Goal: Task Accomplishment & Management: Manage account settings

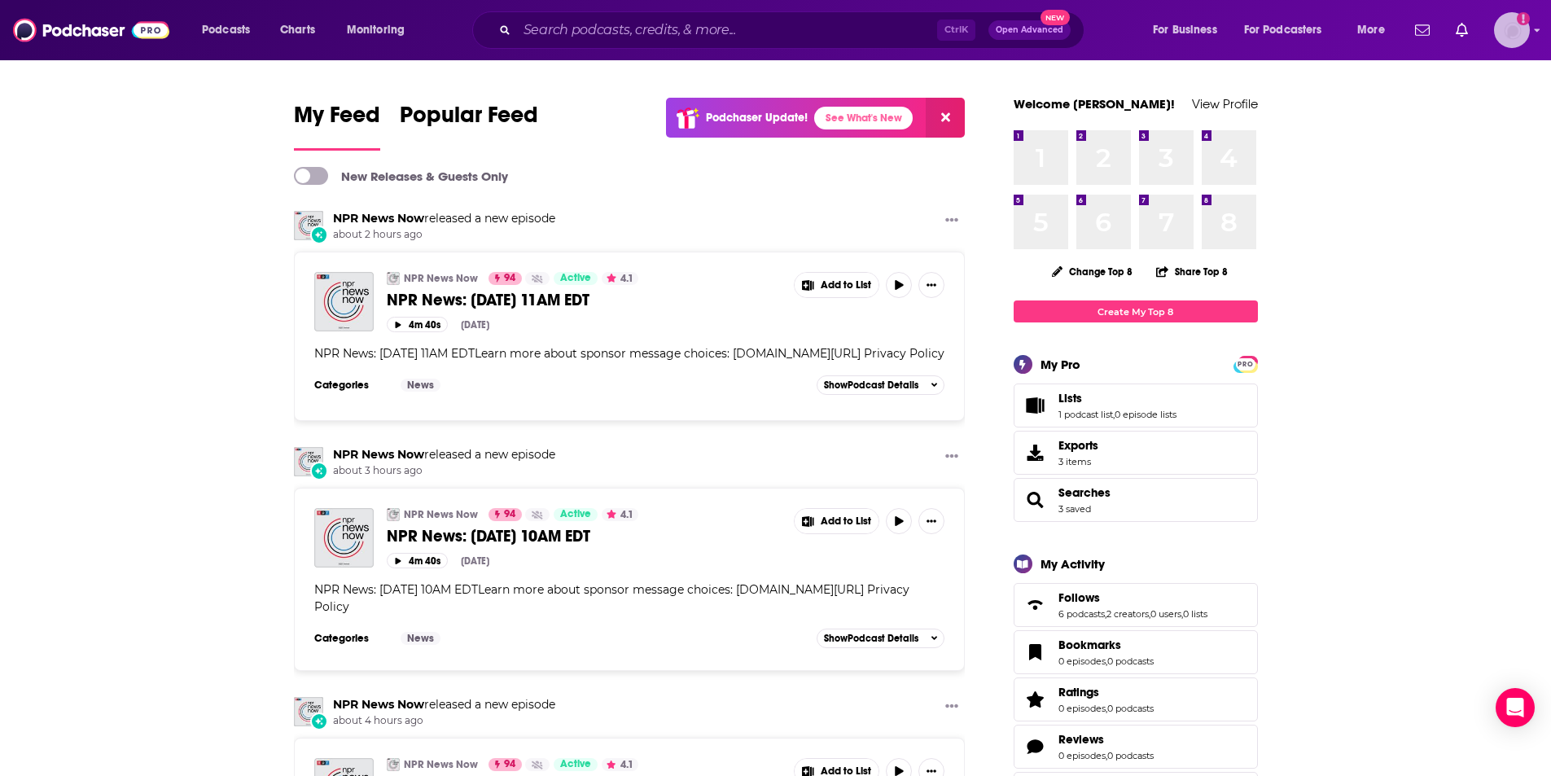
click at [1506, 28] on img "Logged in as RobinBectel" at bounding box center [1512, 30] width 36 height 36
click at [249, 25] on span "Podcasts" at bounding box center [226, 30] width 48 height 23
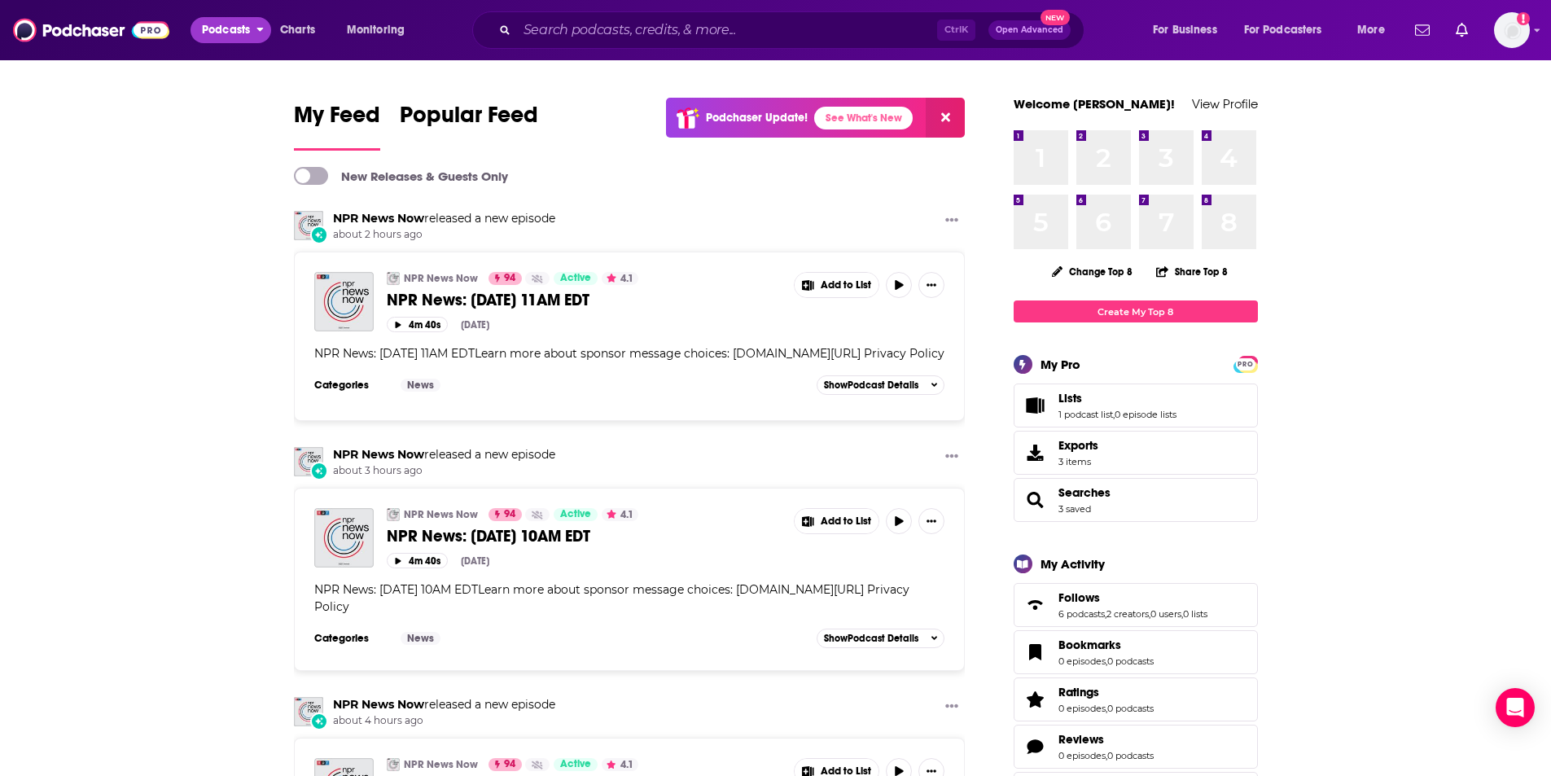
click at [237, 33] on span "Podcasts" at bounding box center [226, 30] width 48 height 23
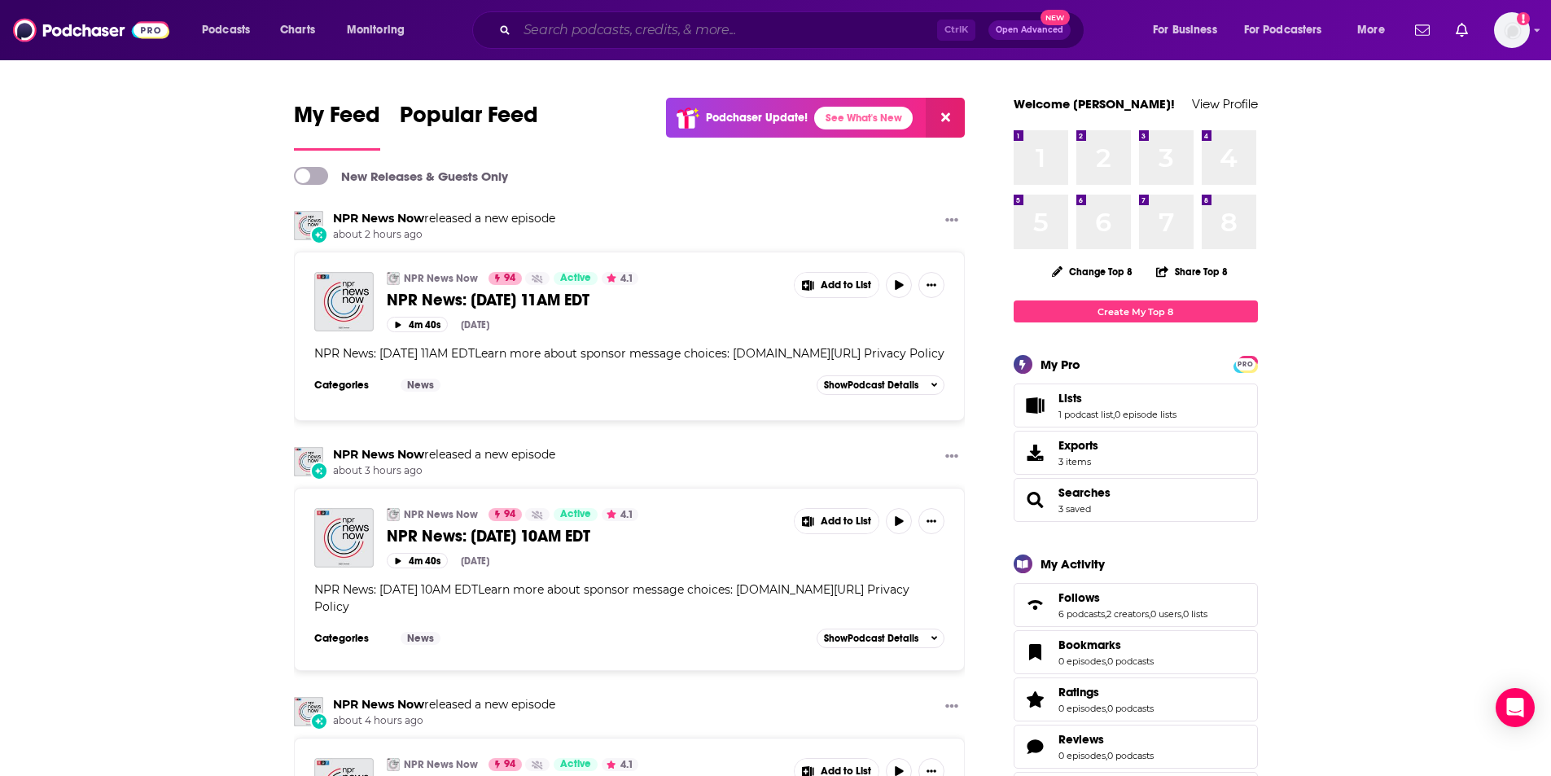
click at [664, 33] on input "Search podcasts, credits, & more..." at bounding box center [727, 30] width 420 height 26
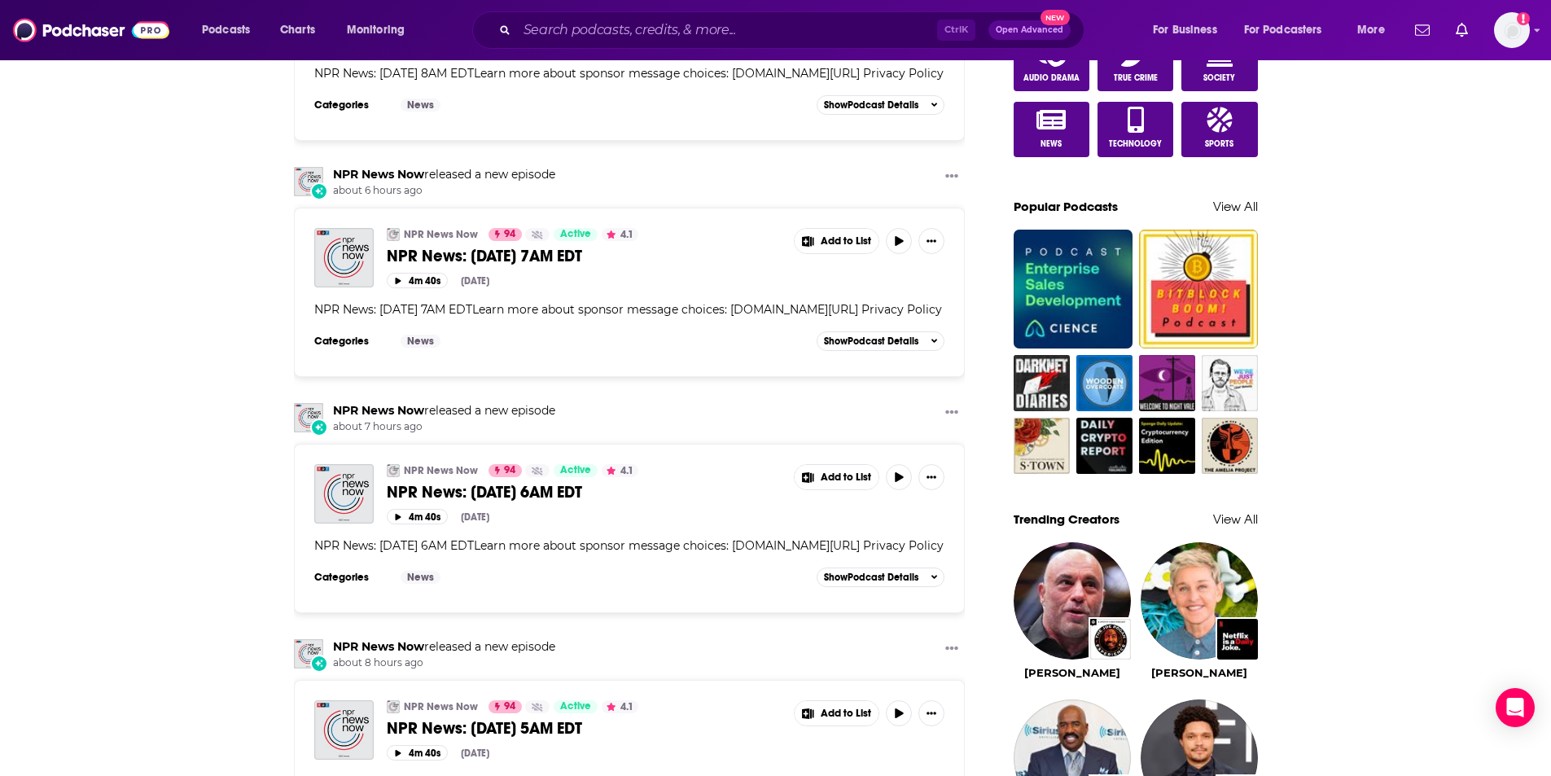
scroll to position [1003, 0]
click at [991, 30] on button "Open Advanced New" at bounding box center [1029, 30] width 82 height 20
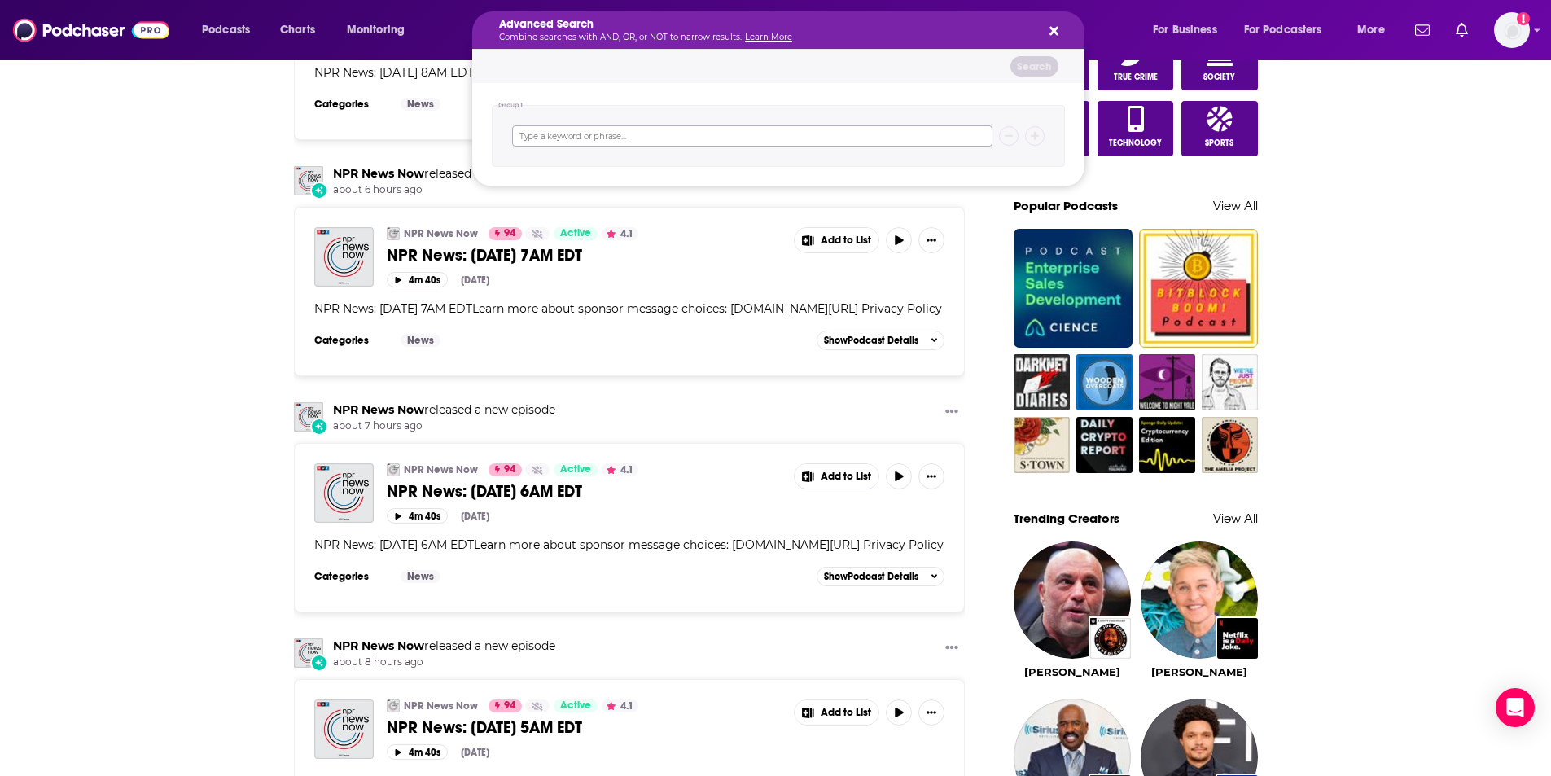
click at [844, 146] on input "Search podcasts, credits, & more..." at bounding box center [752, 135] width 480 height 21
click at [1047, 25] on button "Search podcasts, credits, & more..." at bounding box center [1050, 30] width 13 height 13
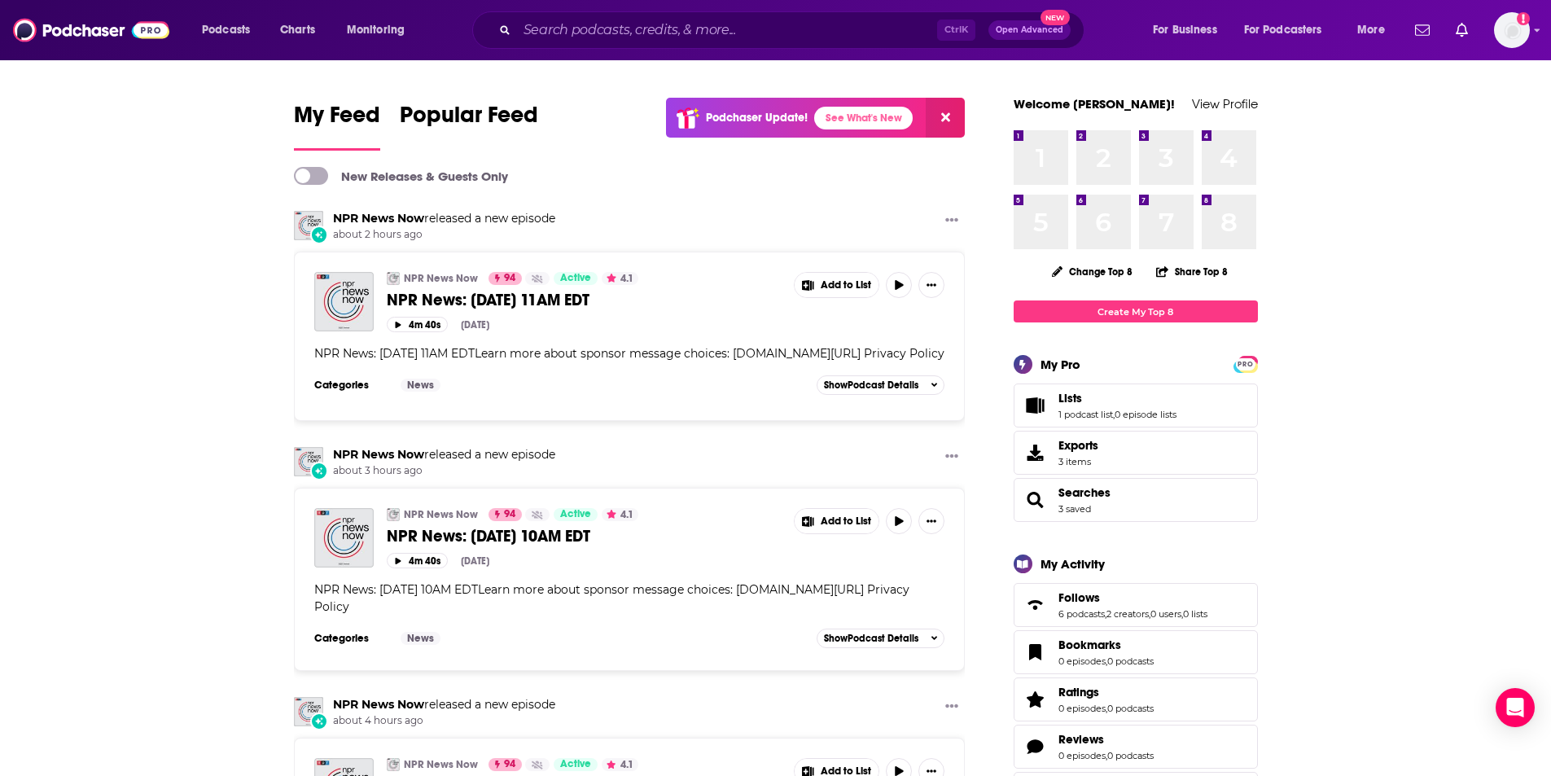
scroll to position [37, 0]
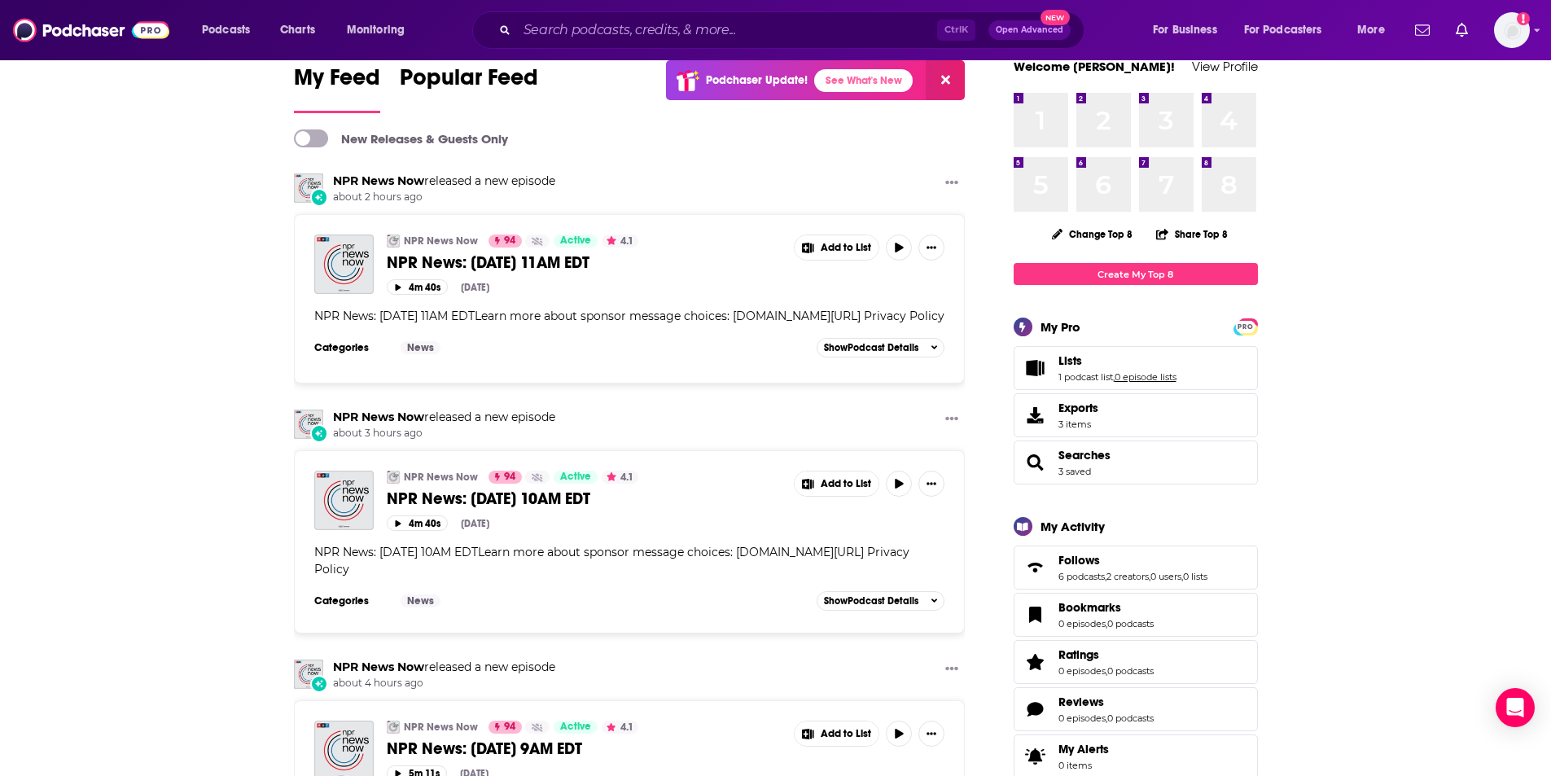
click at [1149, 374] on link "0 episode lists" at bounding box center [1145, 376] width 62 height 11
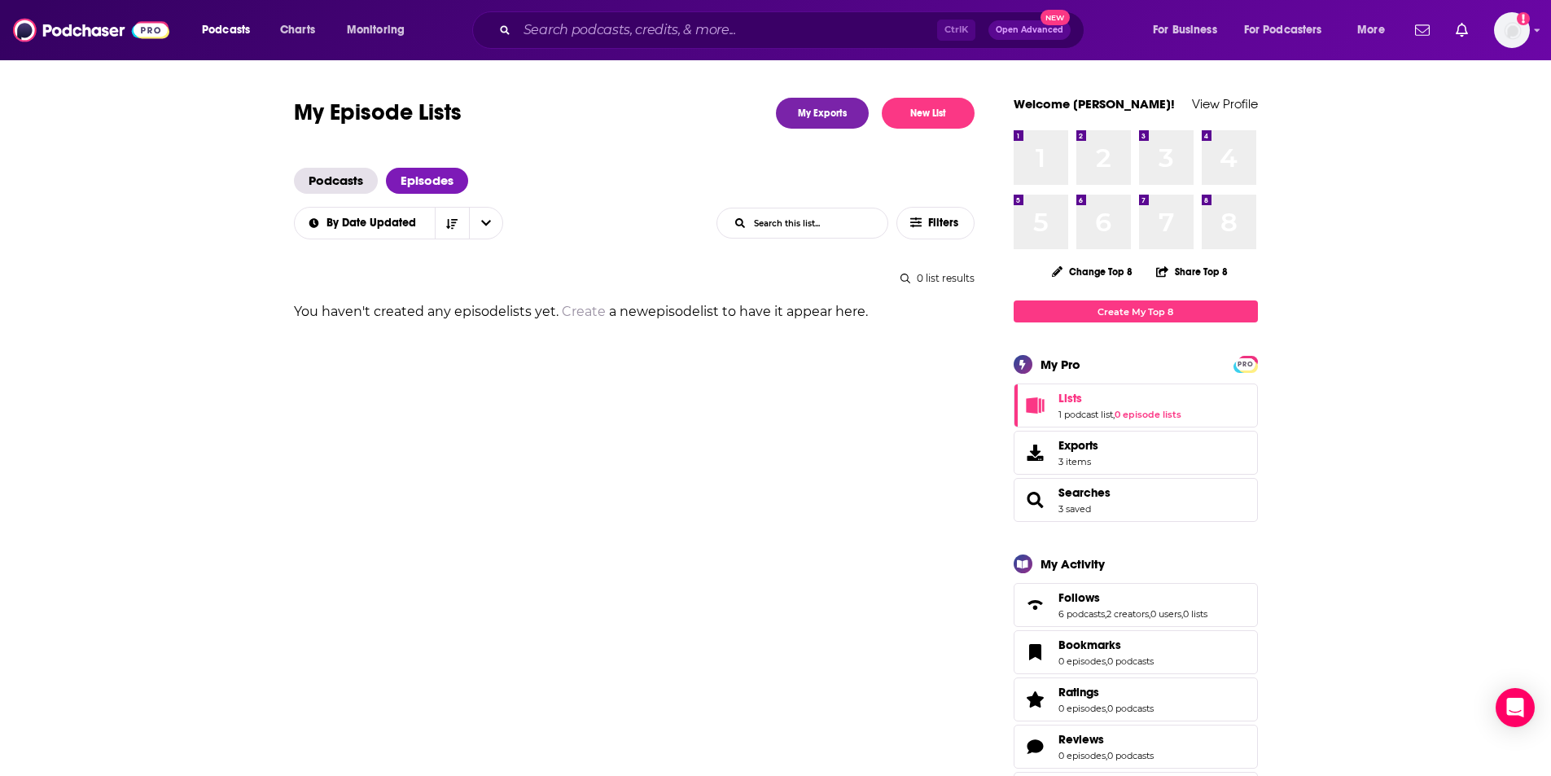
click at [1062, 407] on span "Lists 1 podcast list , 0 episode lists" at bounding box center [1119, 405] width 123 height 29
click at [1065, 418] on link "1 podcast list" at bounding box center [1085, 414] width 55 height 11
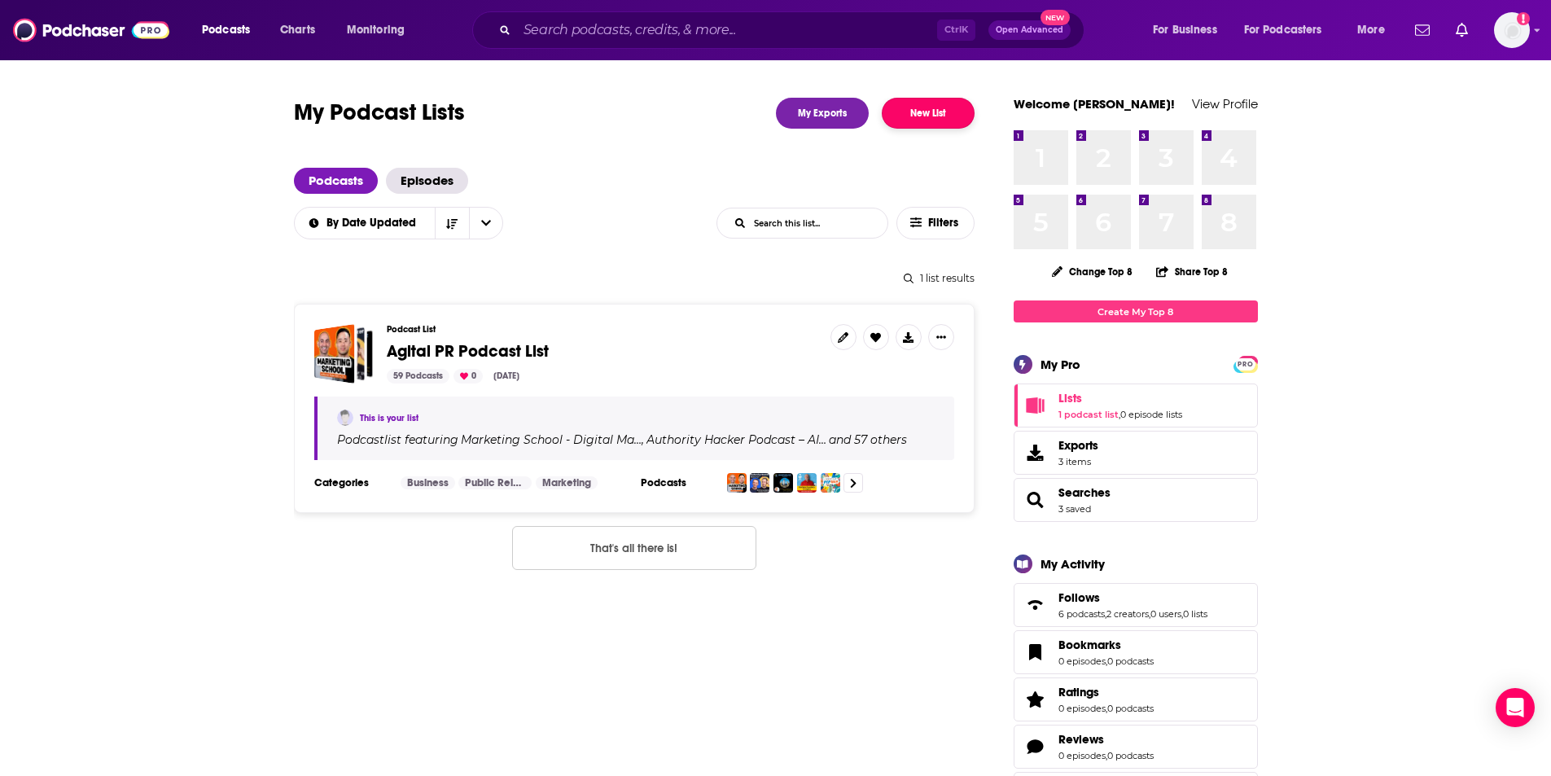
click at [929, 114] on button "New List" at bounding box center [928, 113] width 93 height 31
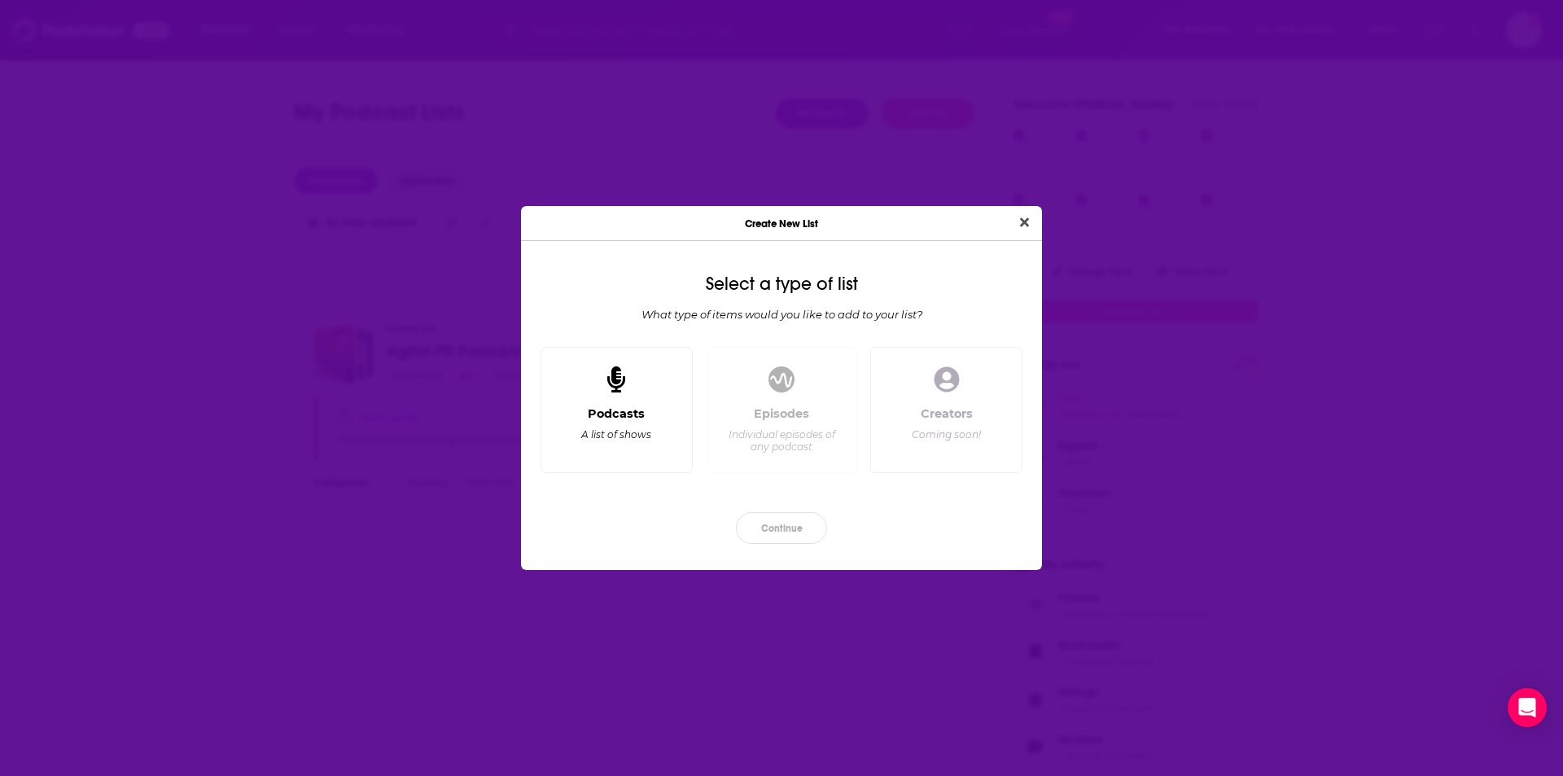
click at [649, 365] on div "Podcasts A list of shows" at bounding box center [616, 410] width 152 height 127
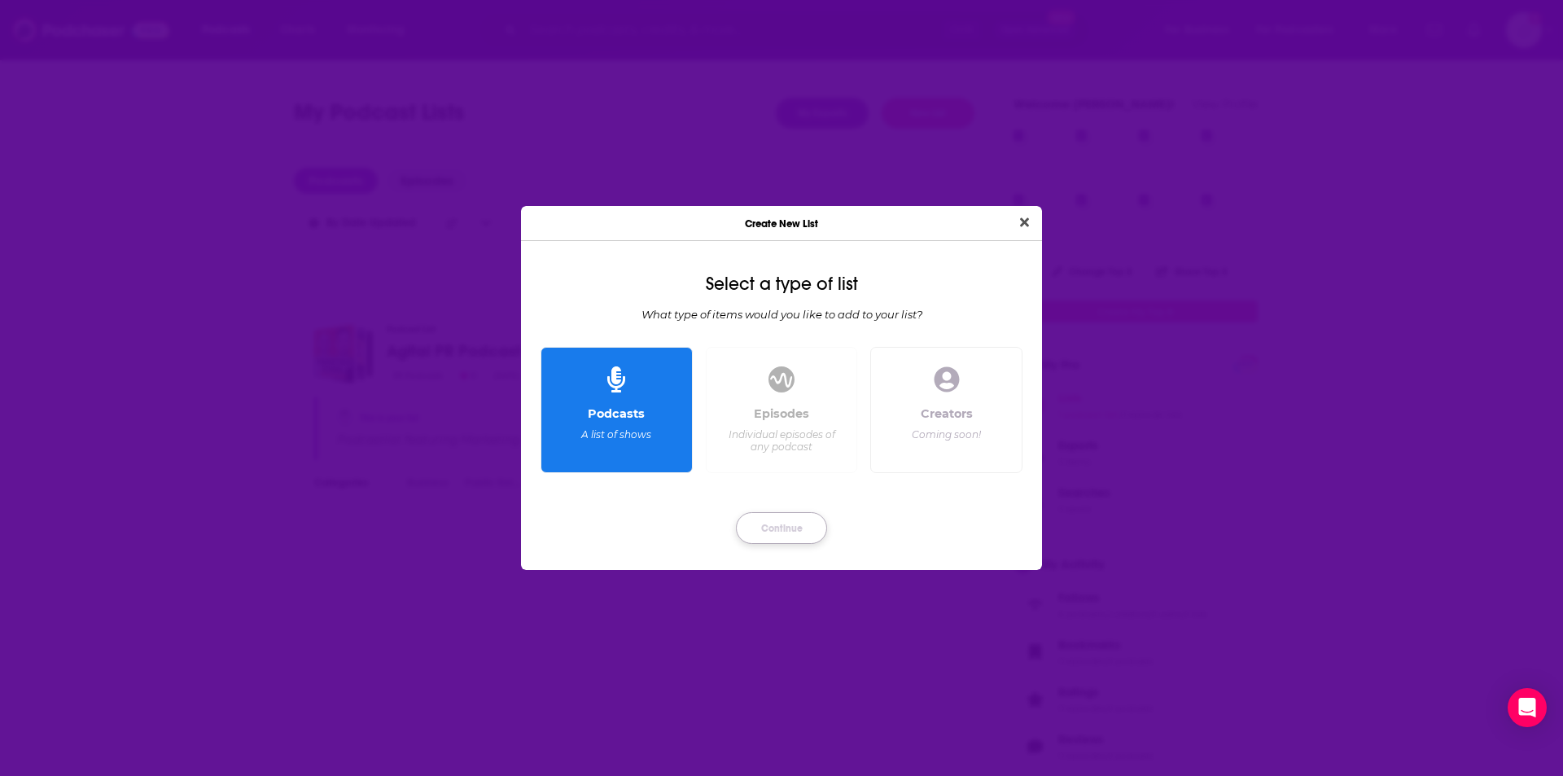
click at [807, 530] on button "Continue" at bounding box center [781, 528] width 91 height 32
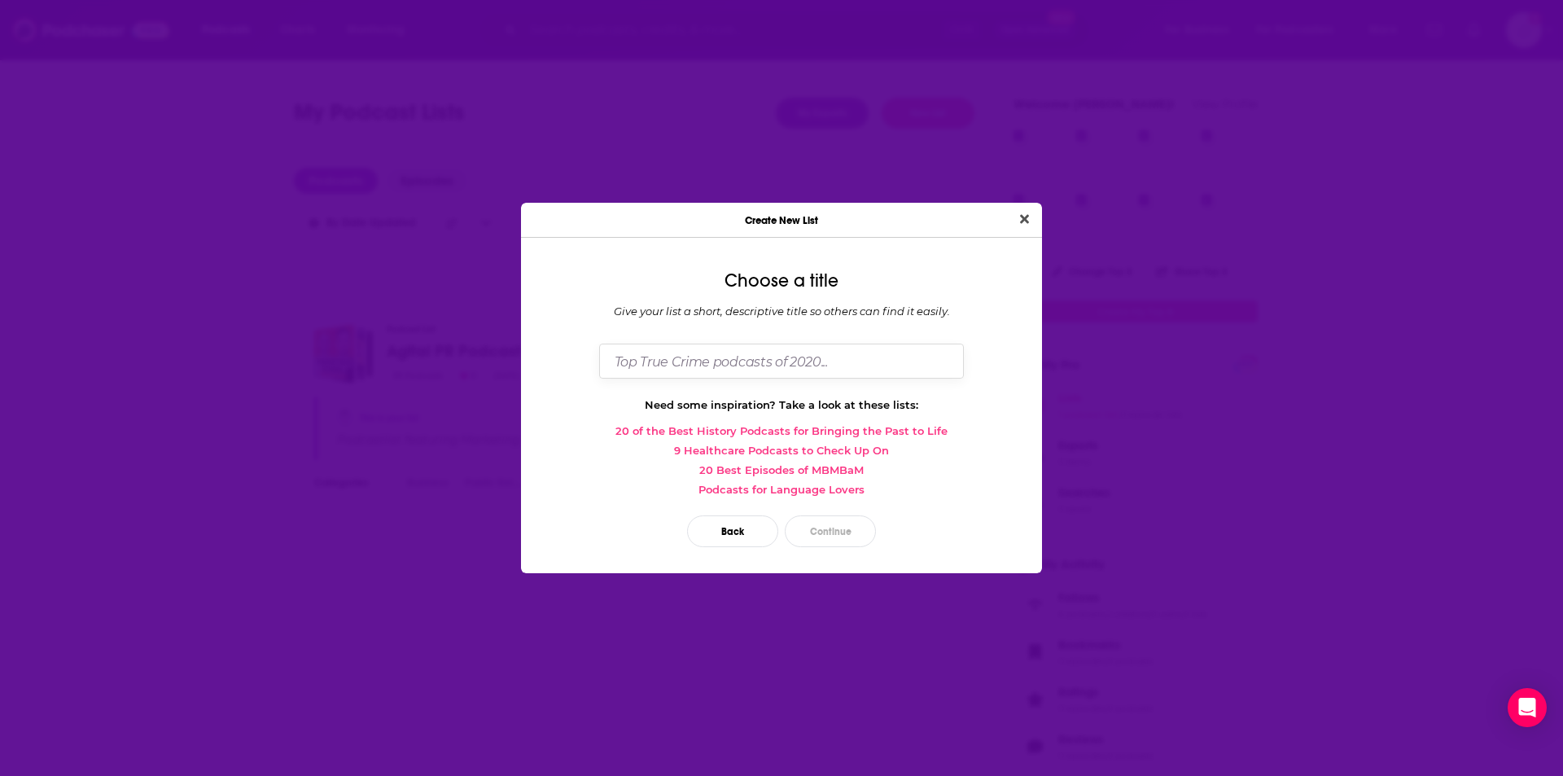
click at [807, 351] on input "Dialog" at bounding box center [781, 360] width 365 height 35
click at [1027, 219] on icon "Close" at bounding box center [1024, 218] width 9 height 13
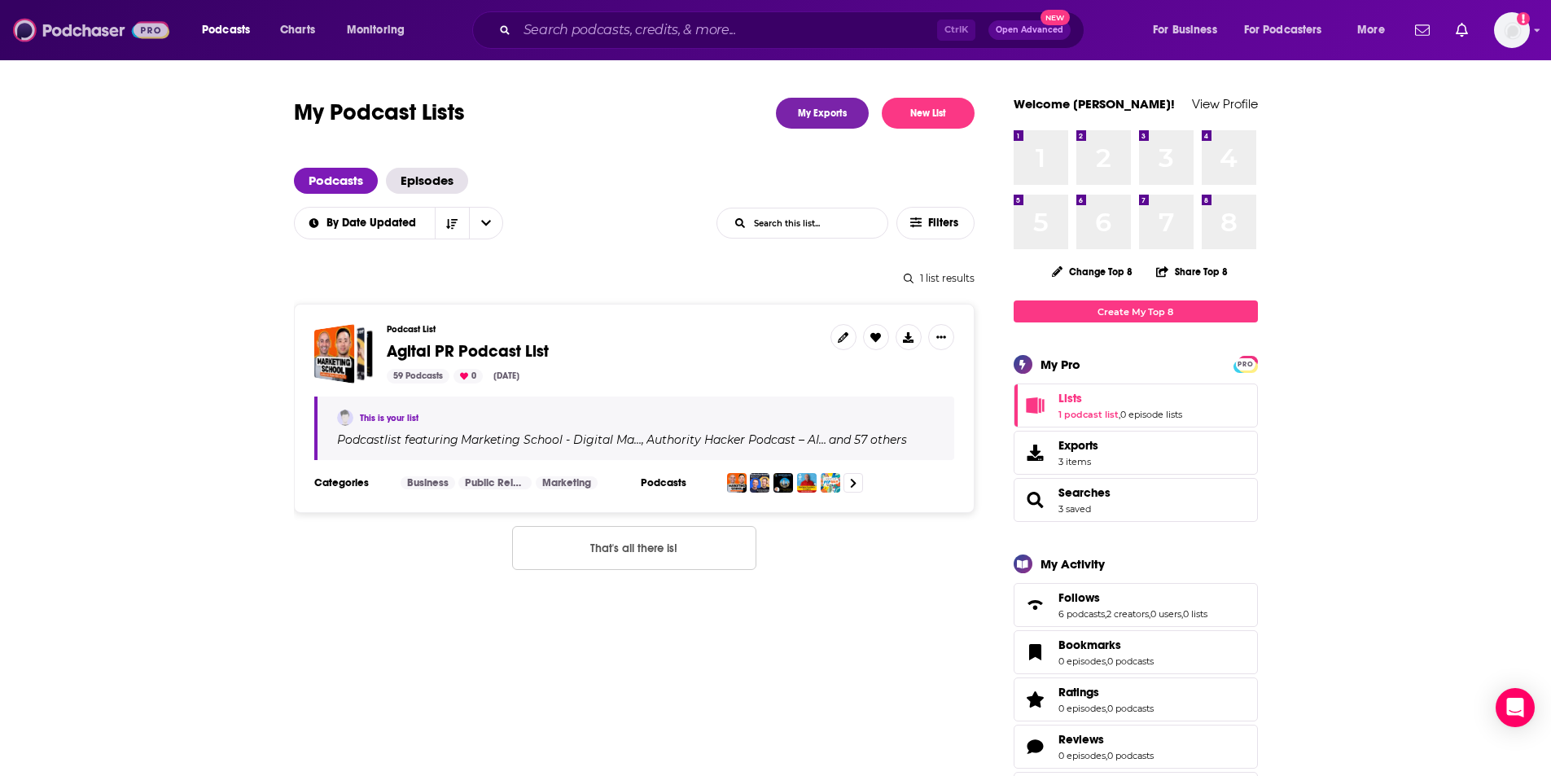
click at [69, 34] on img at bounding box center [91, 30] width 156 height 31
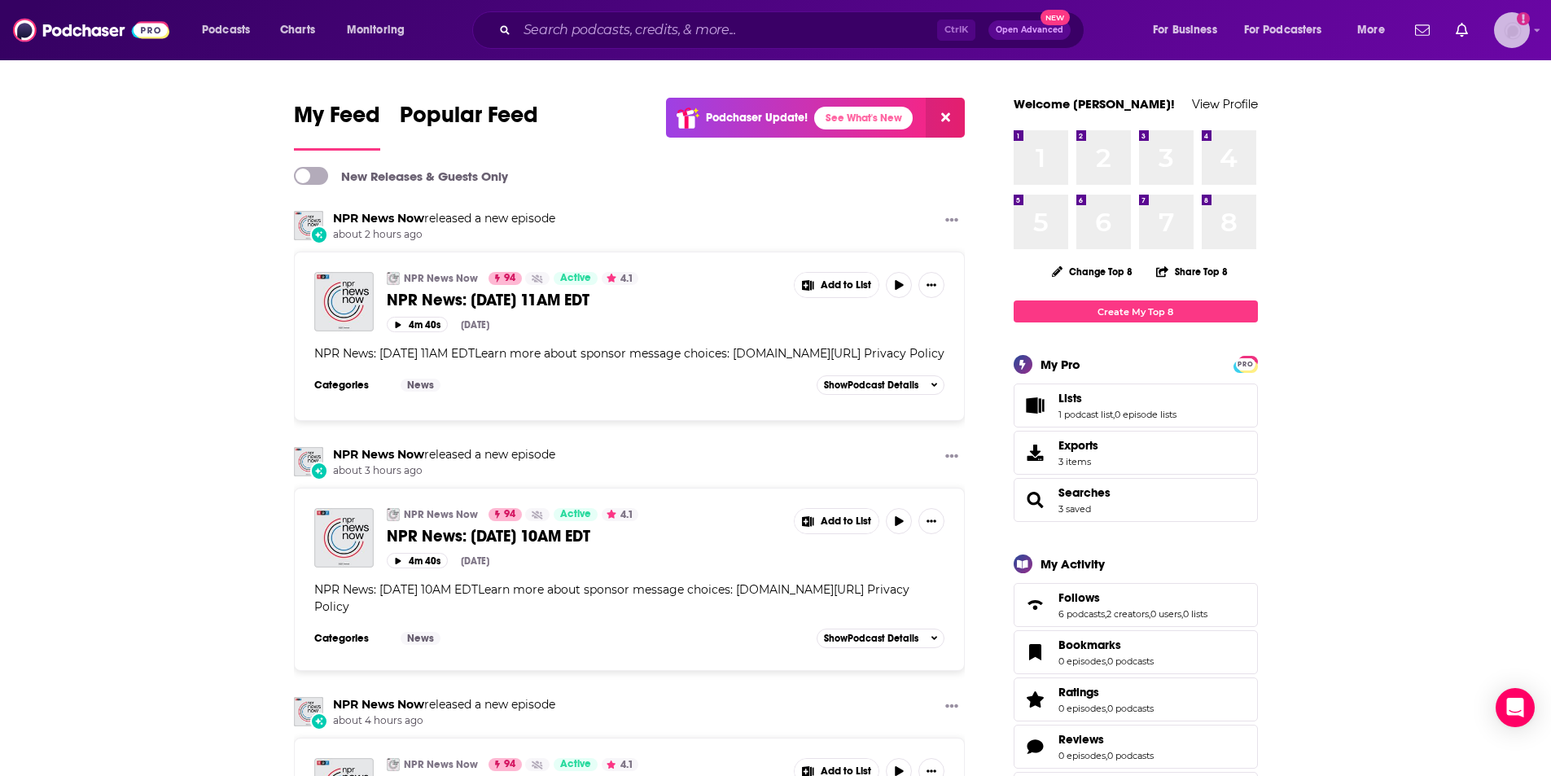
click at [1507, 42] on img "Logged in as RobinBectel" at bounding box center [1512, 30] width 36 height 36
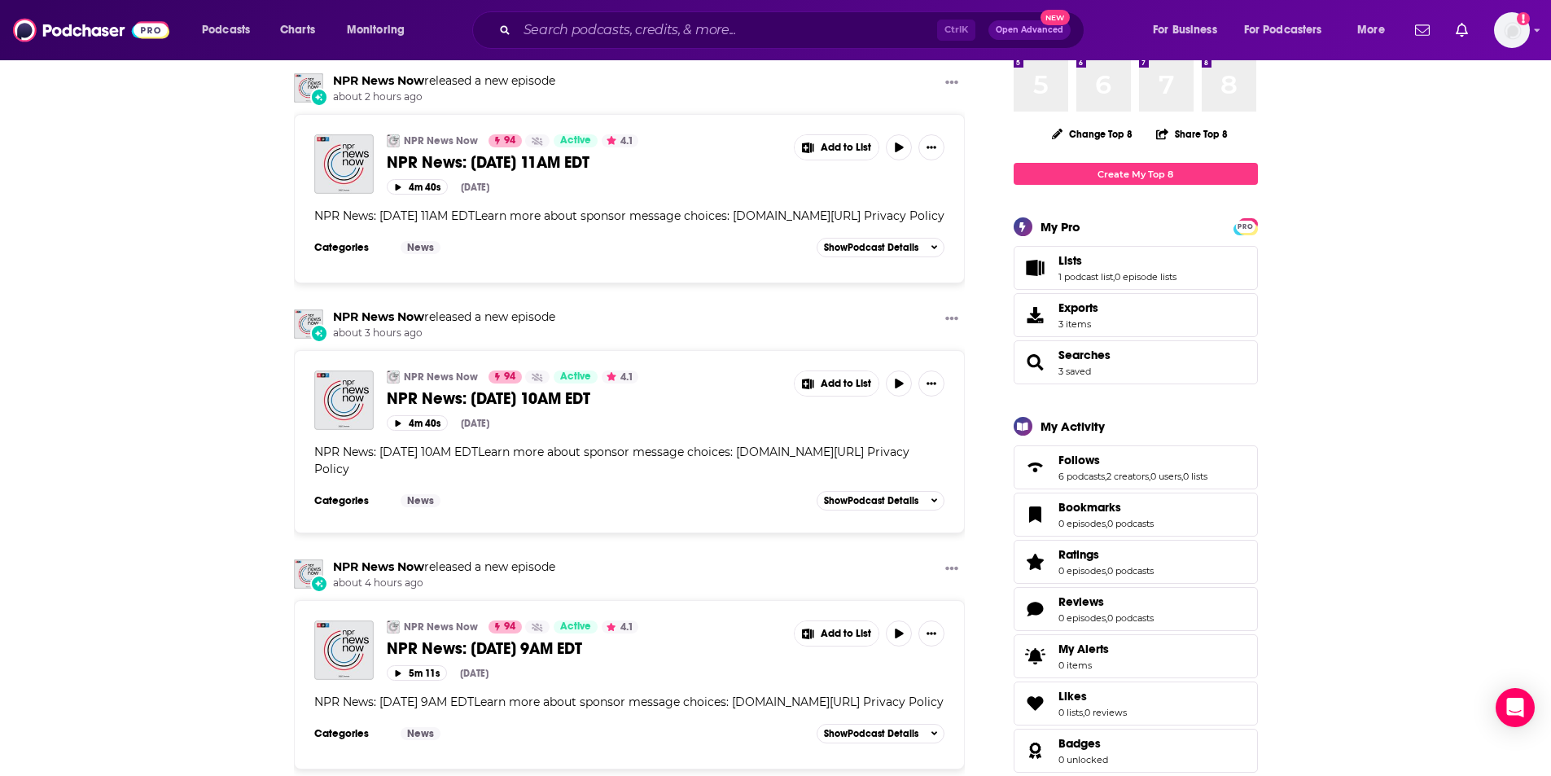
scroll to position [191, 0]
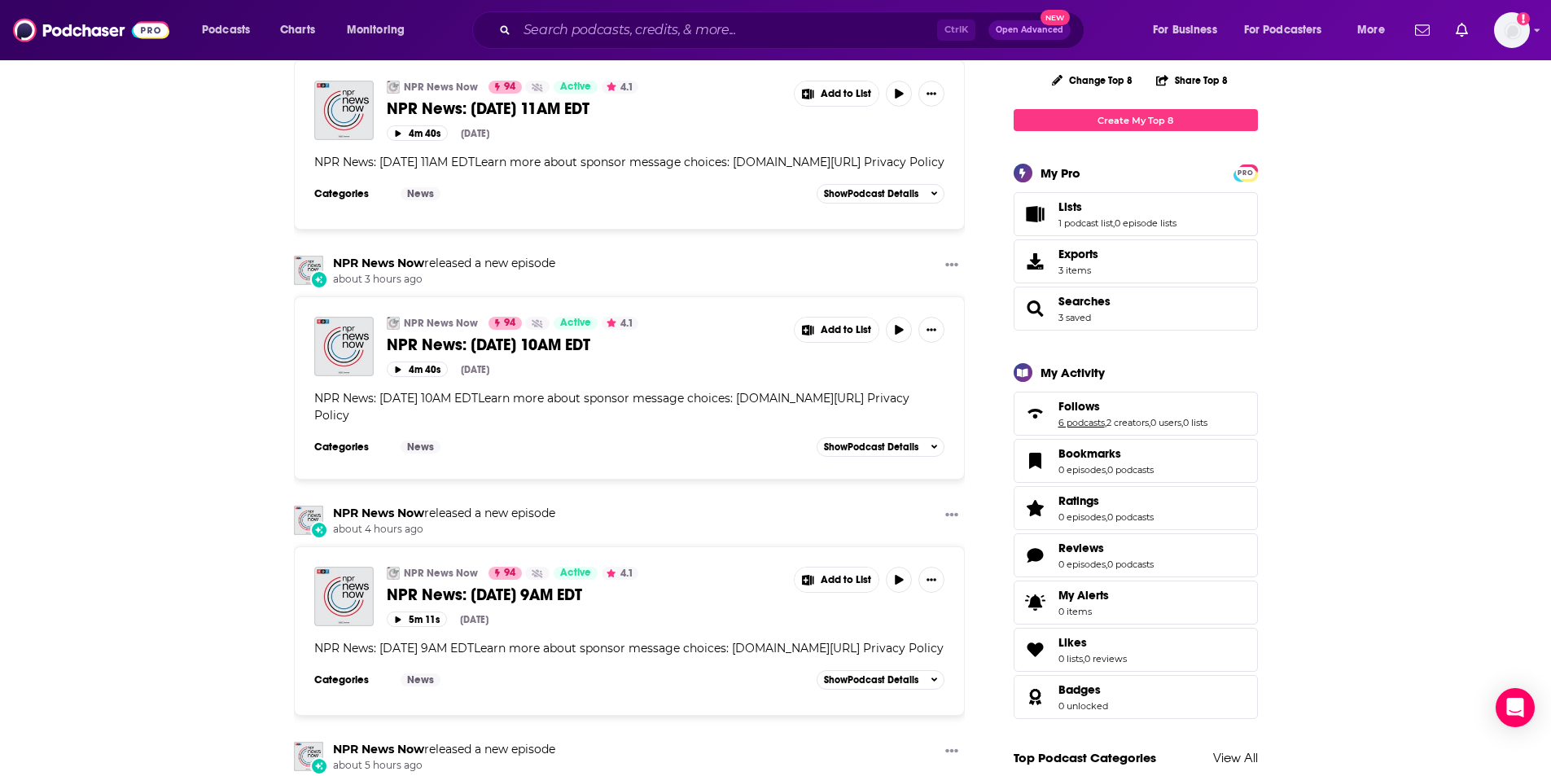
click at [1075, 418] on link "6 podcasts" at bounding box center [1081, 422] width 46 height 11
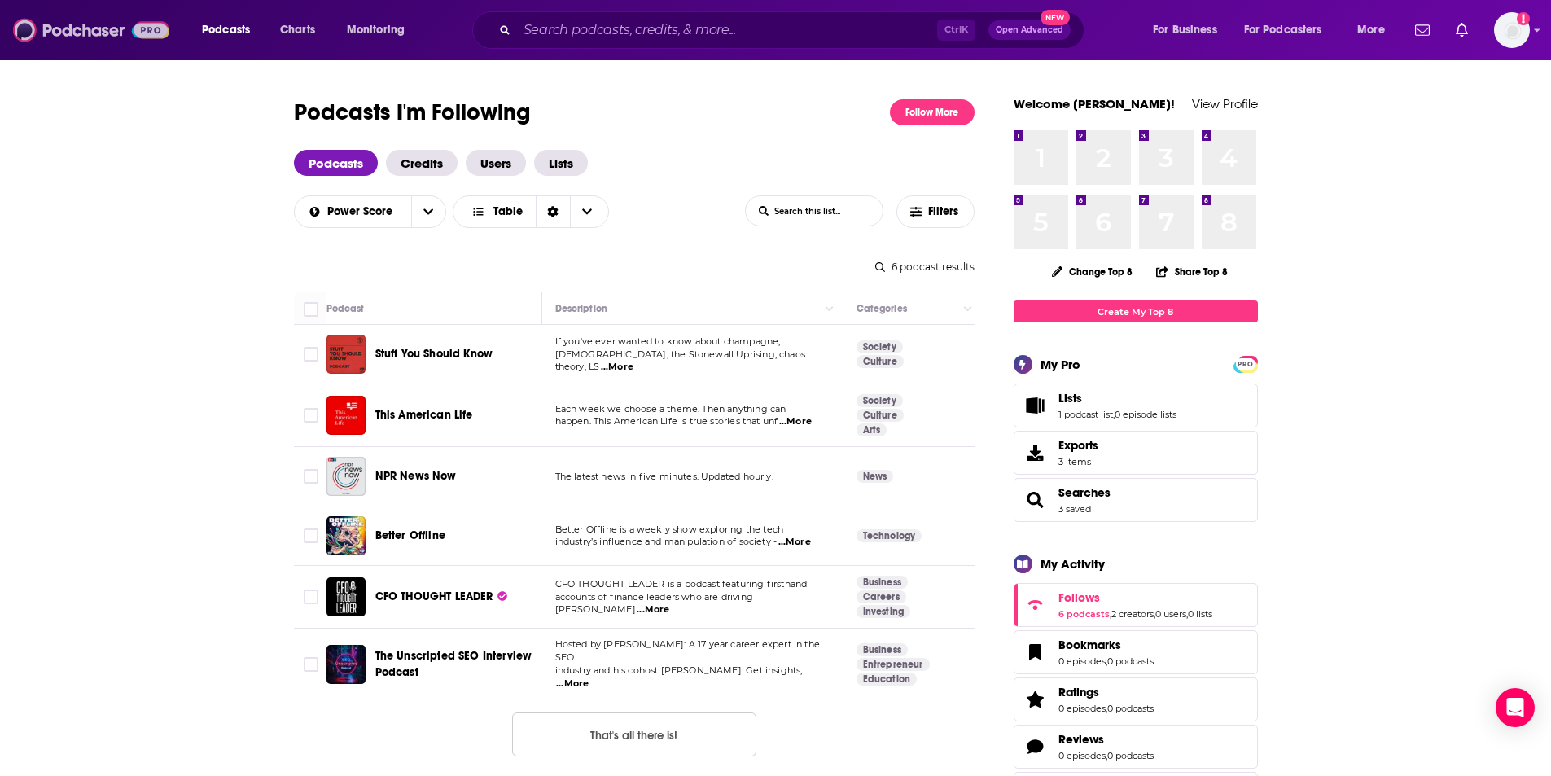
click at [79, 20] on img at bounding box center [91, 30] width 156 height 31
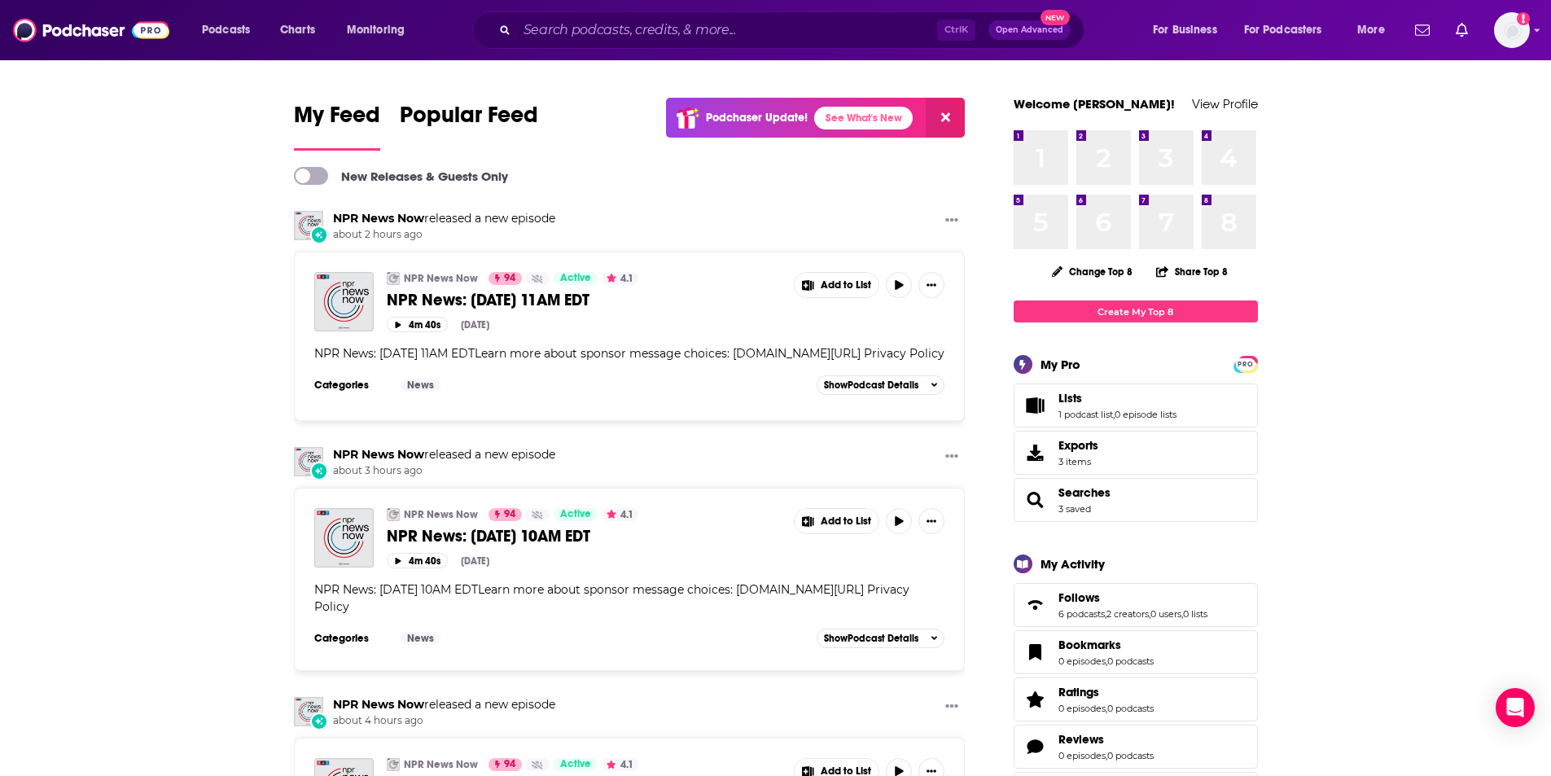
click at [317, 174] on span at bounding box center [311, 176] width 34 height 18
click at [317, 174] on span at bounding box center [319, 175] width 15 height 15
click at [501, 115] on span "Popular Feed" at bounding box center [469, 119] width 138 height 37
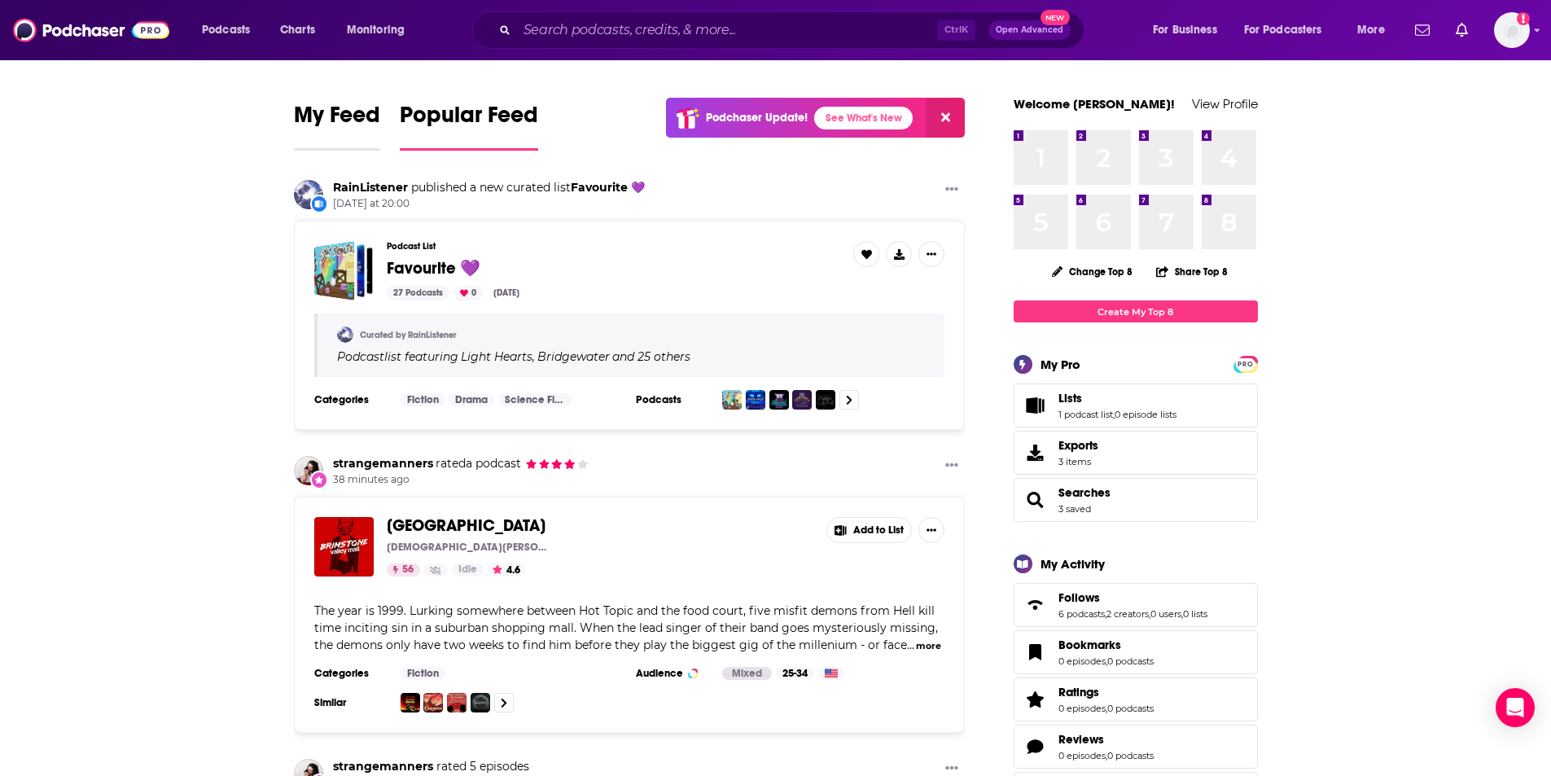
click at [354, 126] on span "My Feed" at bounding box center [337, 119] width 86 height 37
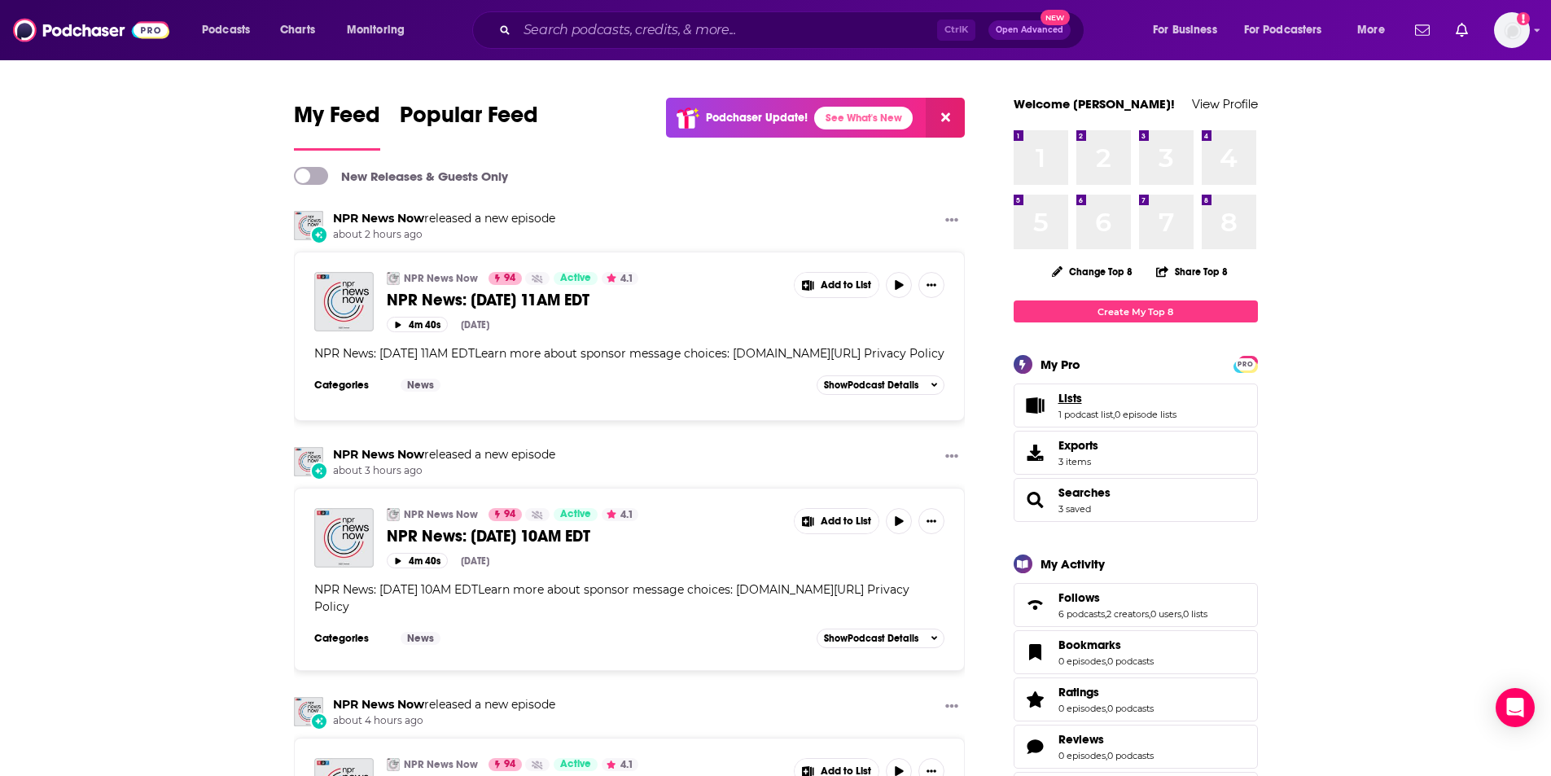
click at [1076, 405] on span "Lists" at bounding box center [1070, 398] width 24 height 15
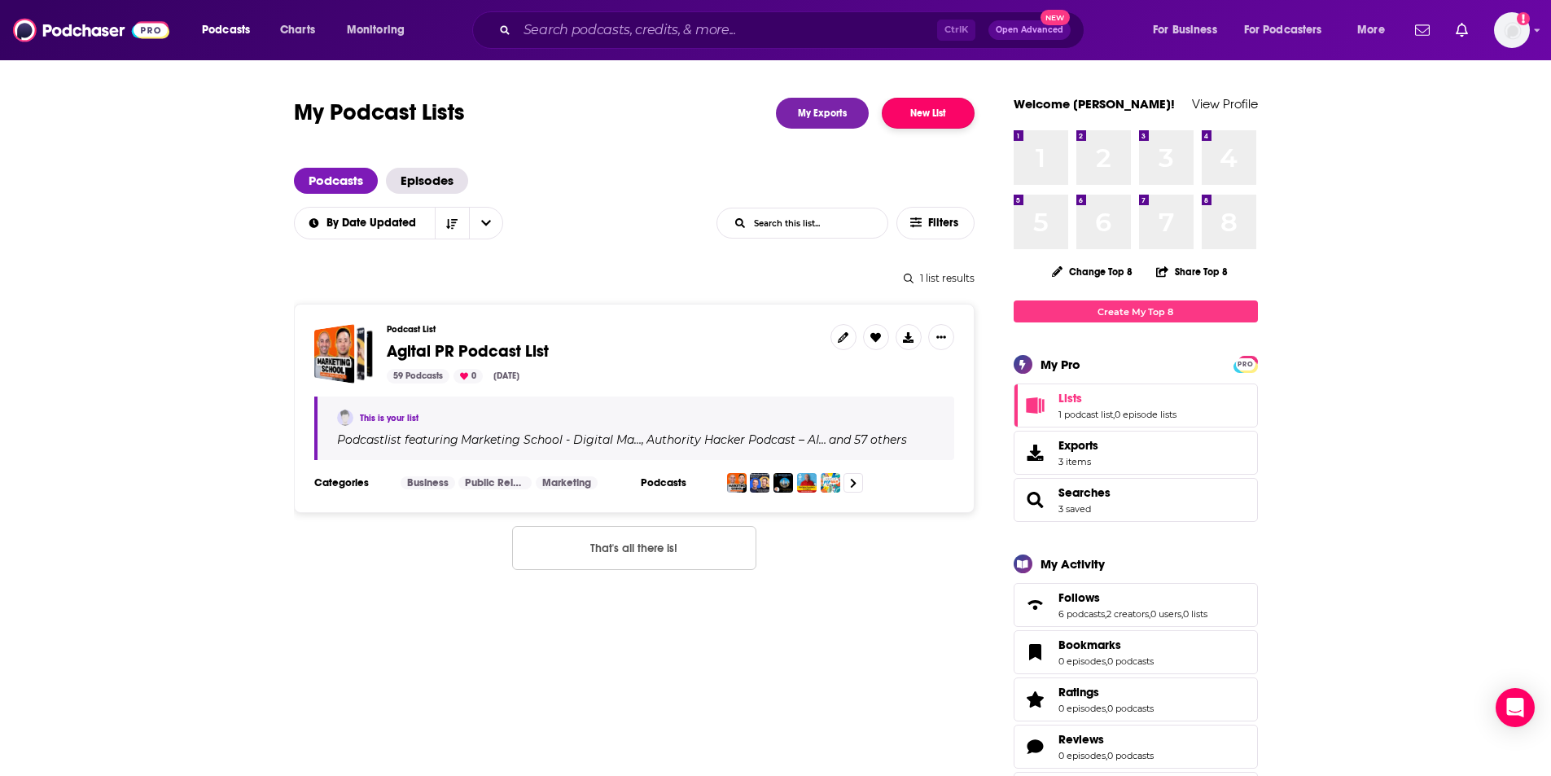
click at [911, 119] on button "New List" at bounding box center [928, 113] width 93 height 31
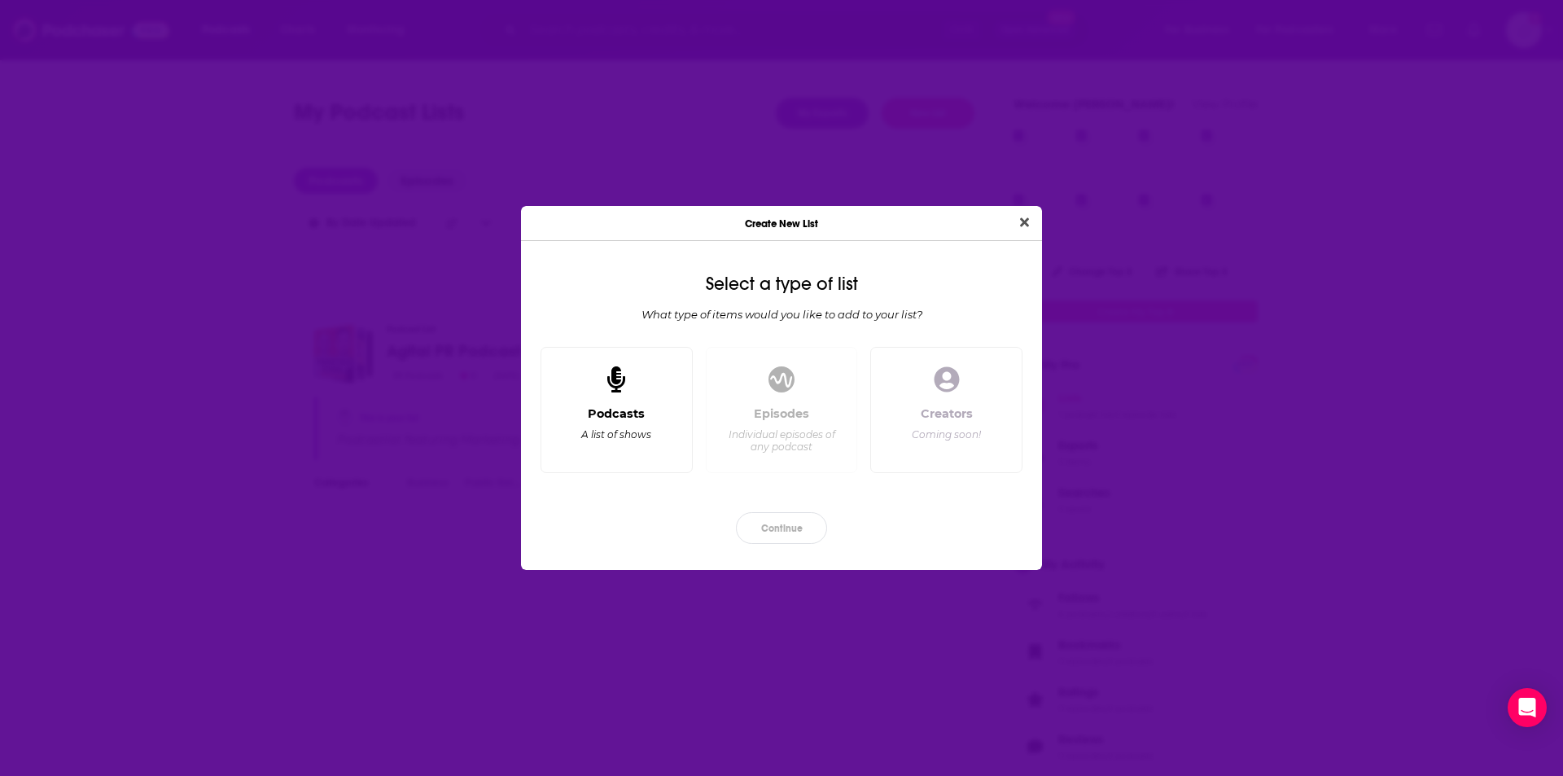
click at [610, 453] on div "Podcasts A list of shows" at bounding box center [616, 433] width 125 height 54
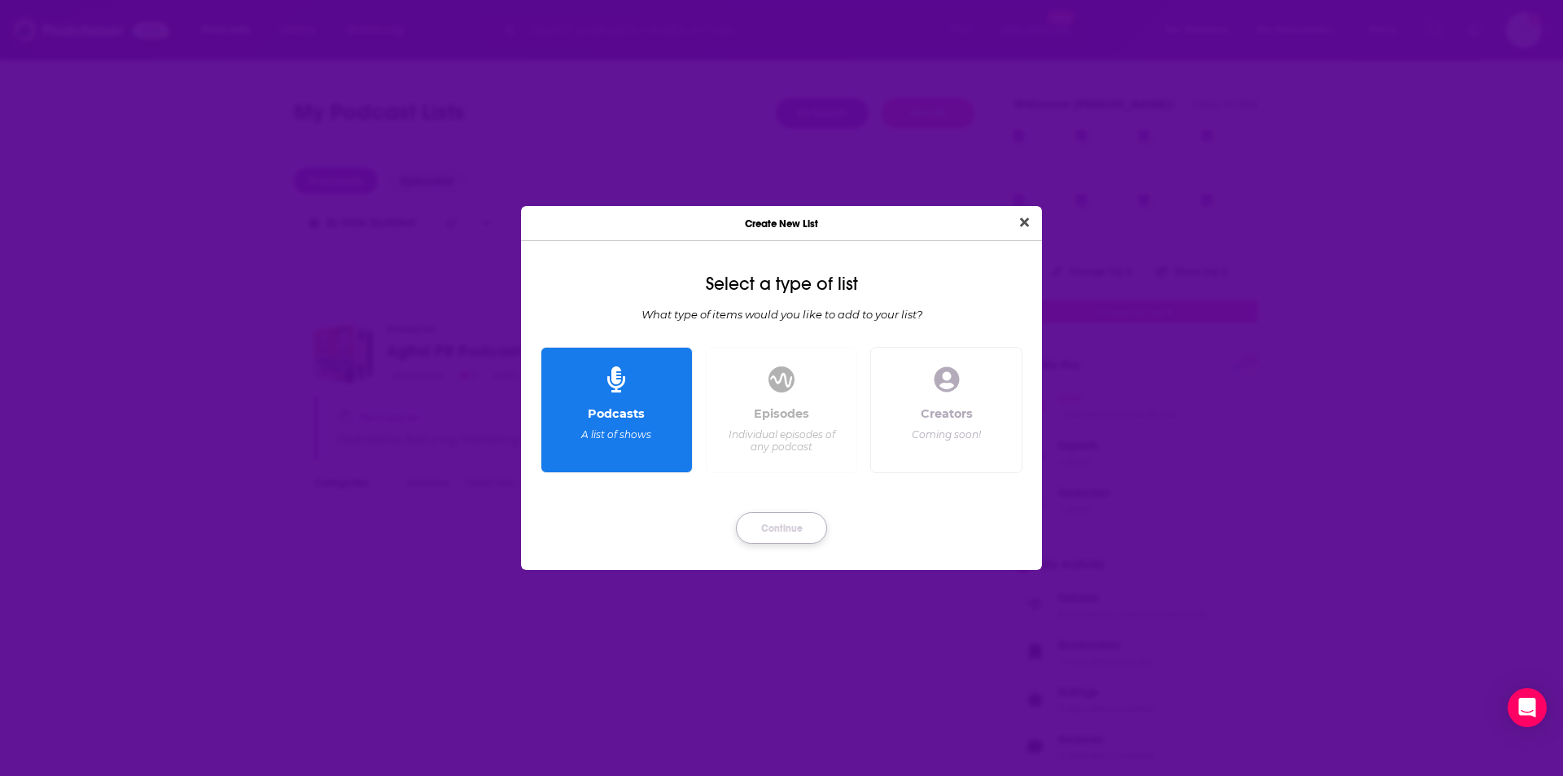
click at [794, 523] on button "Continue" at bounding box center [781, 528] width 91 height 32
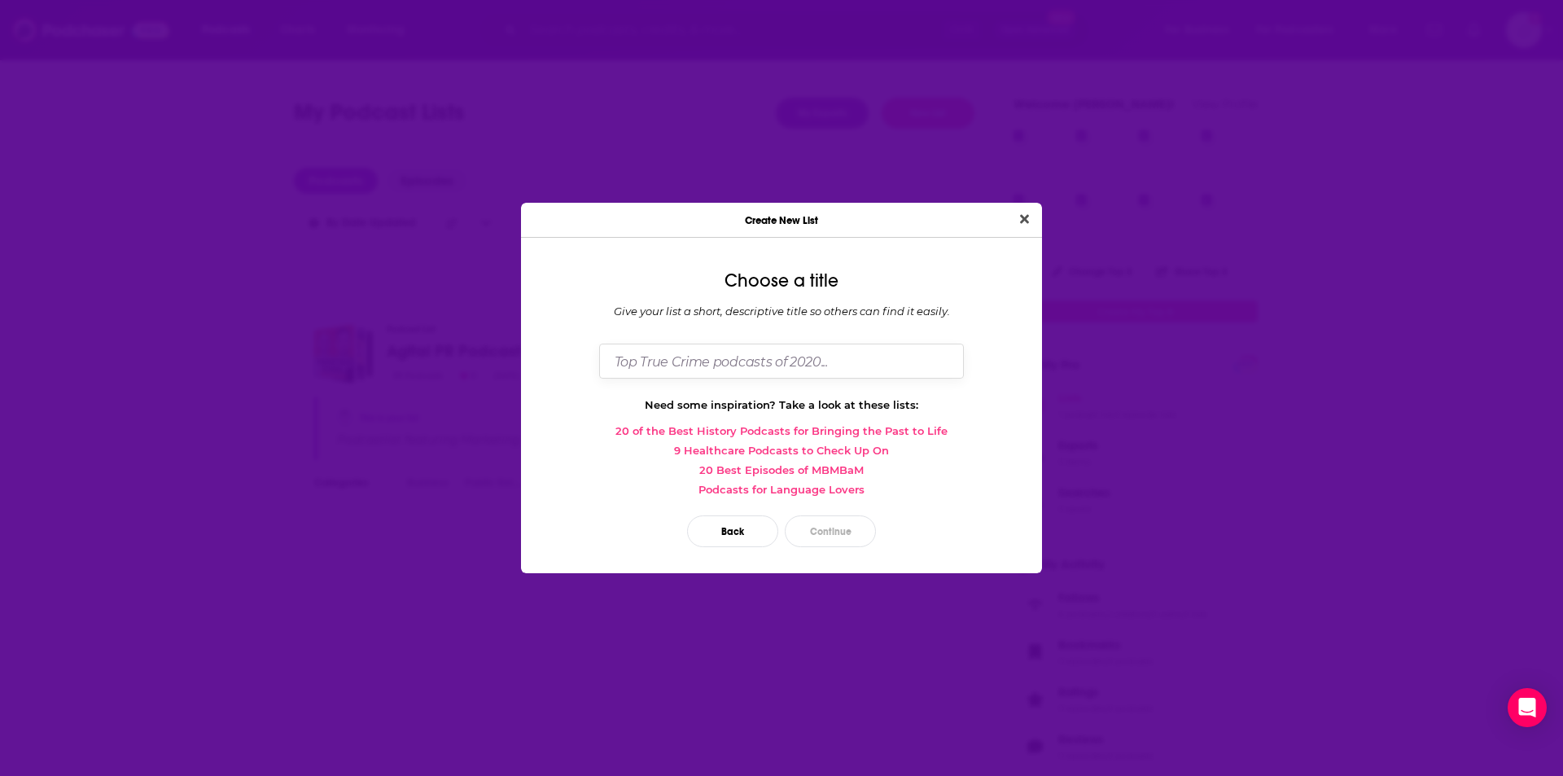
click at [791, 357] on input "Dialog" at bounding box center [781, 360] width 365 height 35
type input "Healthcare Podcast List"
click at [830, 526] on button "Continue" at bounding box center [830, 531] width 91 height 32
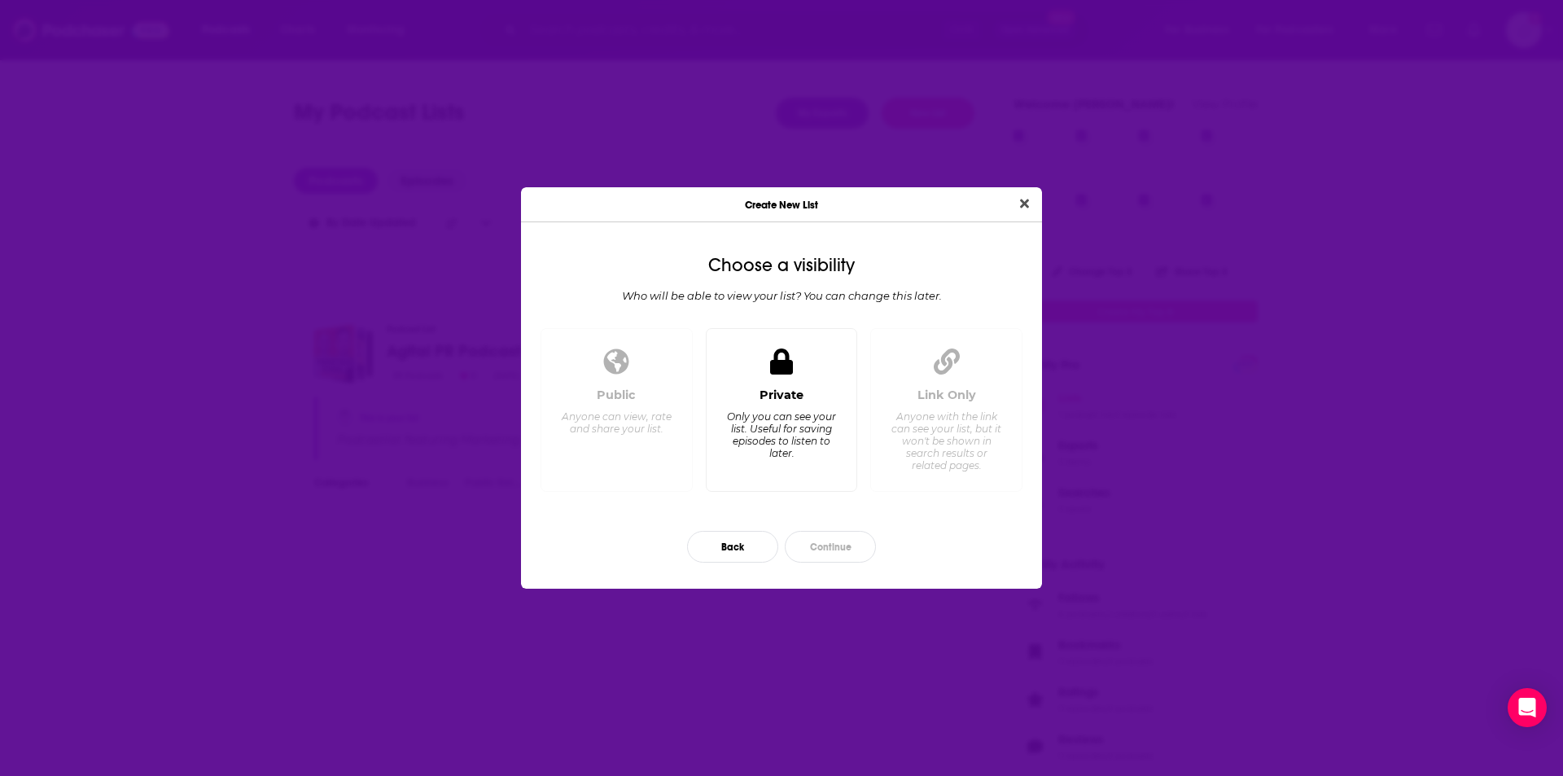
click at [785, 400] on div "Private" at bounding box center [781, 394] width 44 height 15
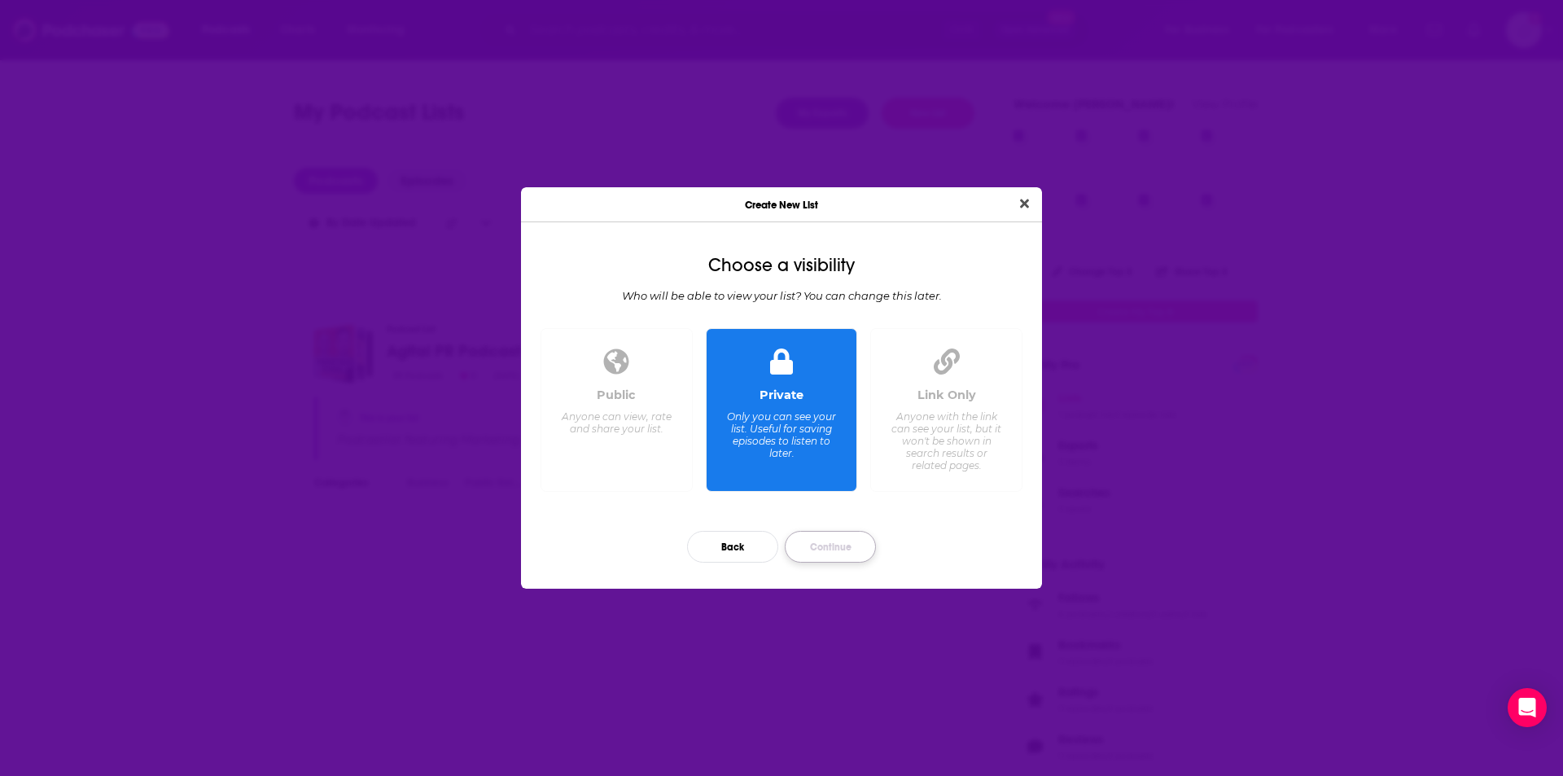
click at [840, 545] on button "Continue" at bounding box center [830, 547] width 91 height 32
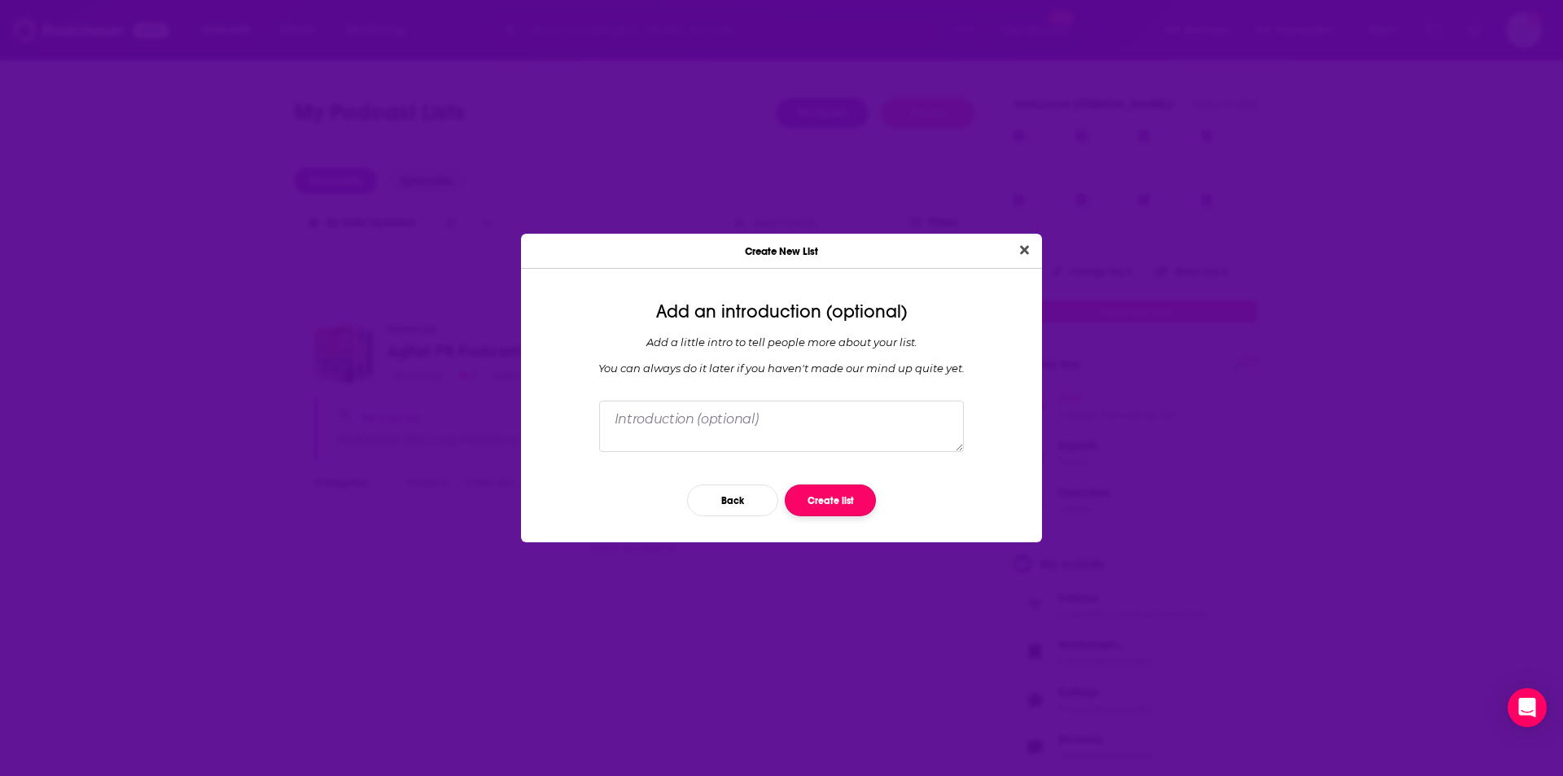
click at [829, 499] on button "Create list" at bounding box center [830, 500] width 91 height 32
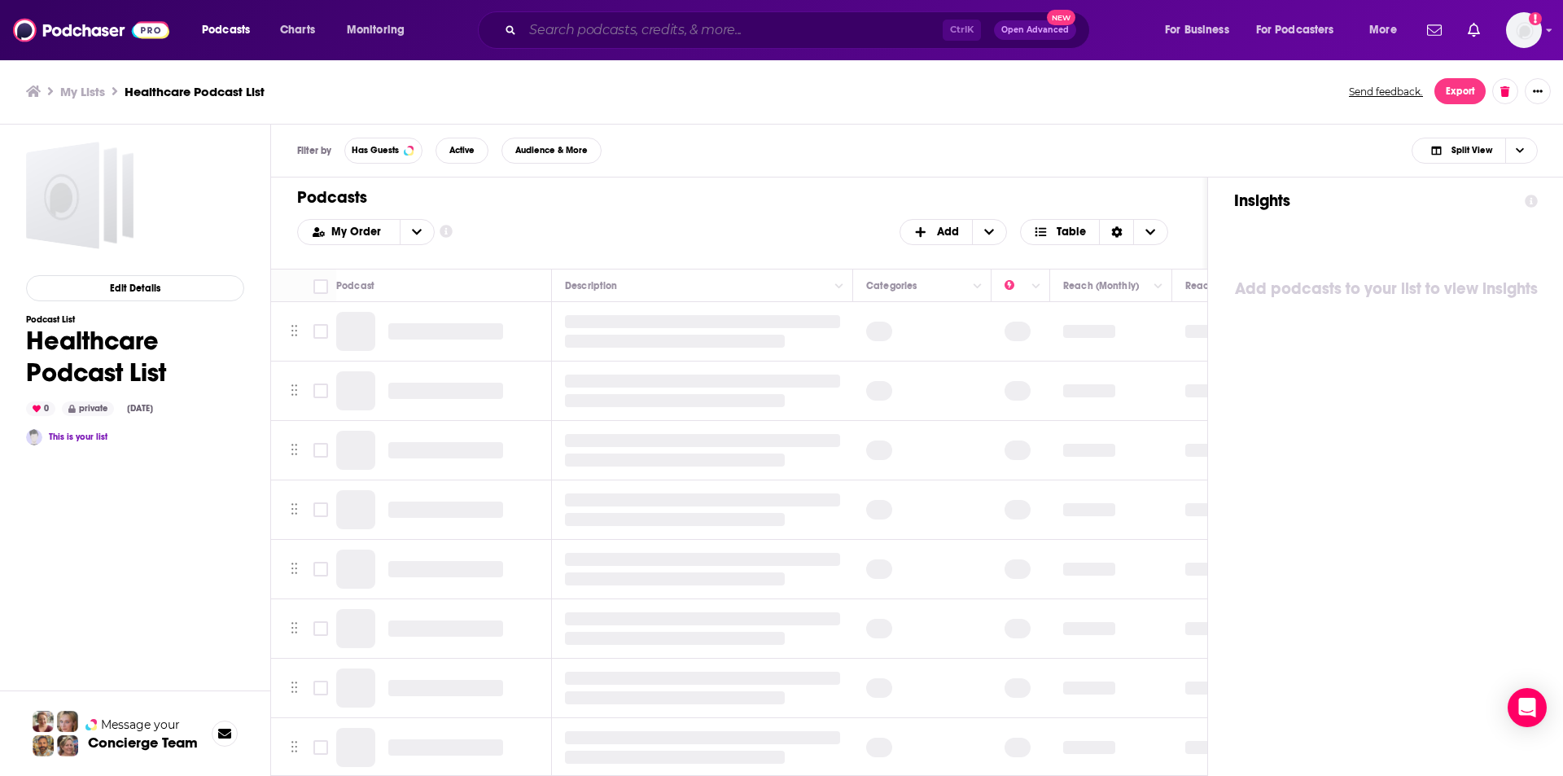
click at [558, 37] on input "Search podcasts, credits, & more..." at bounding box center [733, 30] width 420 height 26
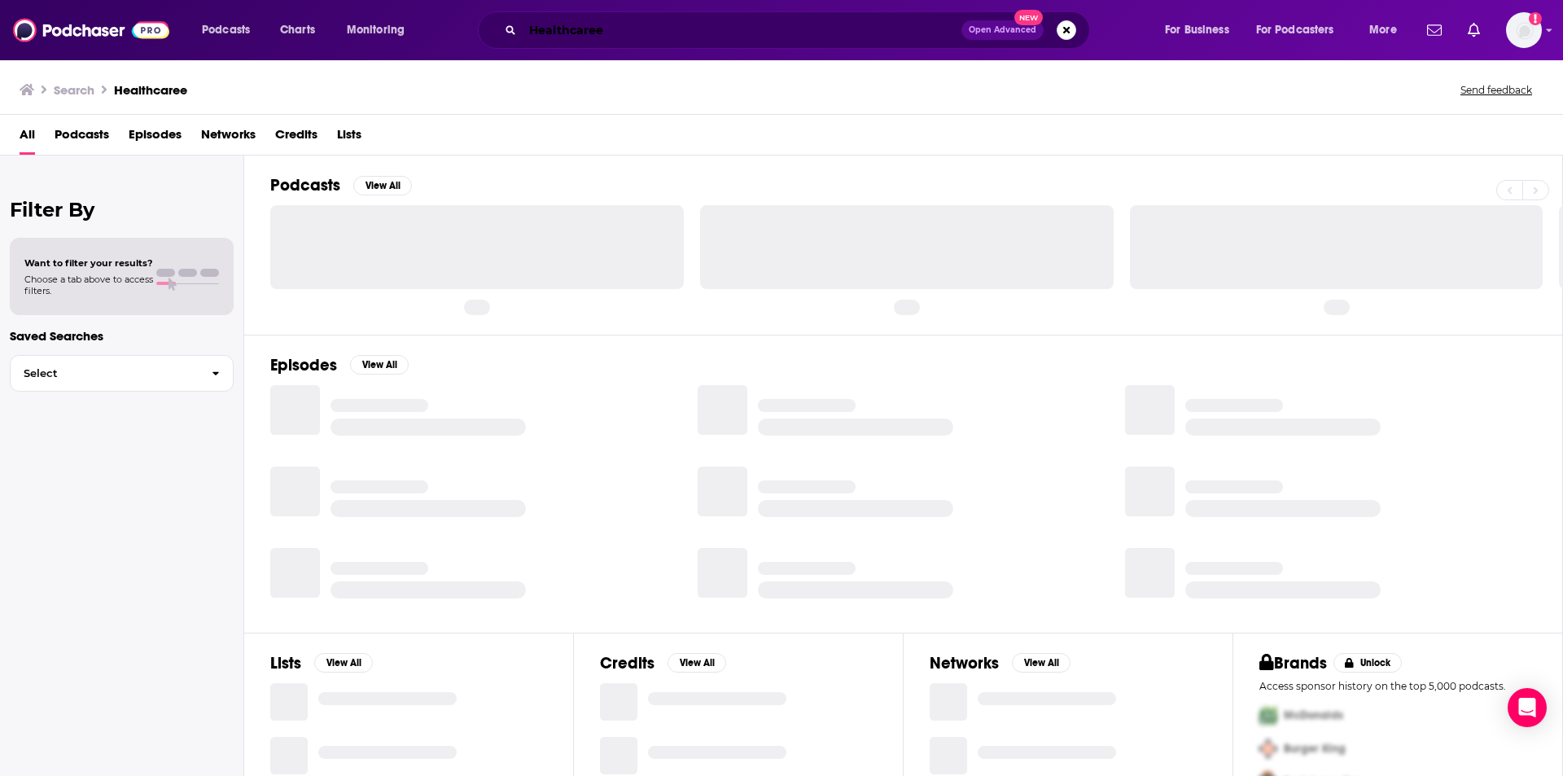
click at [683, 29] on input "Healthcaree" at bounding box center [742, 30] width 439 height 26
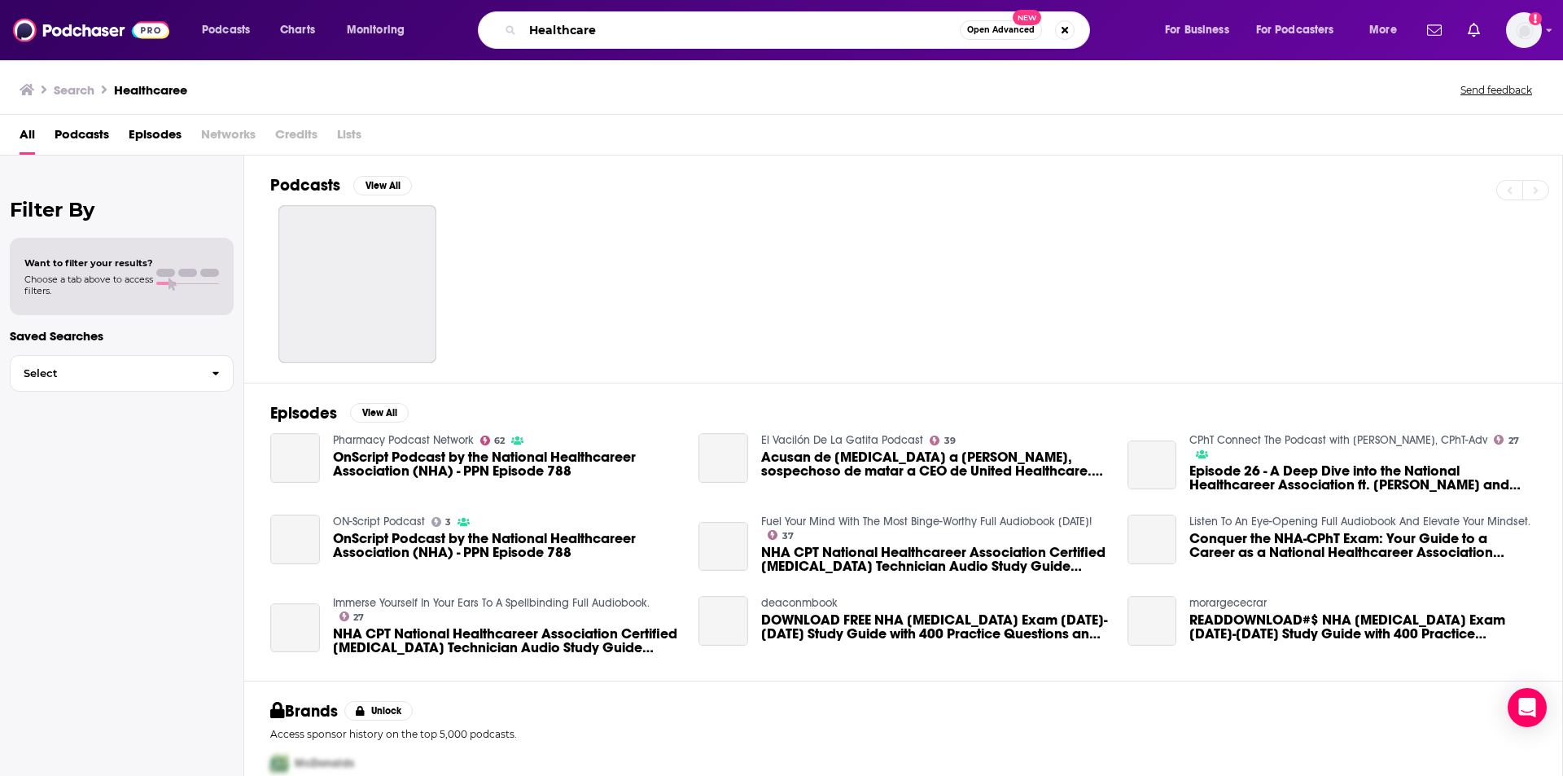
type input "Healthcare"
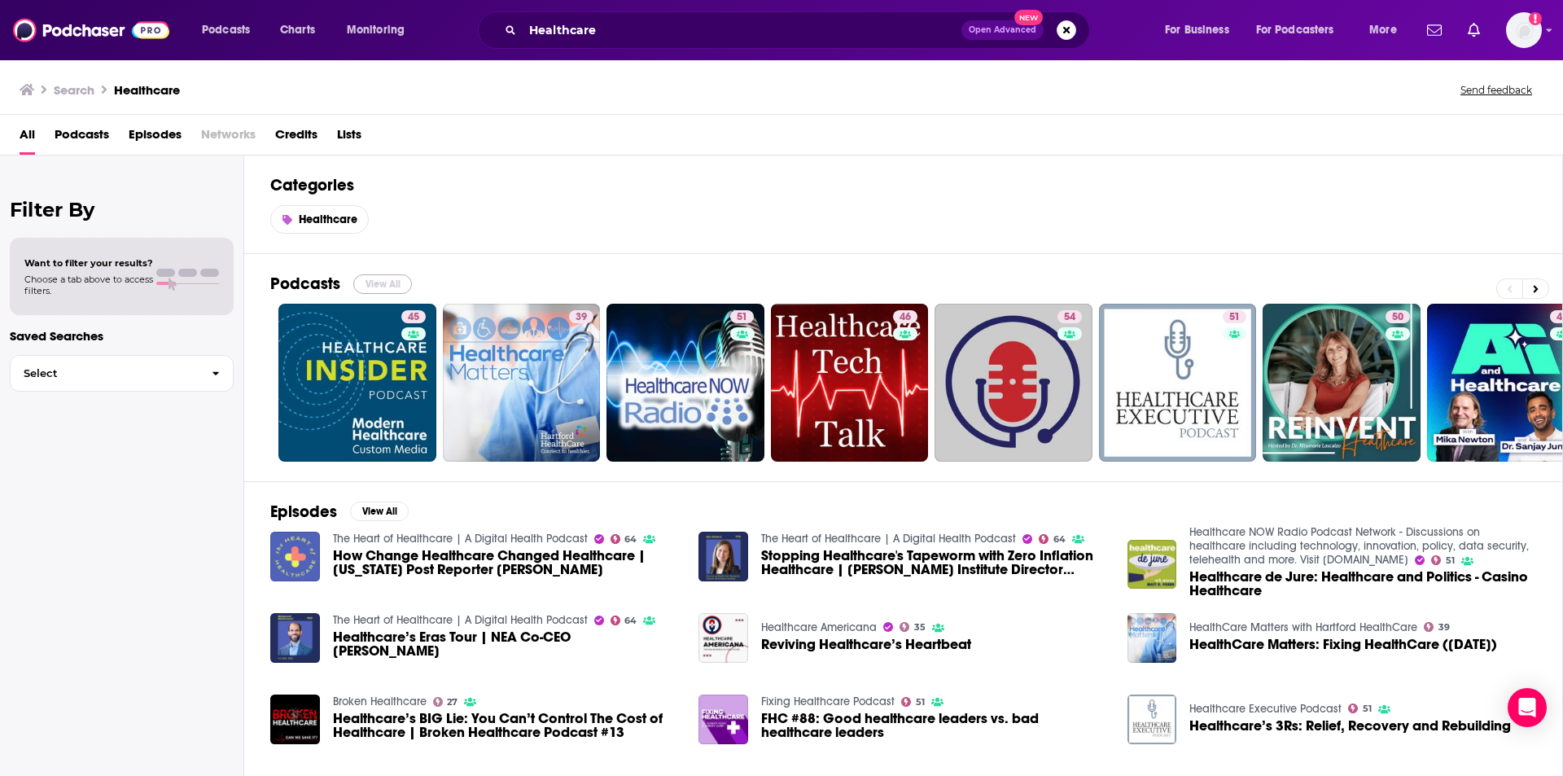
click at [392, 280] on button "View All" at bounding box center [382, 284] width 59 height 20
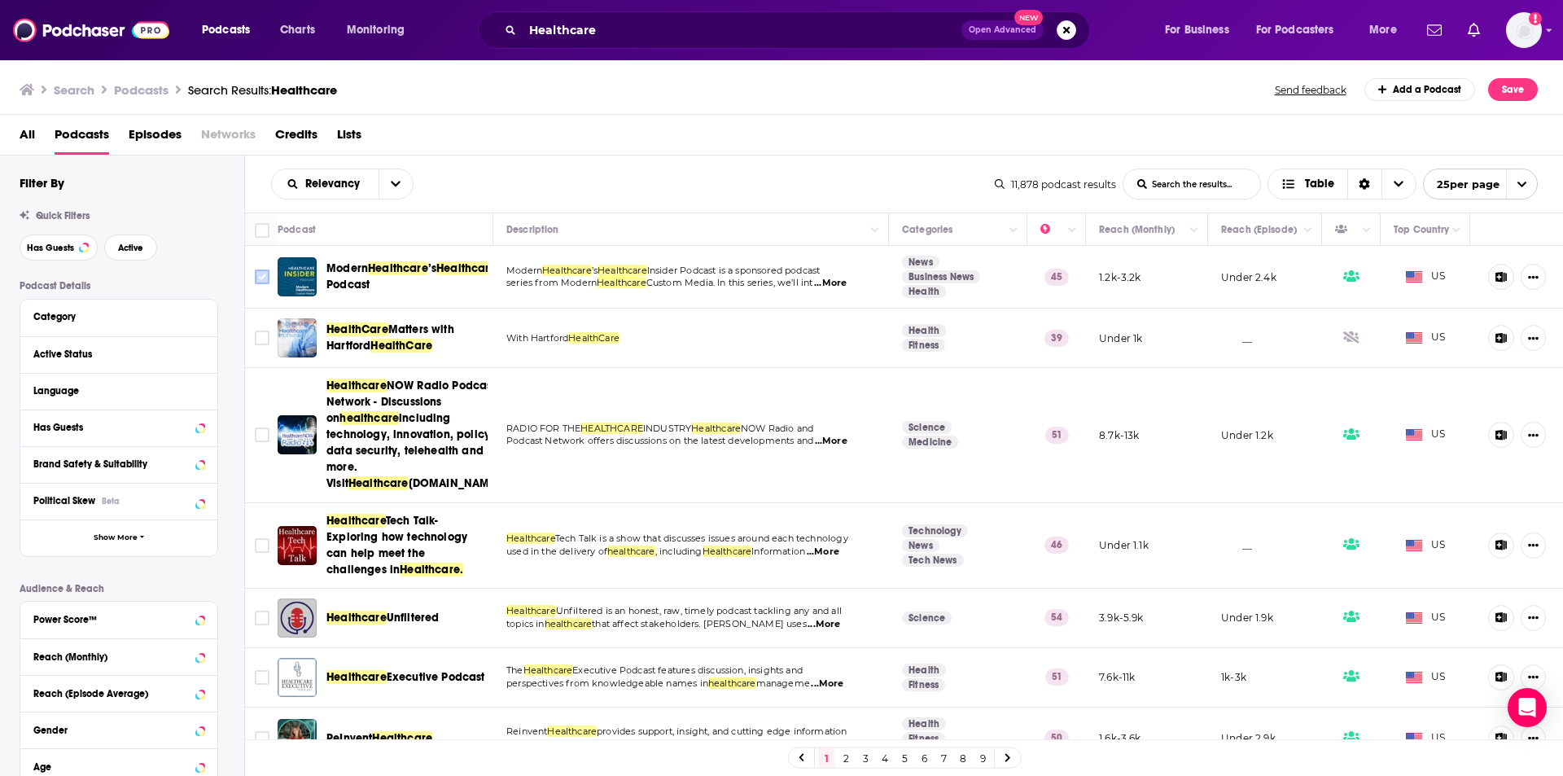
click at [265, 270] on input "Toggle select row" at bounding box center [262, 276] width 15 height 15
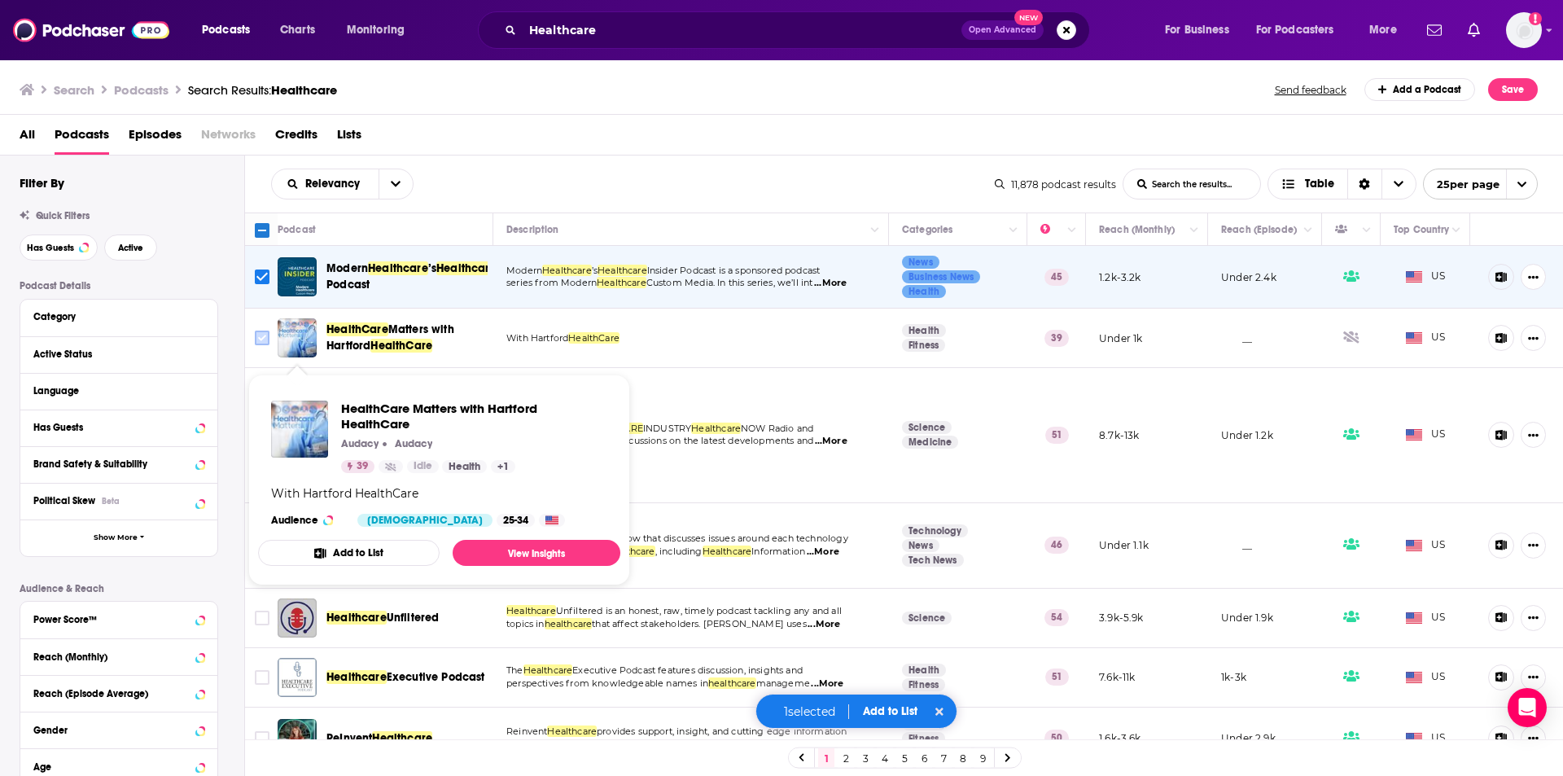
click at [265, 331] on input "Toggle select row" at bounding box center [262, 337] width 15 height 15
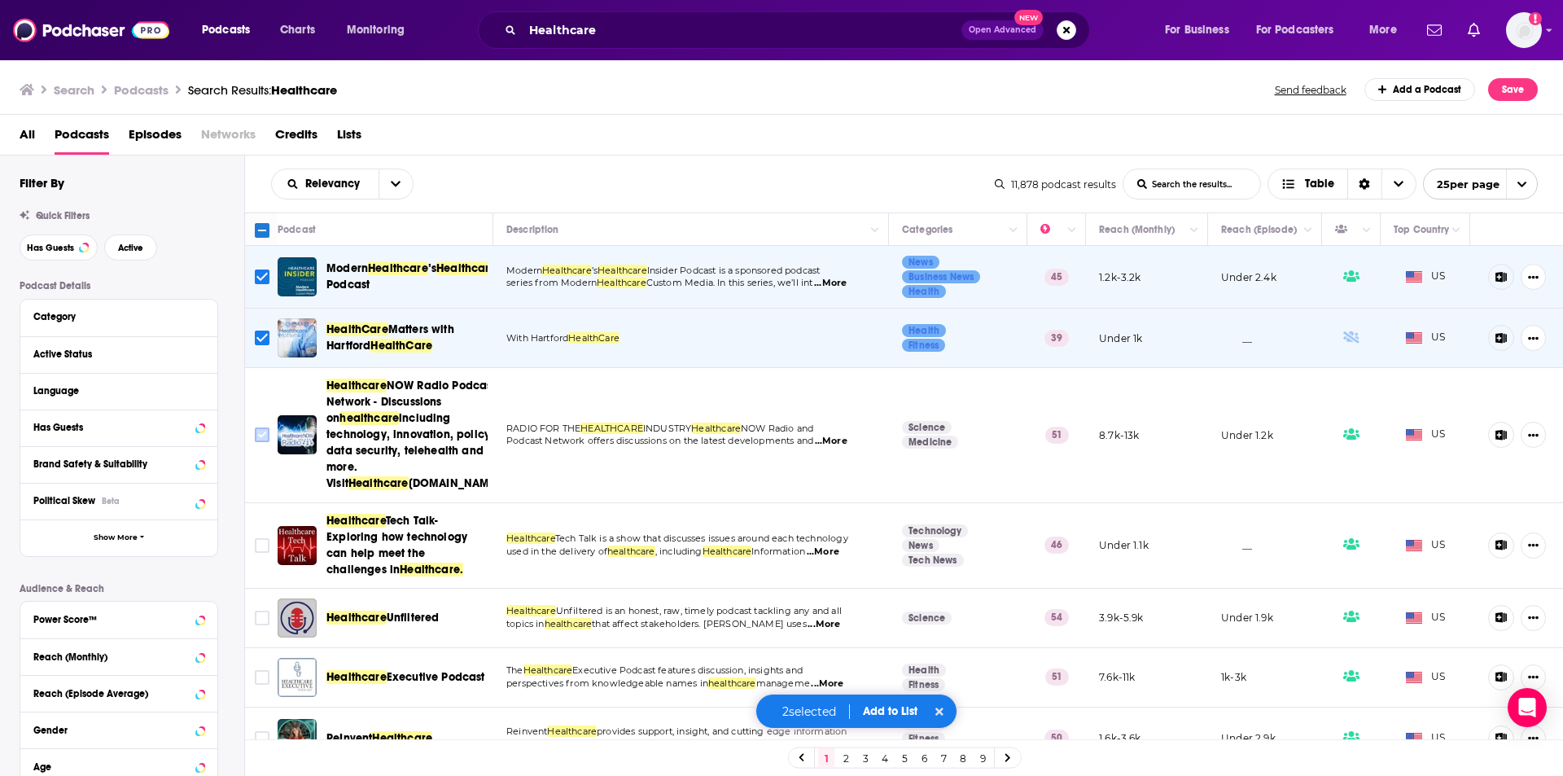
click at [262, 442] on input "Toggle select row" at bounding box center [262, 434] width 15 height 15
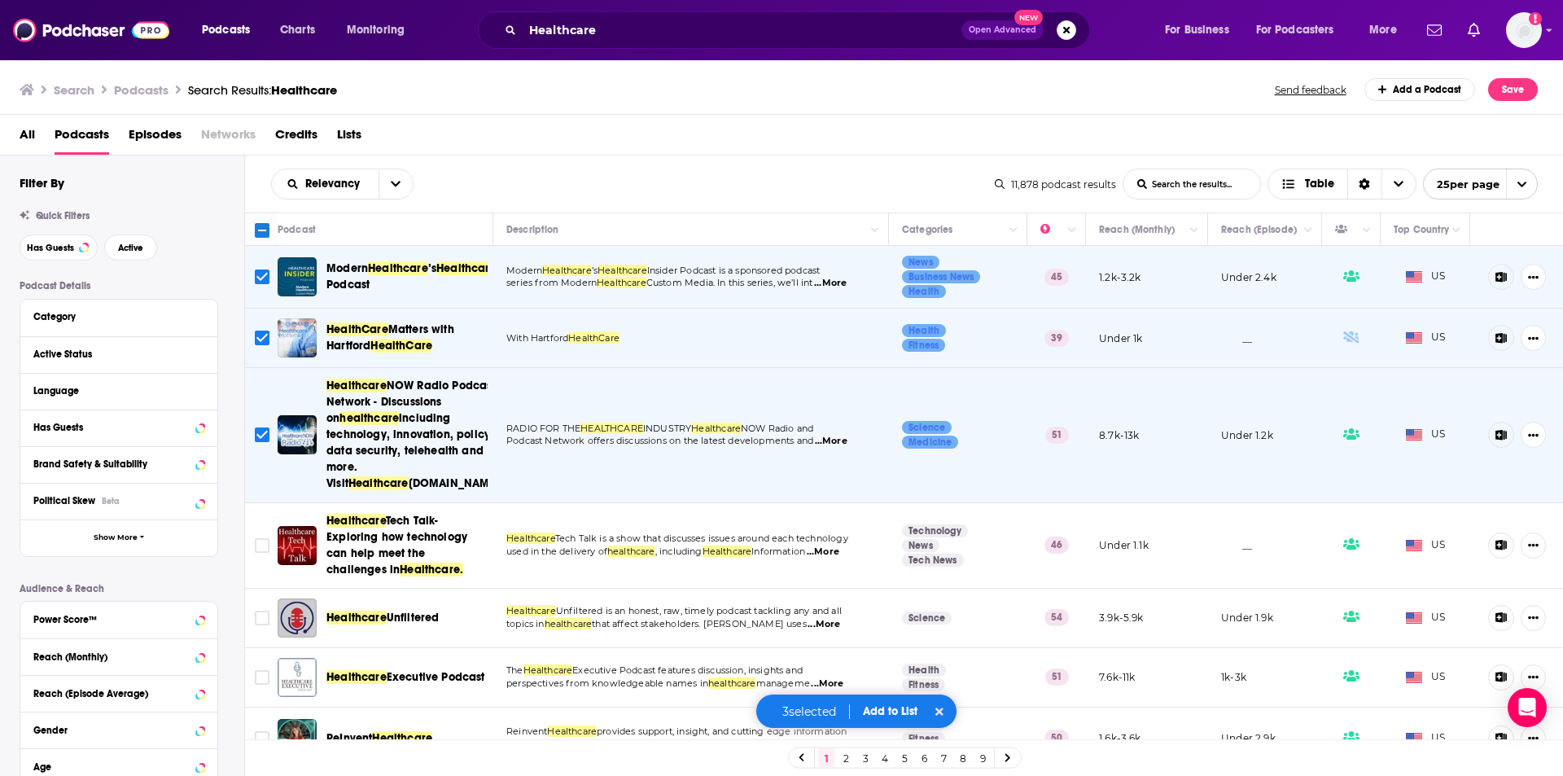
click at [898, 709] on button "Add to List" at bounding box center [890, 711] width 81 height 14
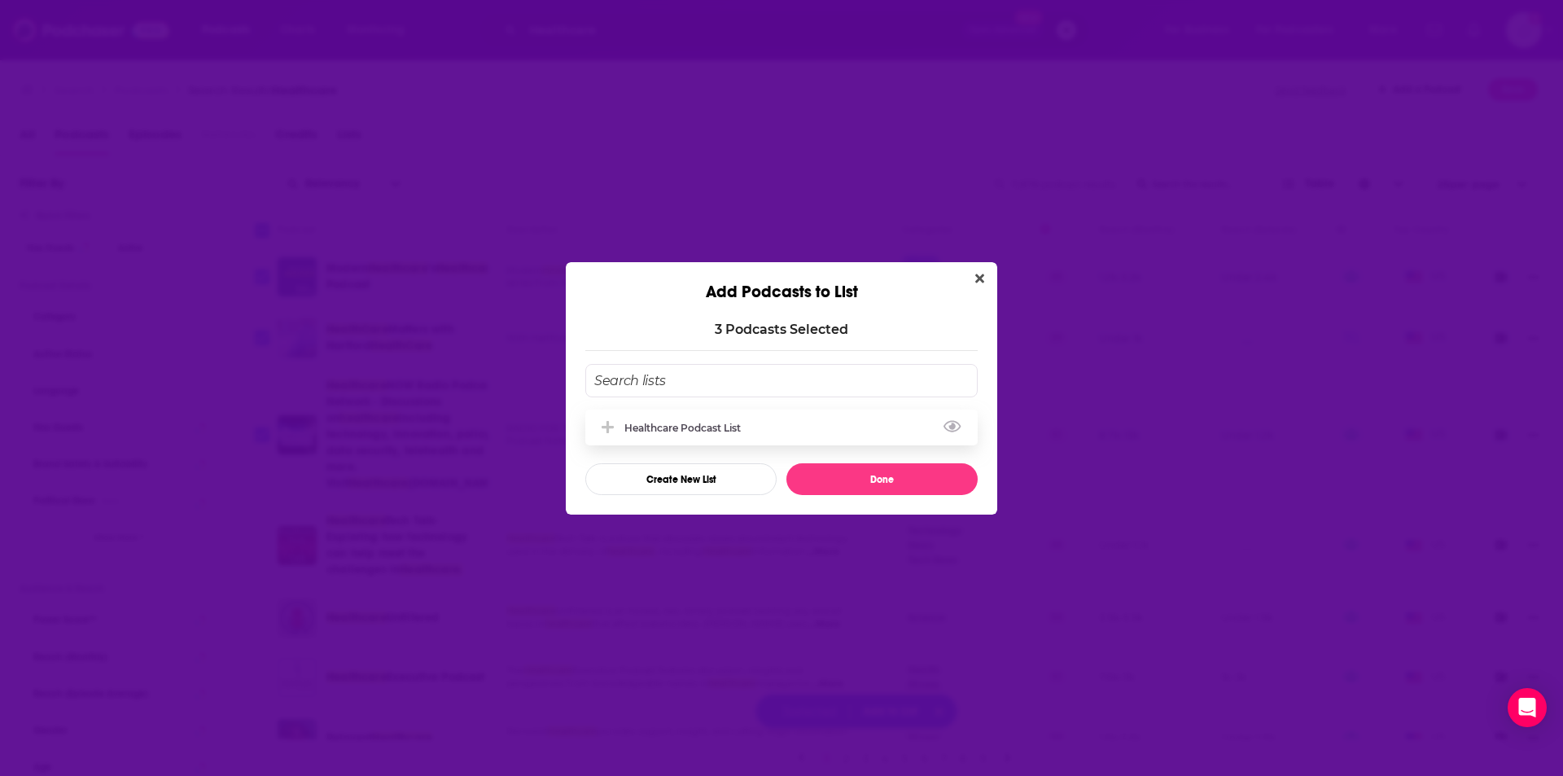
click at [750, 427] on div "Healthcare Podcast List" at bounding box center [687, 428] width 126 height 12
click at [855, 476] on button "Done" at bounding box center [881, 479] width 191 height 32
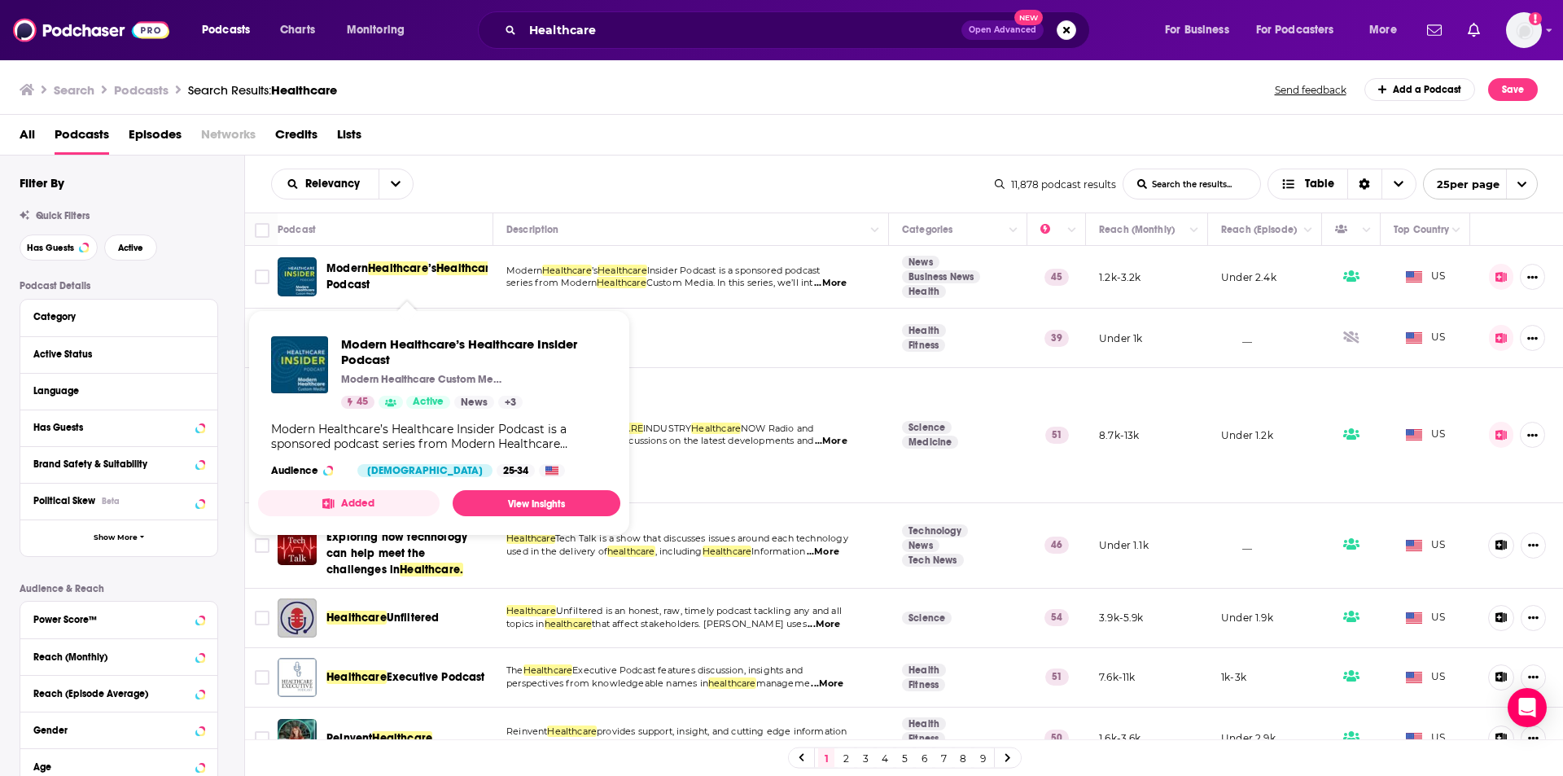
click at [389, 270] on span "Healthcare" at bounding box center [398, 268] width 60 height 14
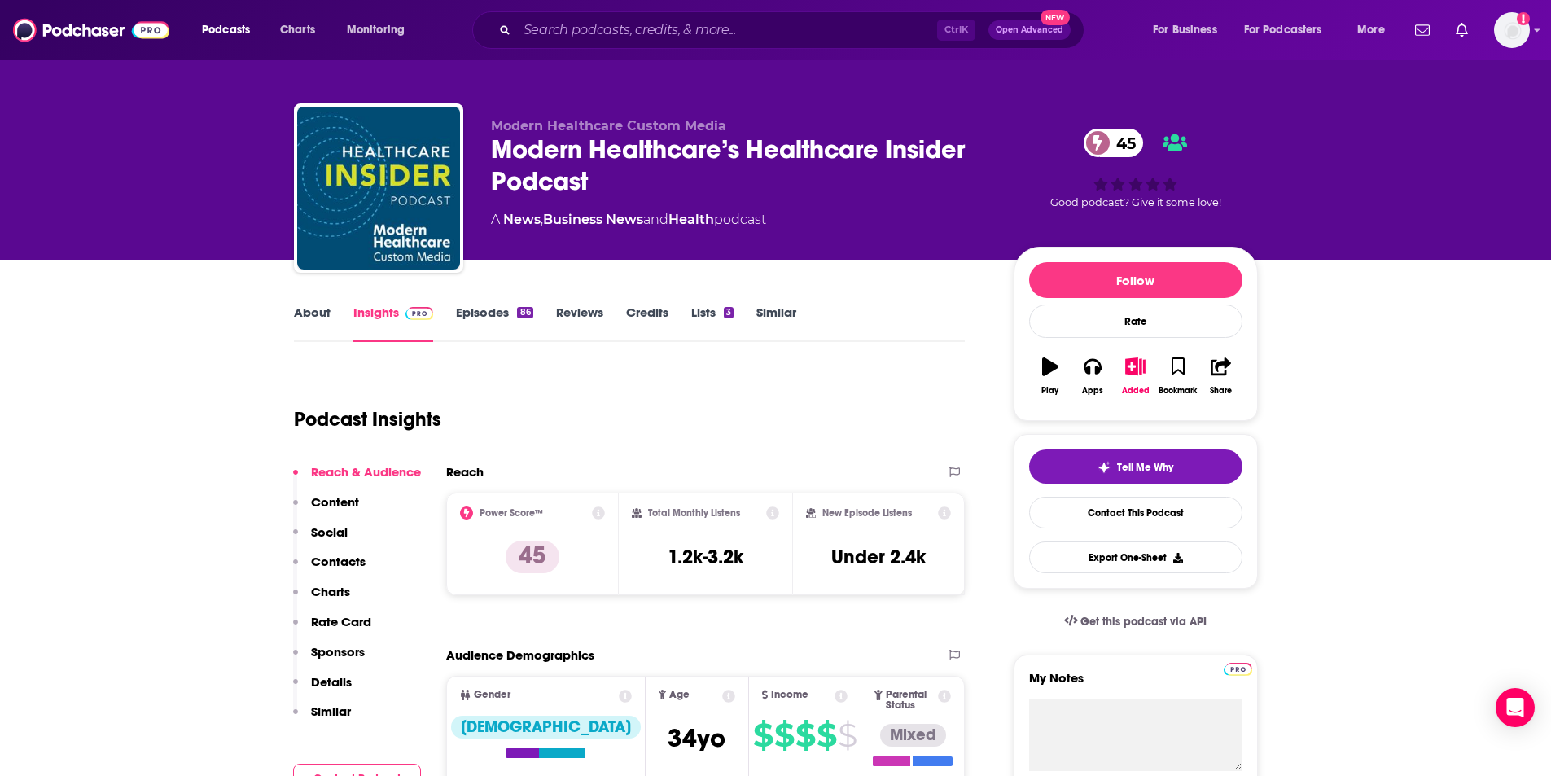
scroll to position [7, 0]
click at [1103, 133] on span at bounding box center [1097, 142] width 28 height 28
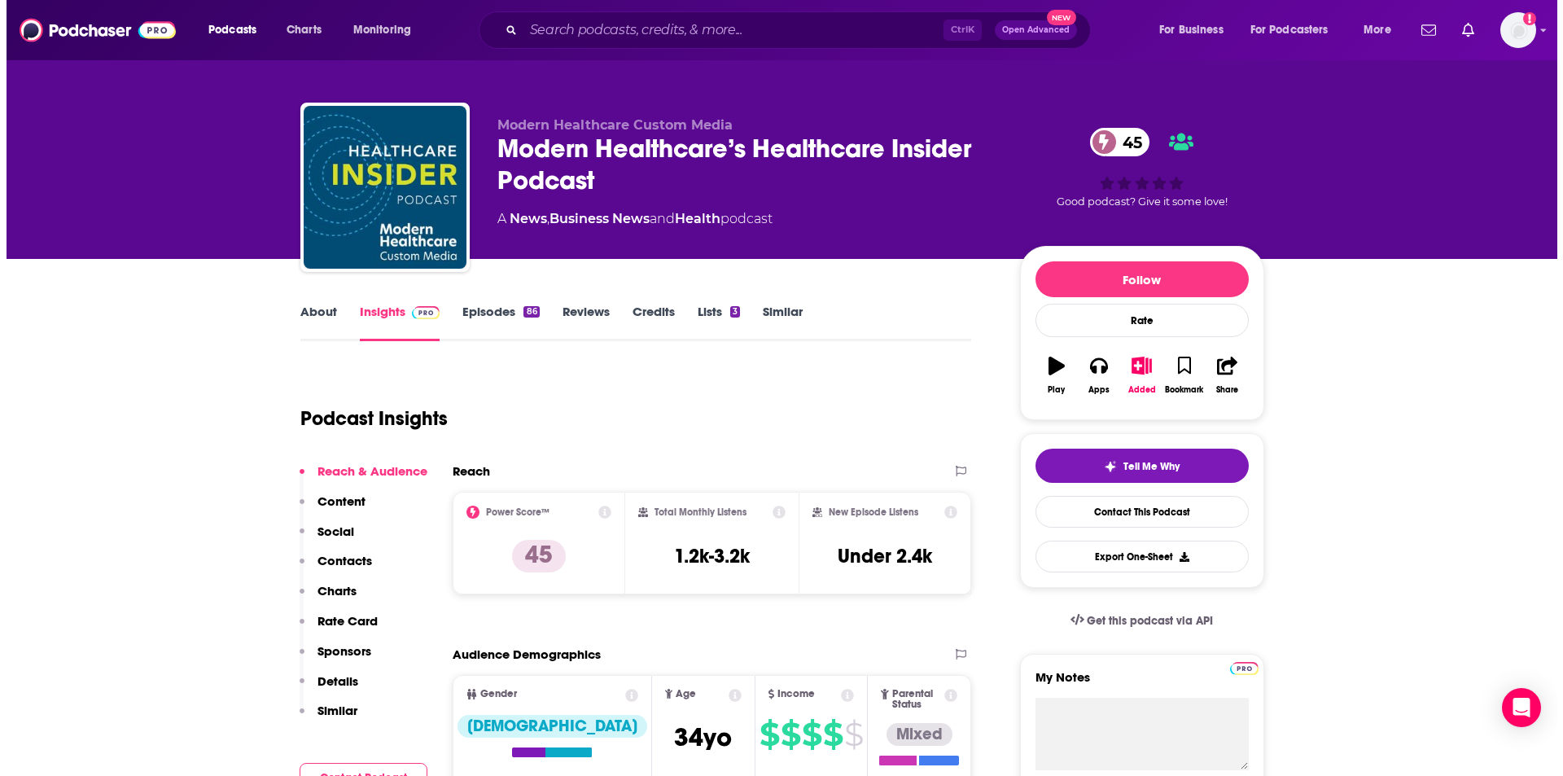
scroll to position [0, 0]
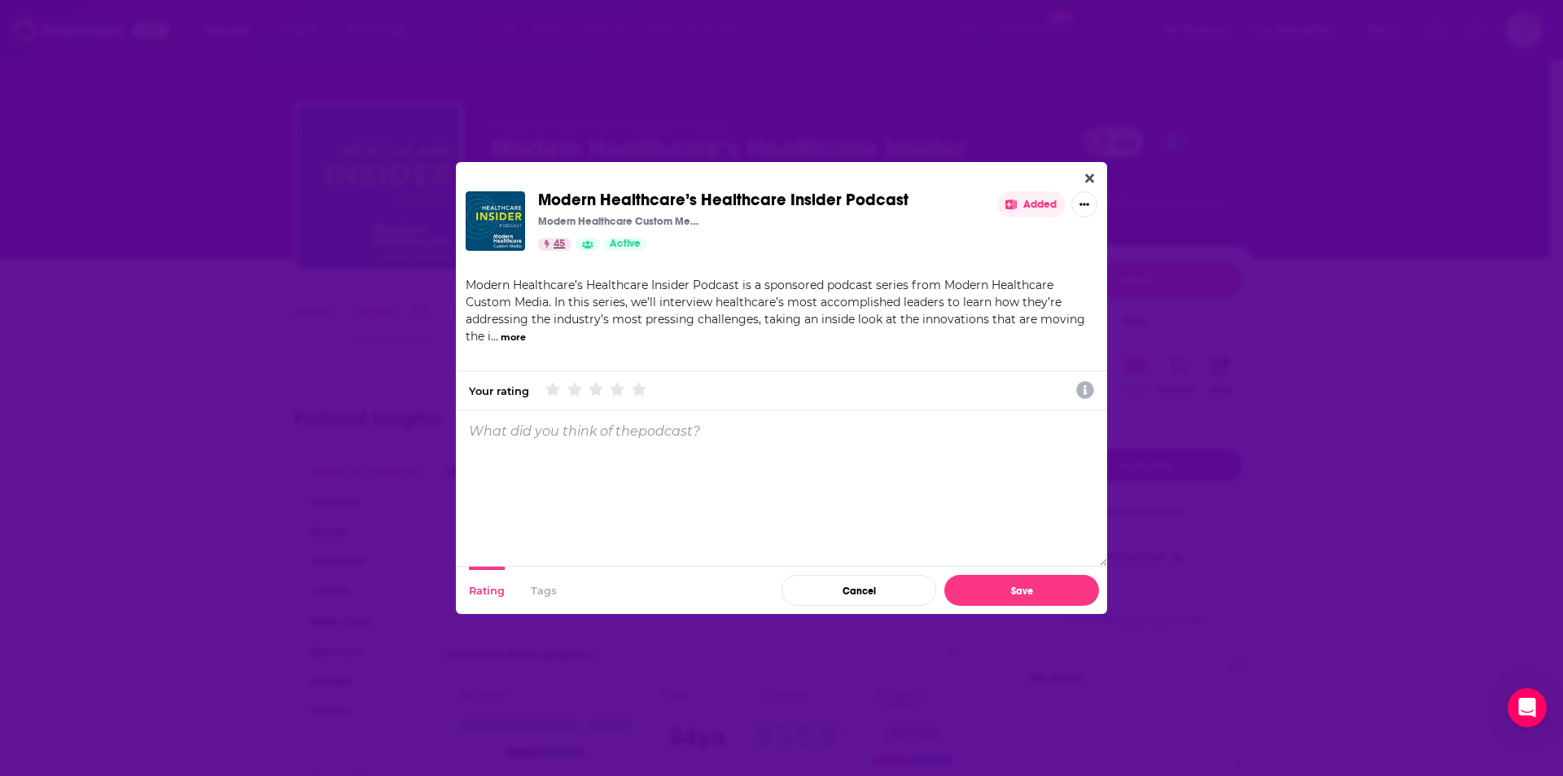
click at [553, 243] on span "45" at bounding box center [558, 244] width 11 height 16
click at [1090, 171] on button "Close" at bounding box center [1090, 178] width 22 height 20
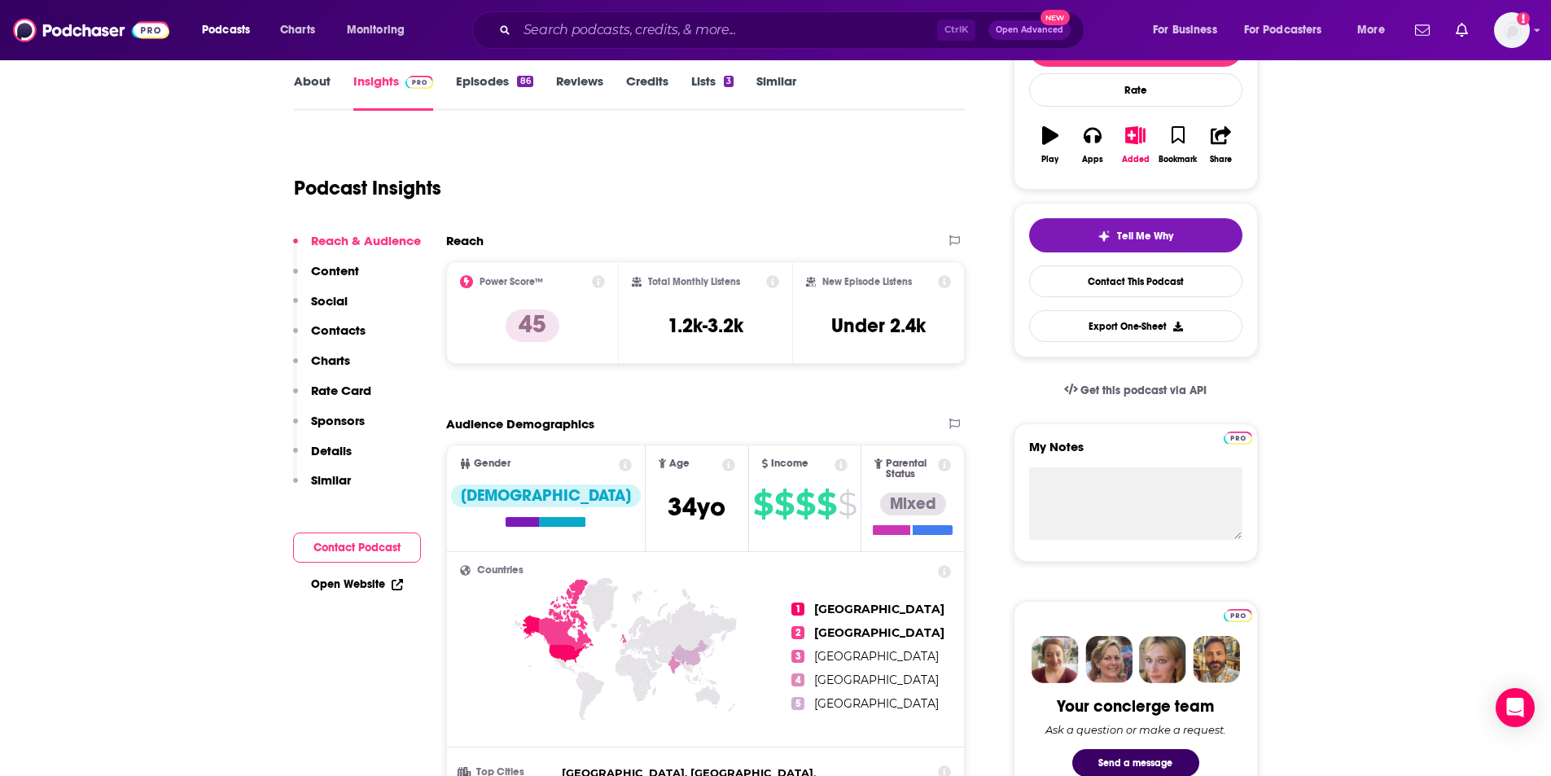
scroll to position [238, 0]
click at [603, 277] on icon at bounding box center [598, 280] width 13 height 13
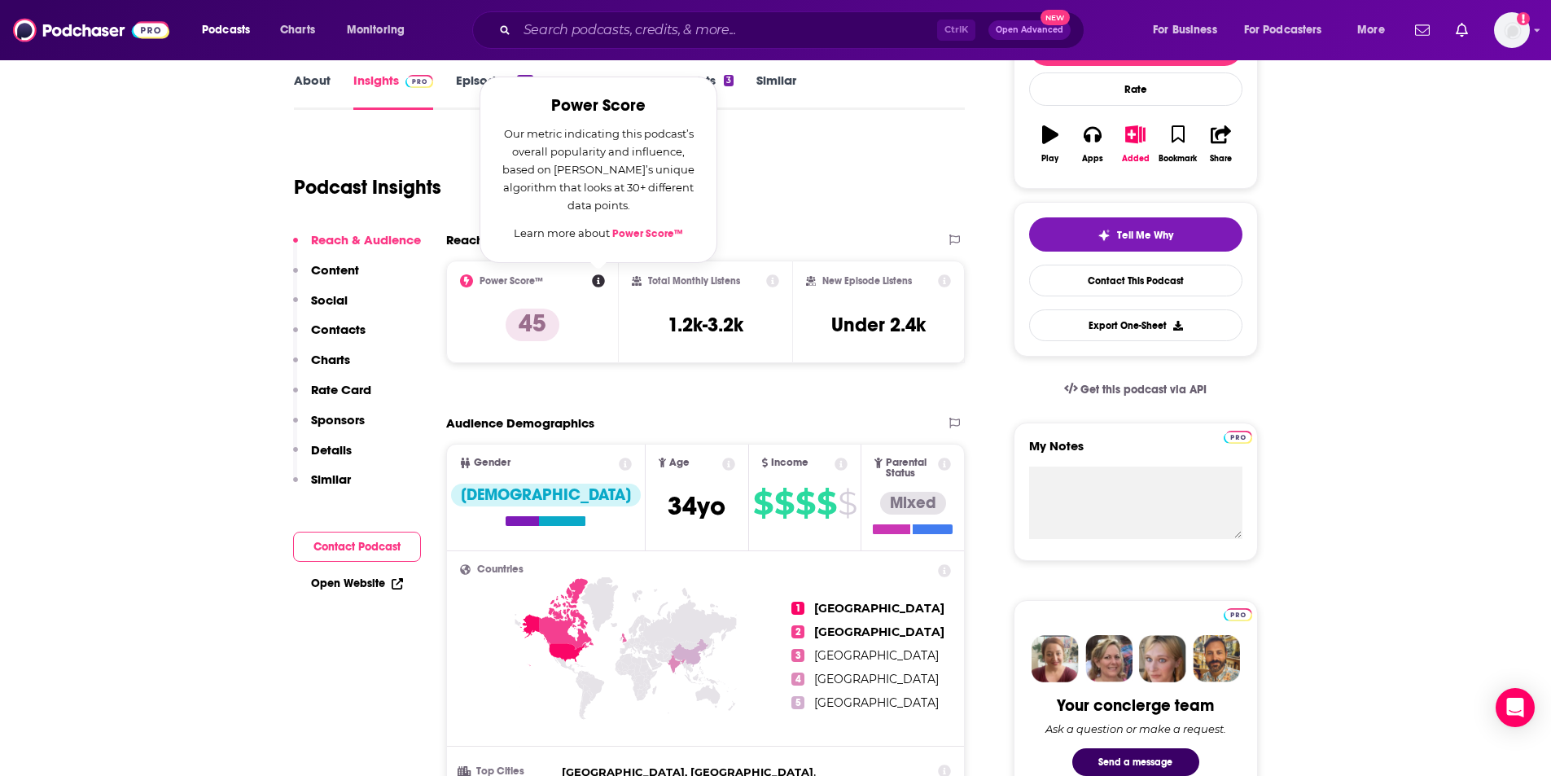
click at [641, 232] on link "Power Score™" at bounding box center [647, 233] width 71 height 13
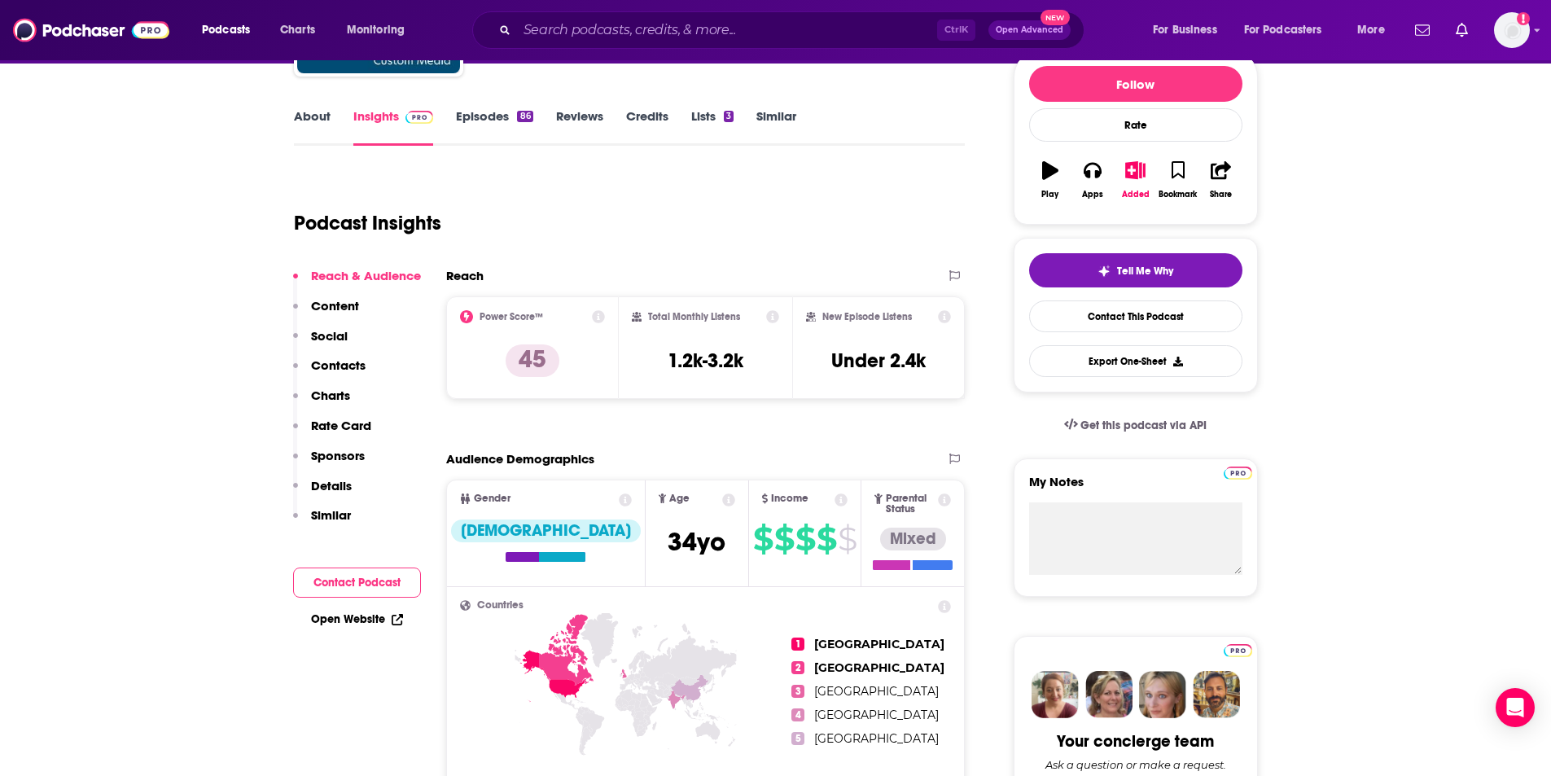
scroll to position [203, 0]
click at [320, 309] on p "Content" at bounding box center [335, 304] width 48 height 15
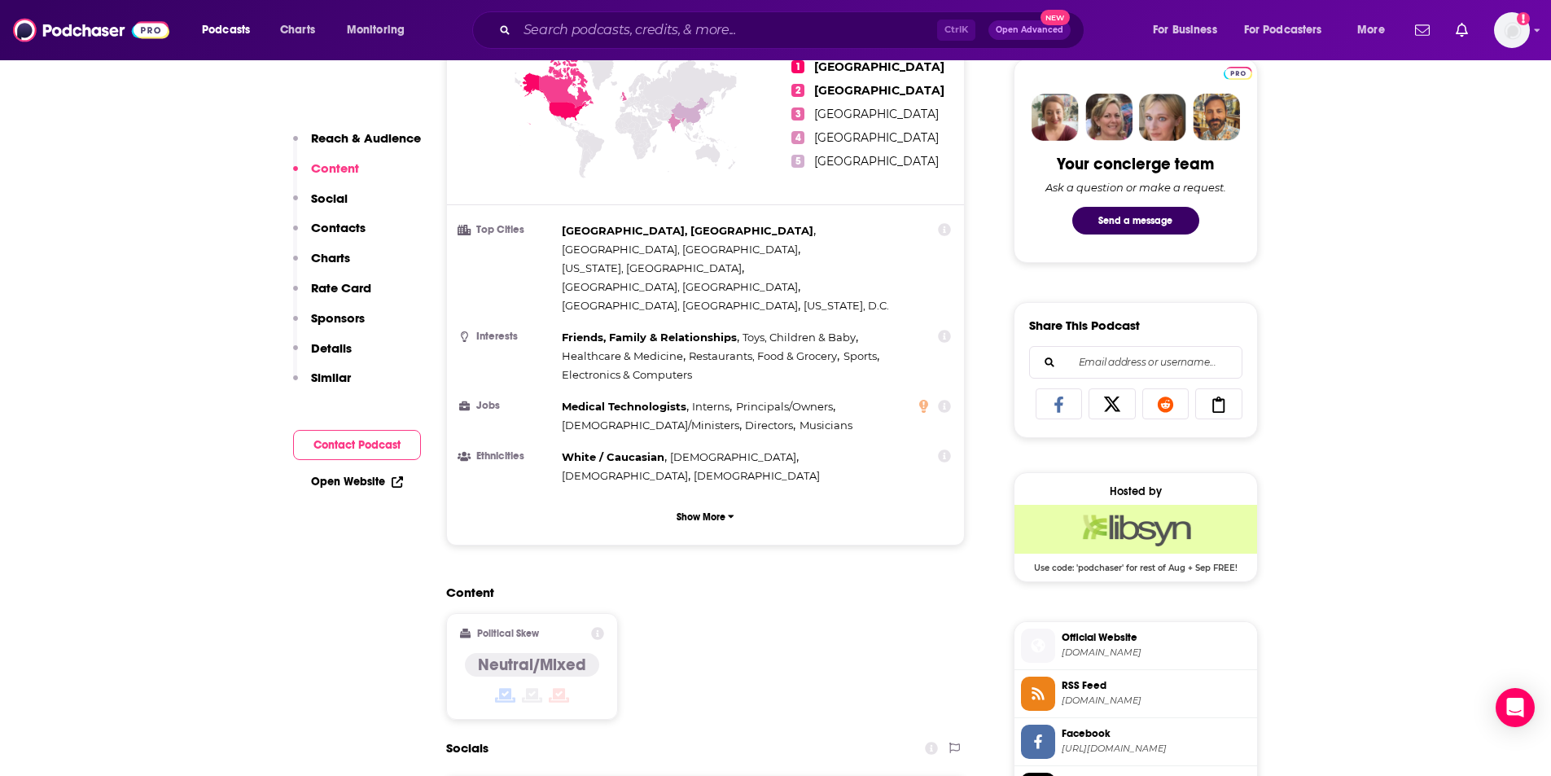
scroll to position [0, 0]
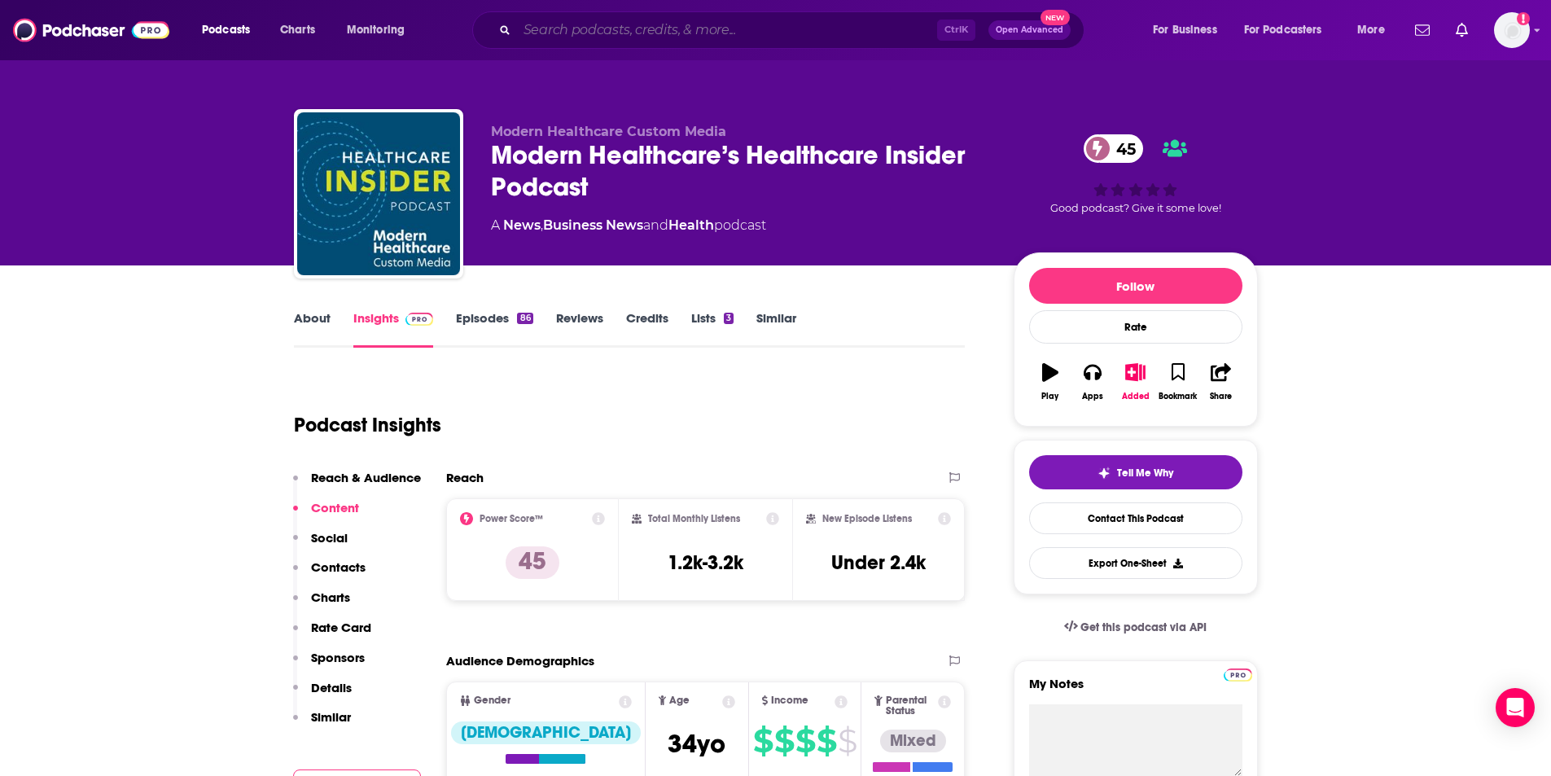
click at [612, 37] on input "Search podcasts, credits, & more..." at bounding box center [727, 30] width 420 height 26
click at [659, 14] on div "Ctrl K Open Advanced New" at bounding box center [778, 29] width 612 height 37
click at [657, 30] on input "Search podcasts, credits, & more..." at bounding box center [727, 30] width 420 height 26
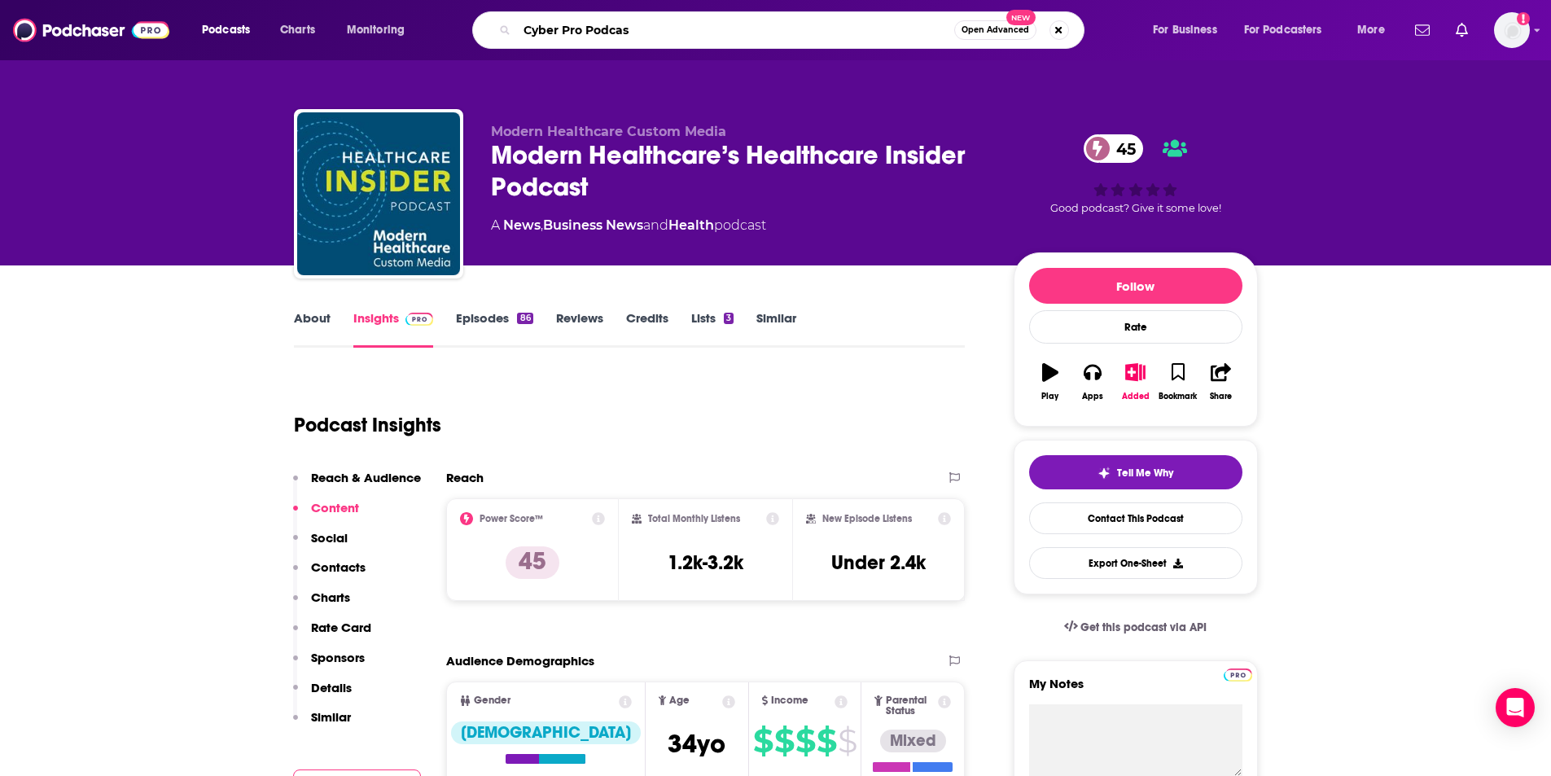
type input "Cyber Pro Podcast"
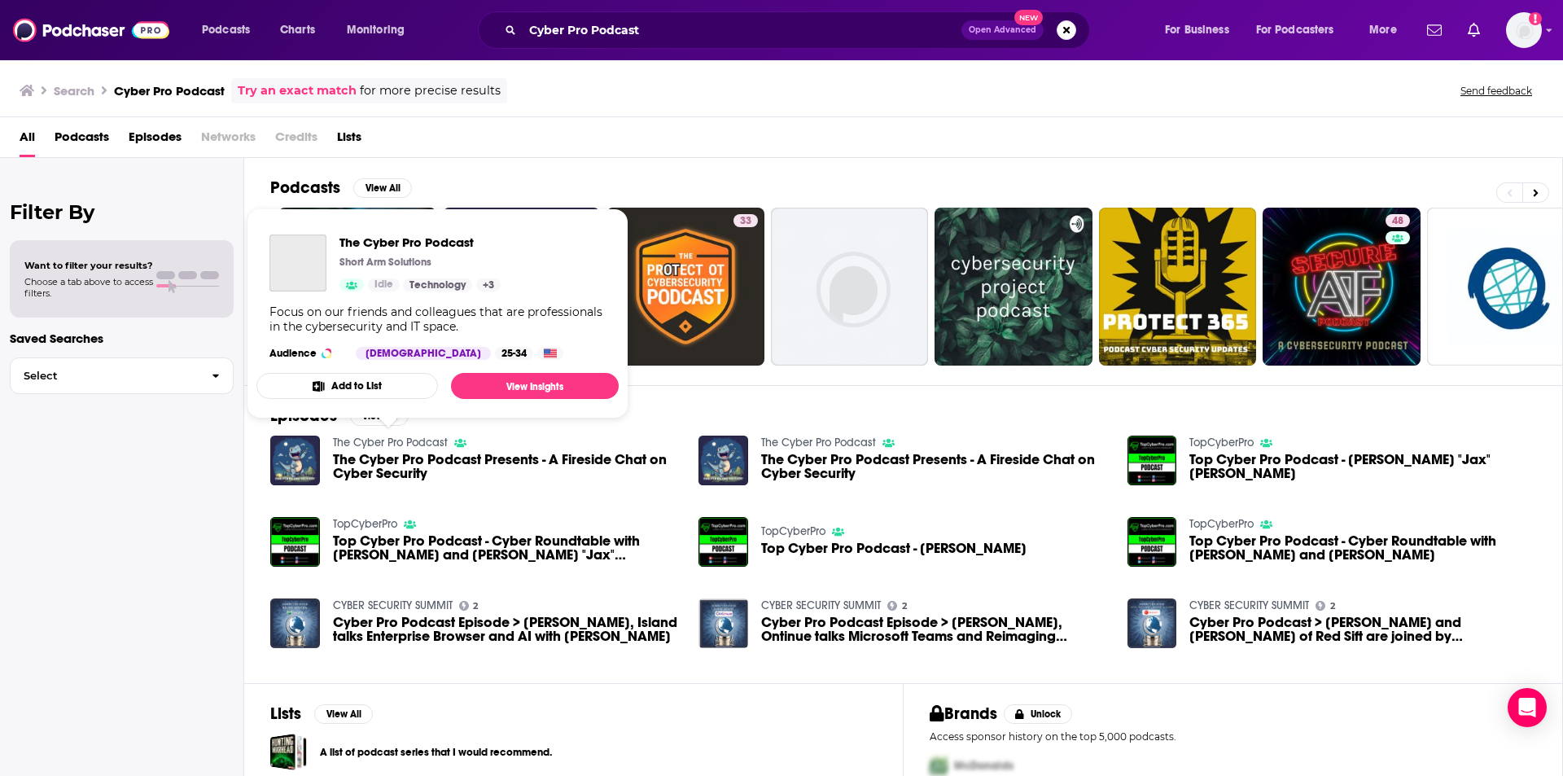
click at [409, 439] on link "The Cyber Pro Podcast" at bounding box center [390, 442] width 115 height 14
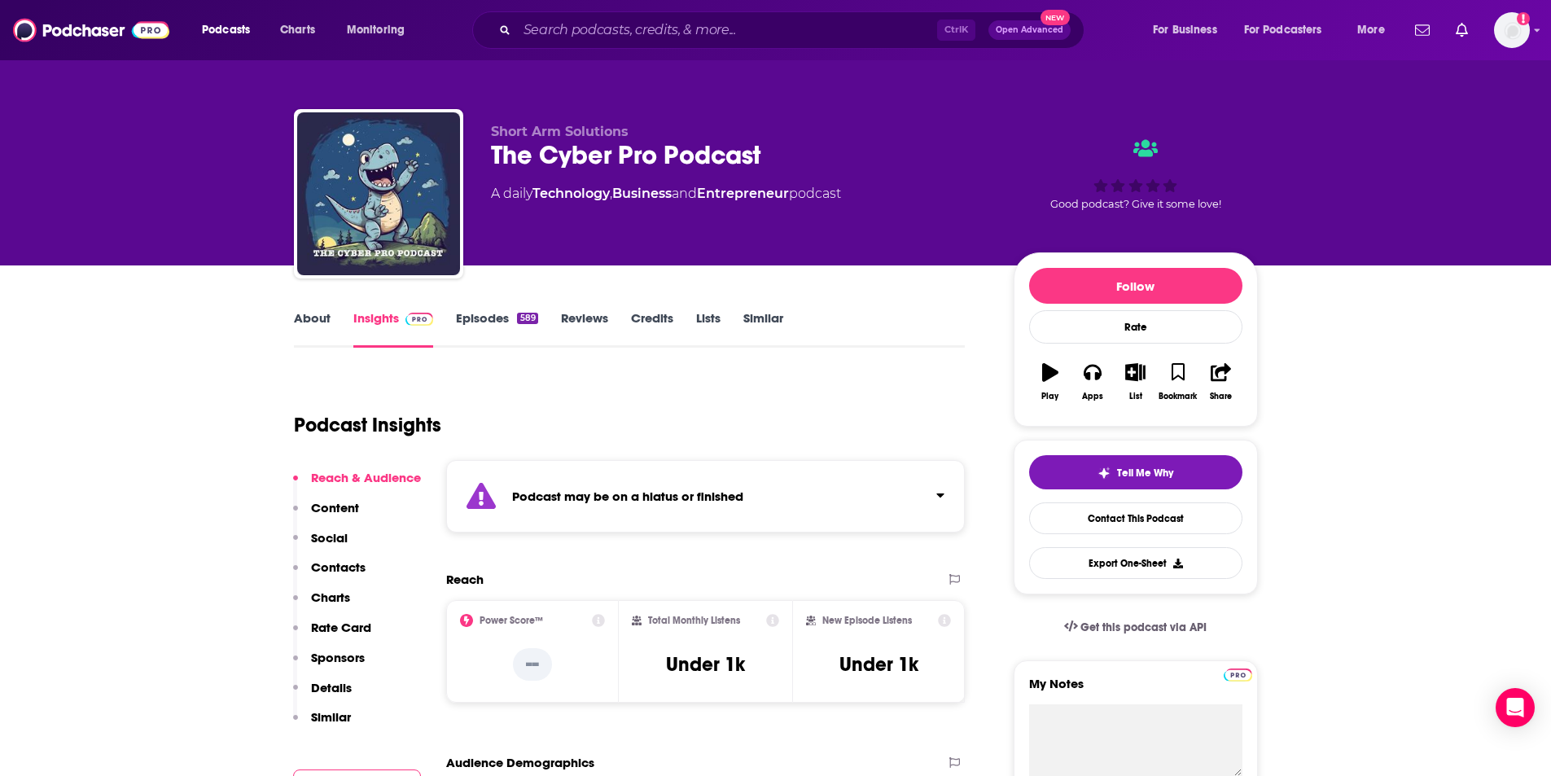
click at [489, 331] on link "Episodes 589" at bounding box center [496, 328] width 81 height 37
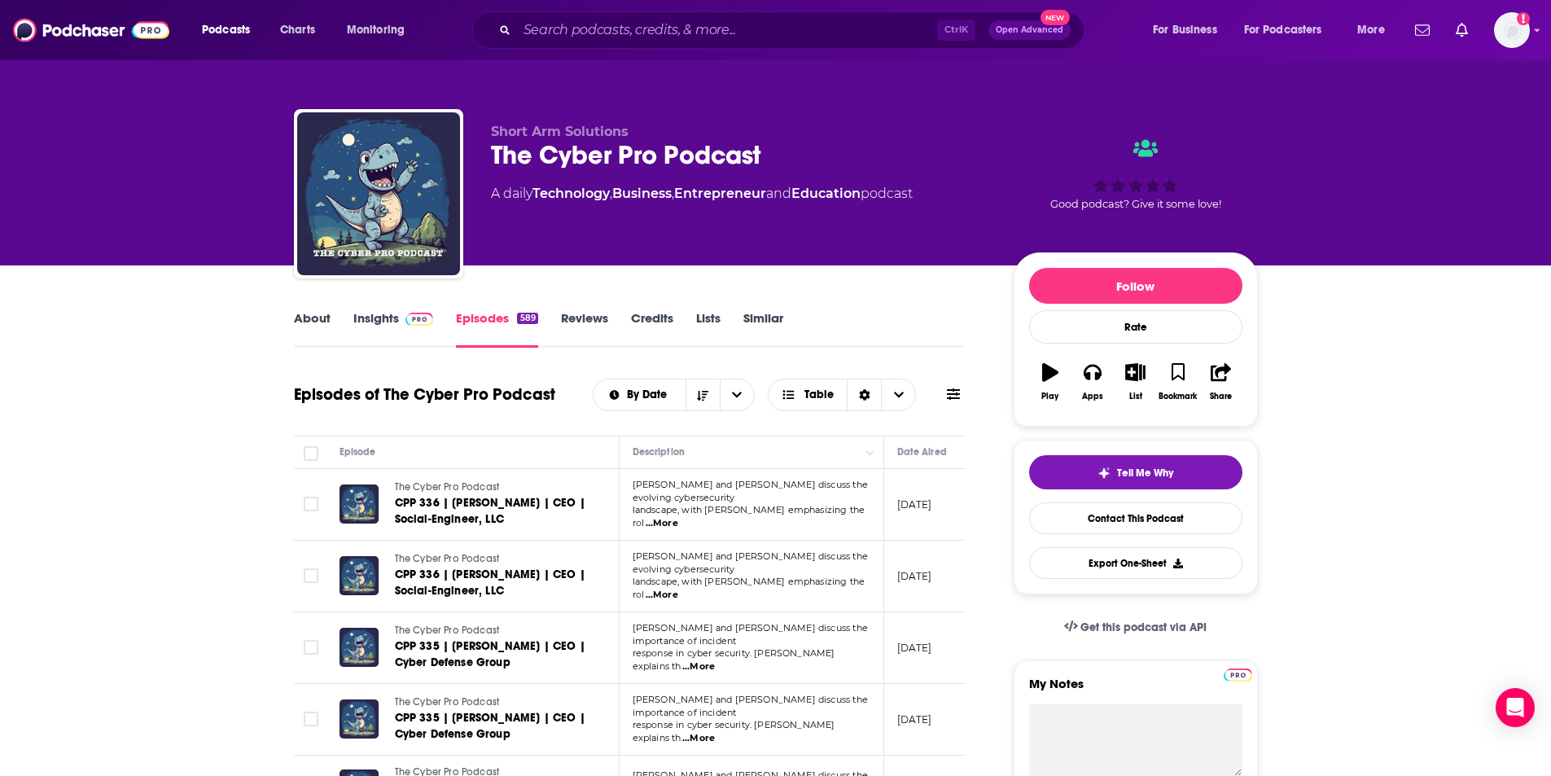
click at [958, 400] on icon at bounding box center [953, 393] width 13 height 13
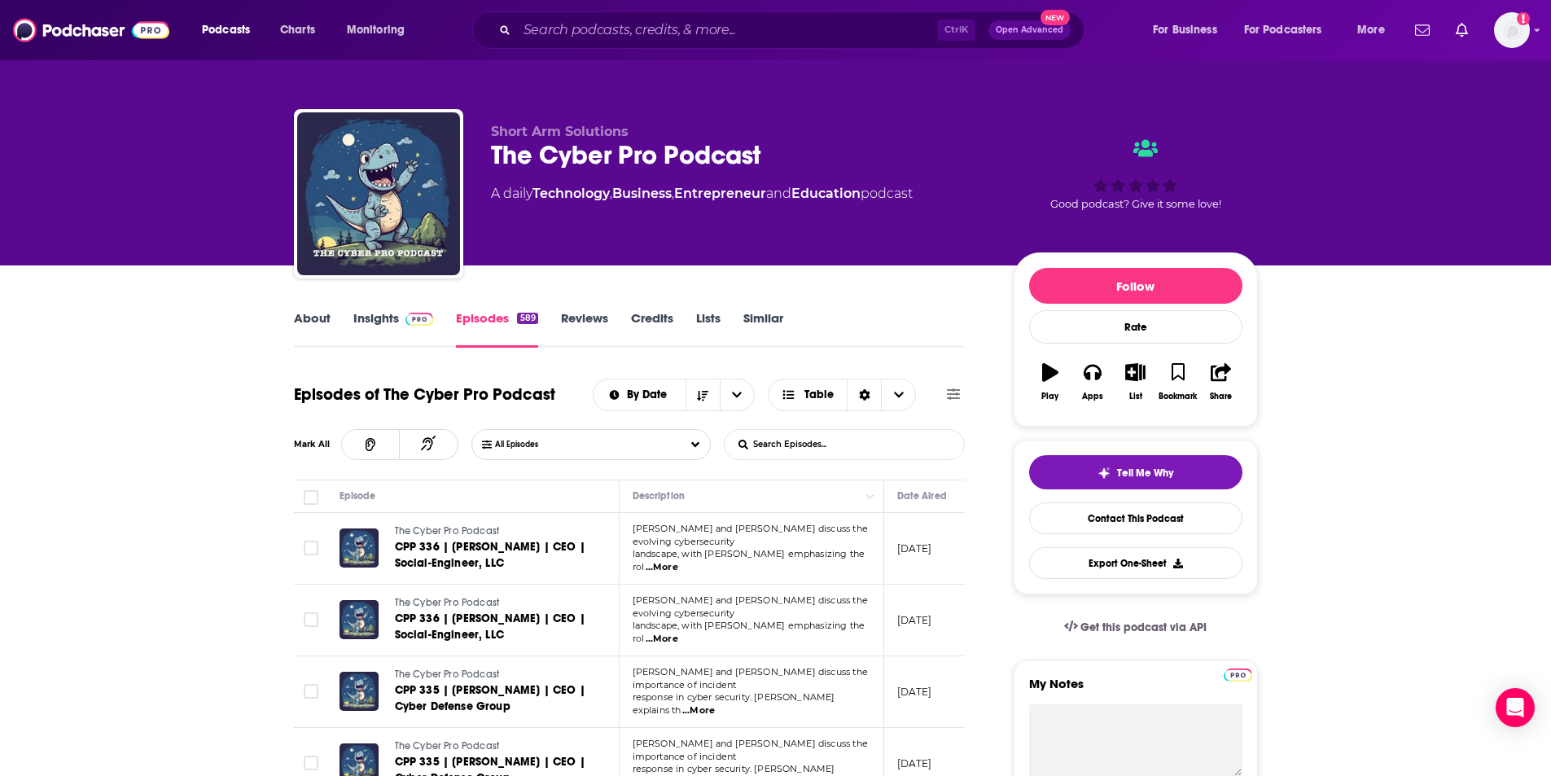
click at [875, 430] on input "List Search Input" at bounding box center [809, 444] width 170 height 29
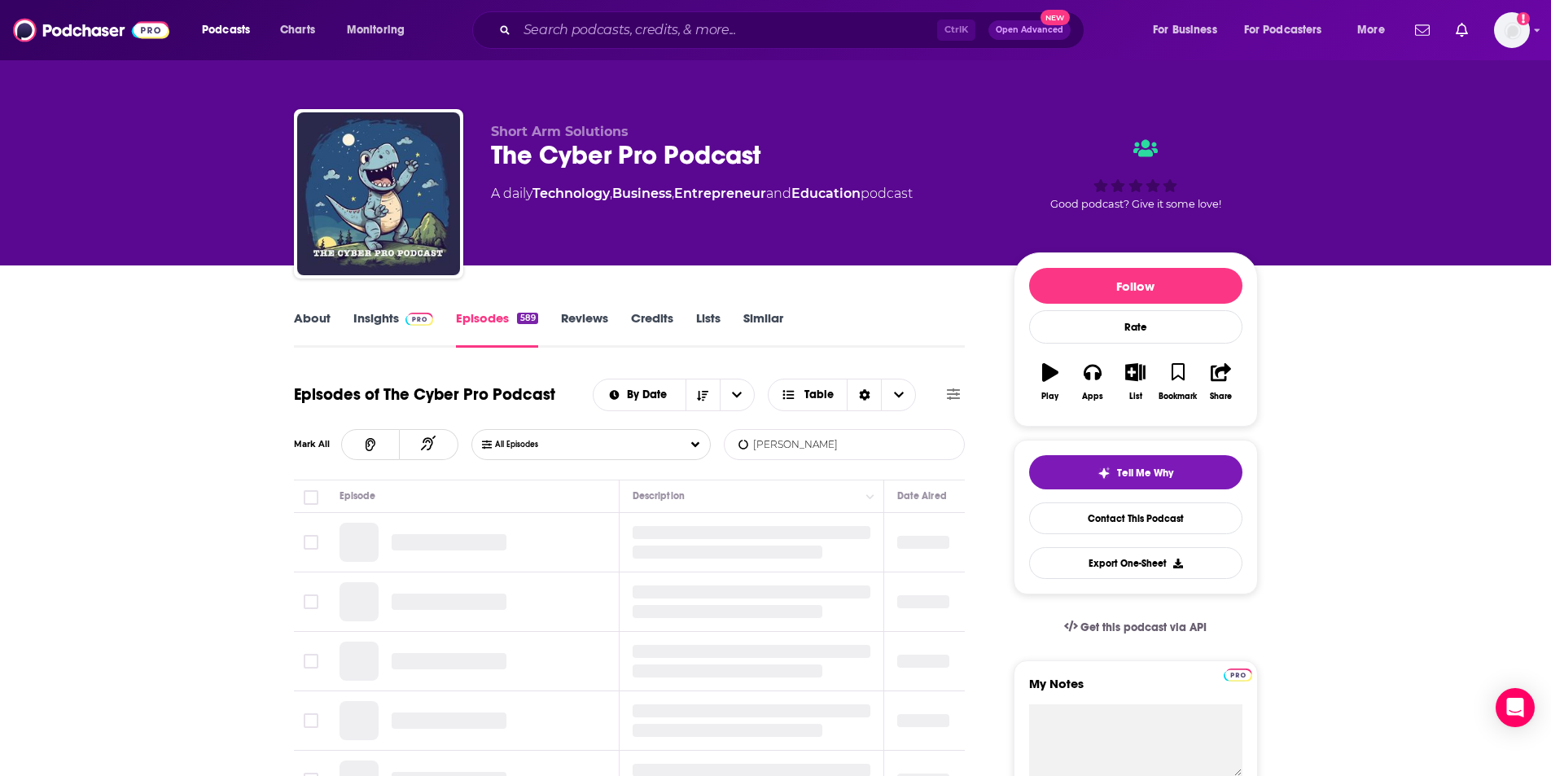
click at [869, 440] on input "[PERSON_NAME]" at bounding box center [809, 444] width 170 height 29
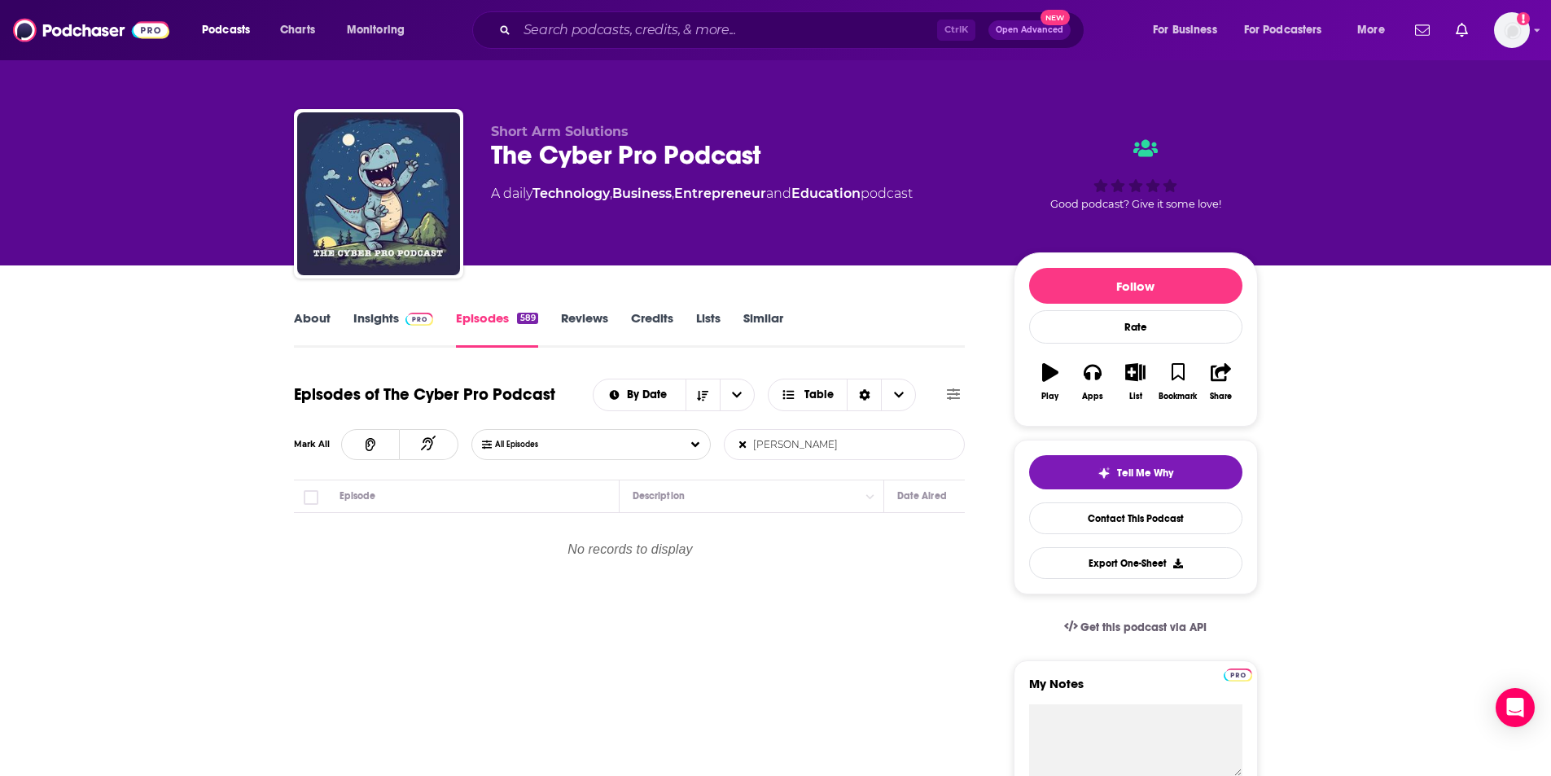
click at [869, 440] on input "[PERSON_NAME]" at bounding box center [809, 444] width 170 height 29
type input "[PERSON_NAME]"
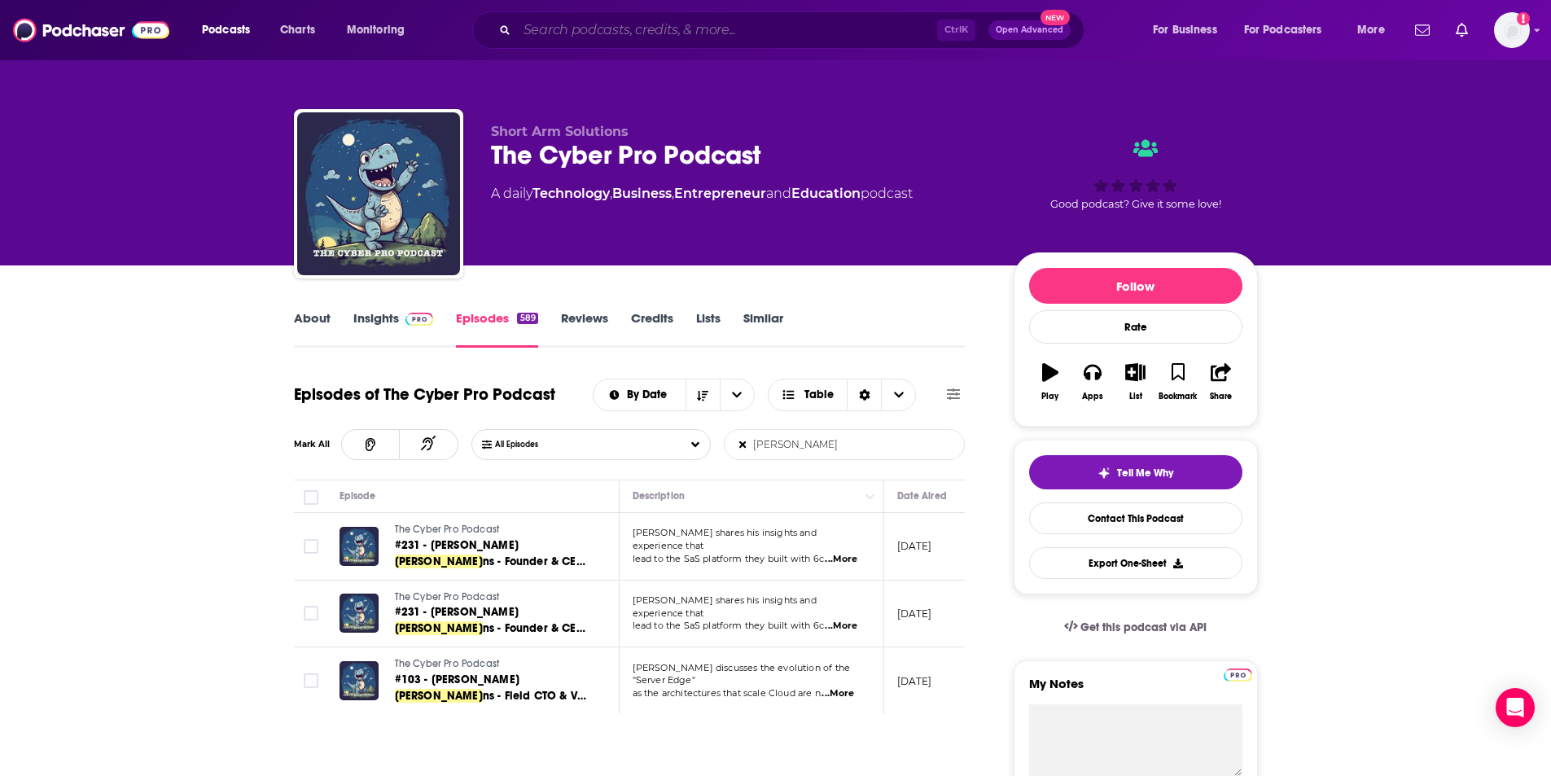
click at [645, 24] on input "Search podcasts, credits, & more..." at bounding box center [727, 30] width 420 height 26
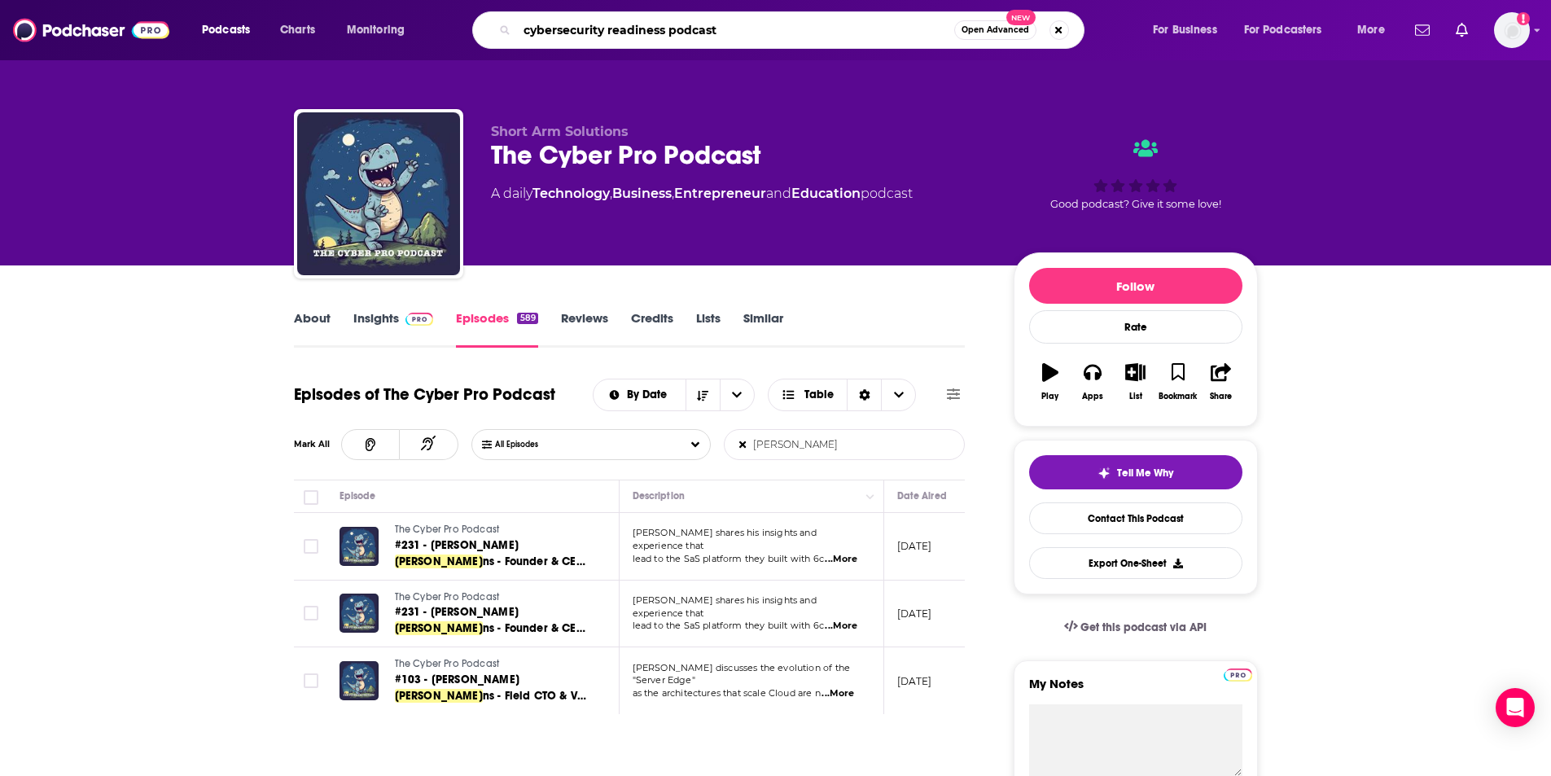
type input "cybersecurity readiness podcast"
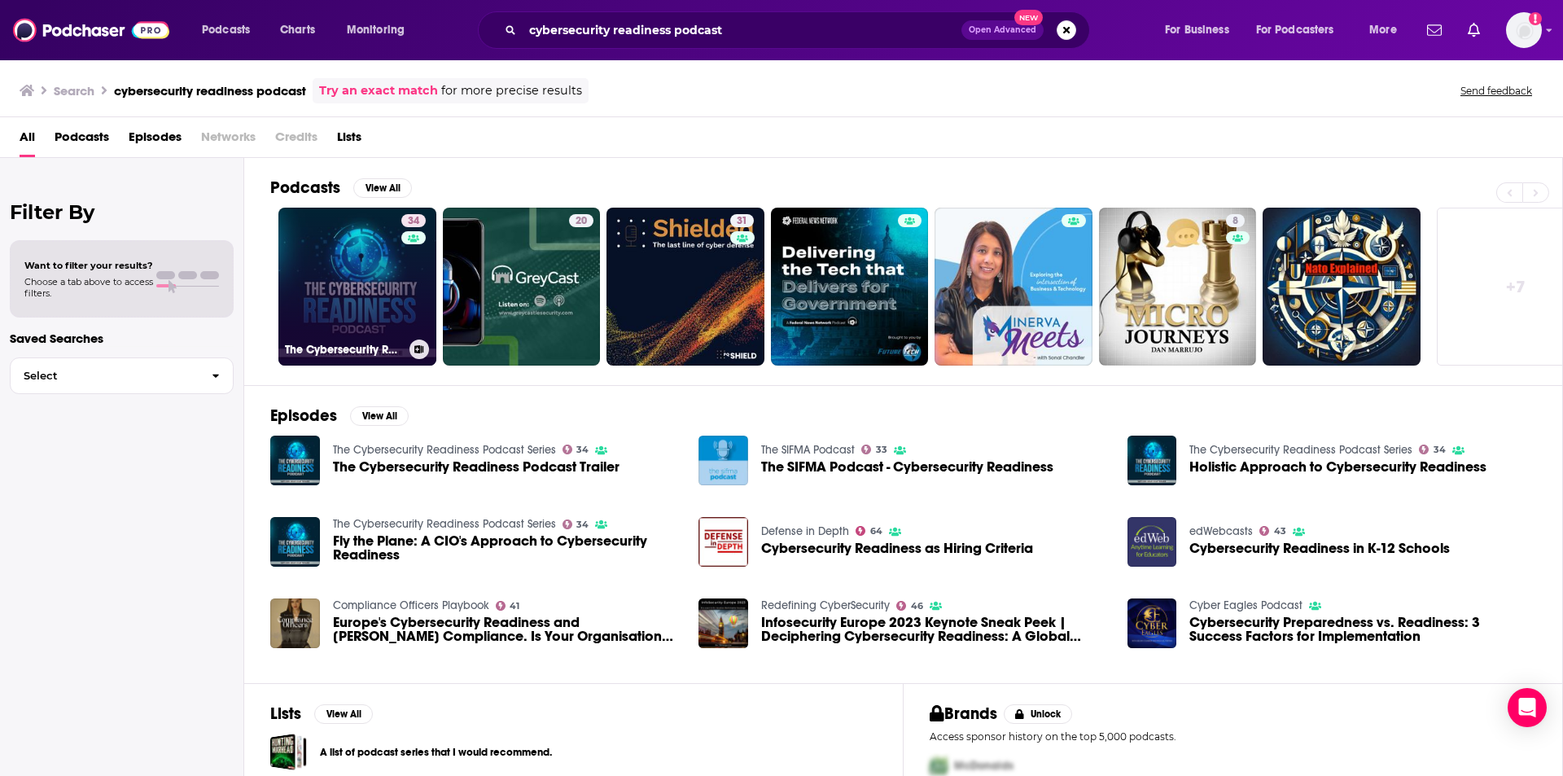
click at [345, 300] on link "34 The Cybersecurity Readiness Podcast Series" at bounding box center [357, 287] width 158 height 158
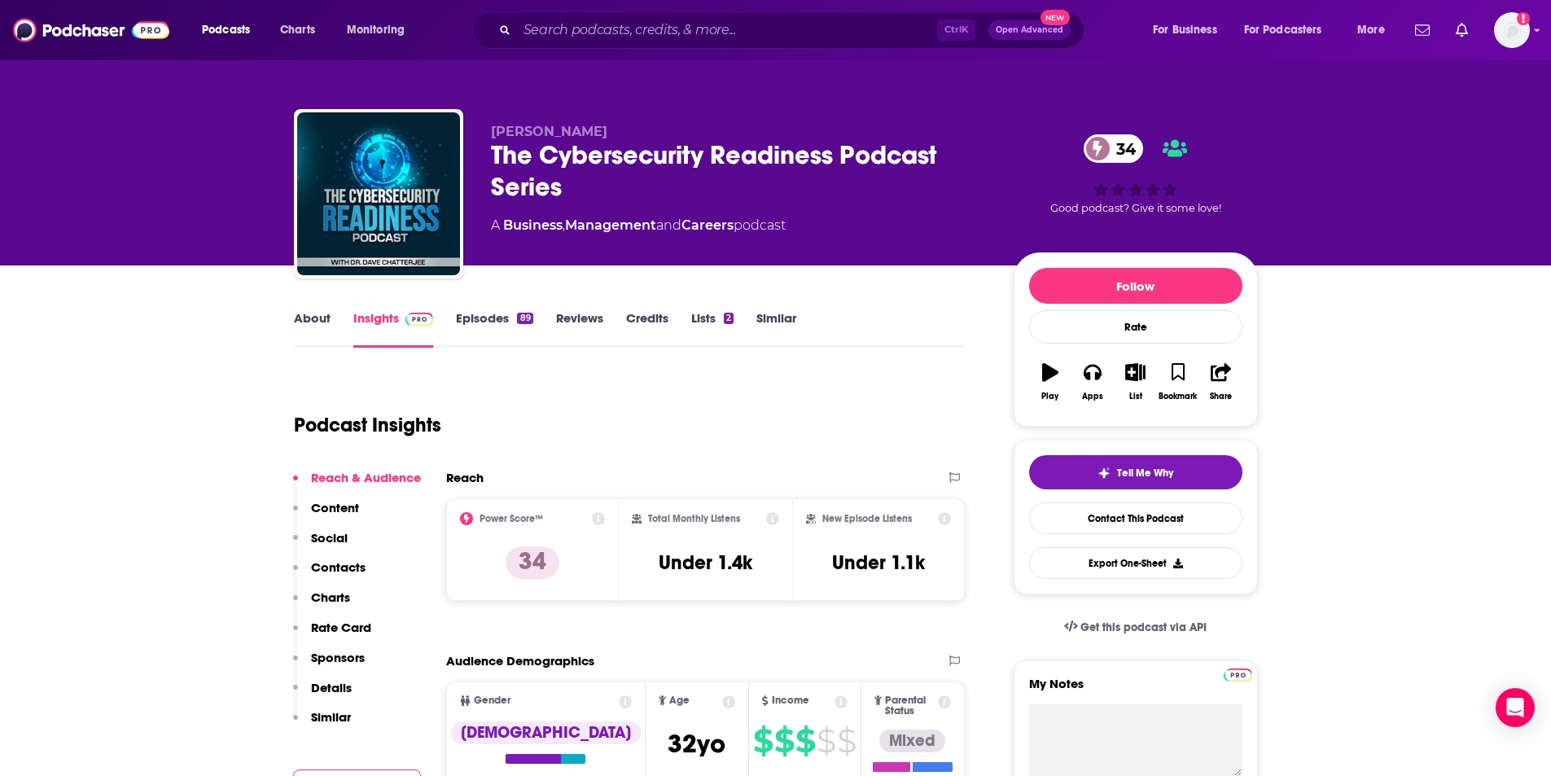
click at [480, 316] on link "Episodes 89" at bounding box center [494, 328] width 77 height 37
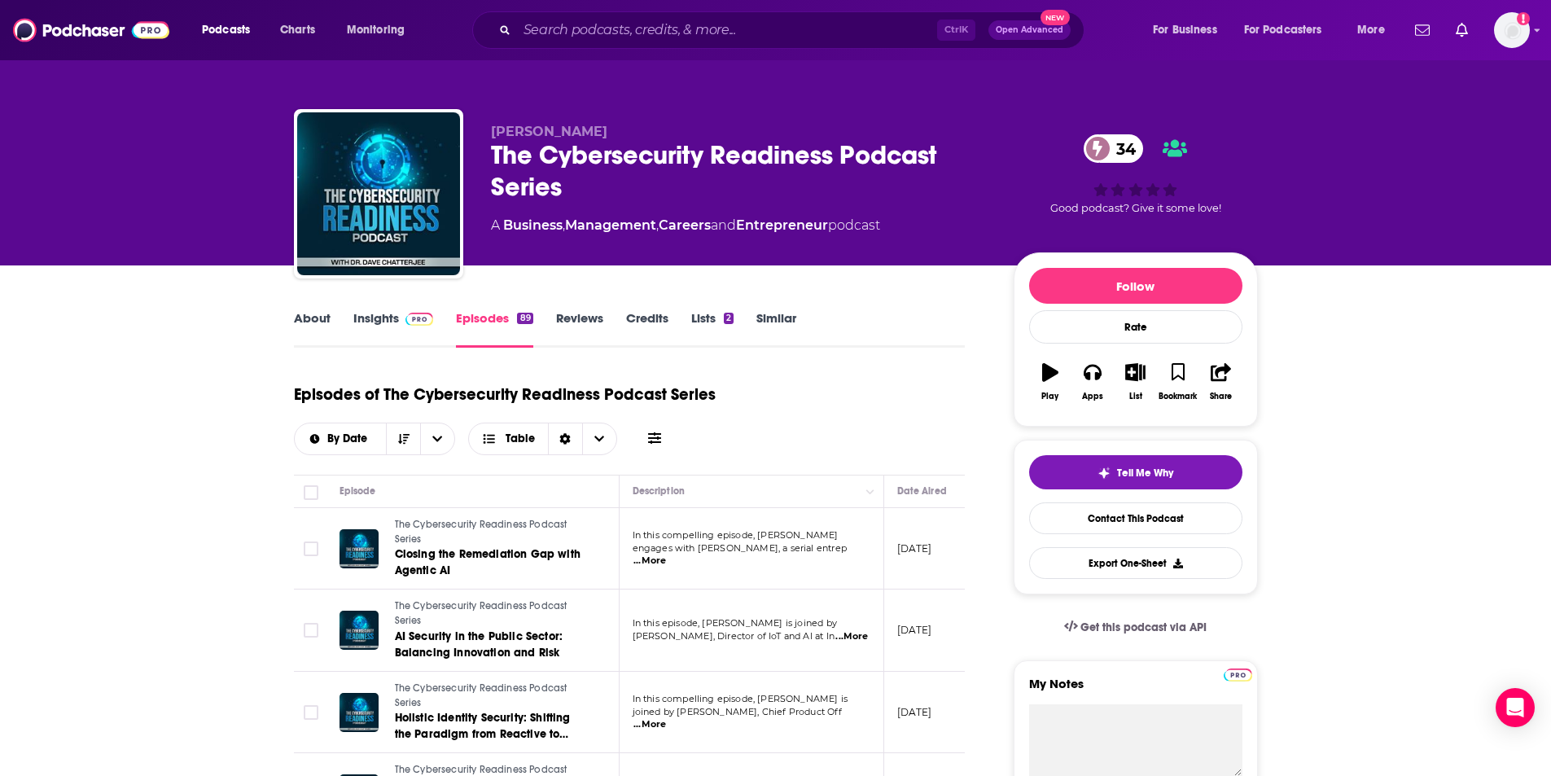
click at [660, 428] on div "By Date Table" at bounding box center [480, 438] width 372 height 33
click at [659, 432] on icon at bounding box center [654, 437] width 13 height 13
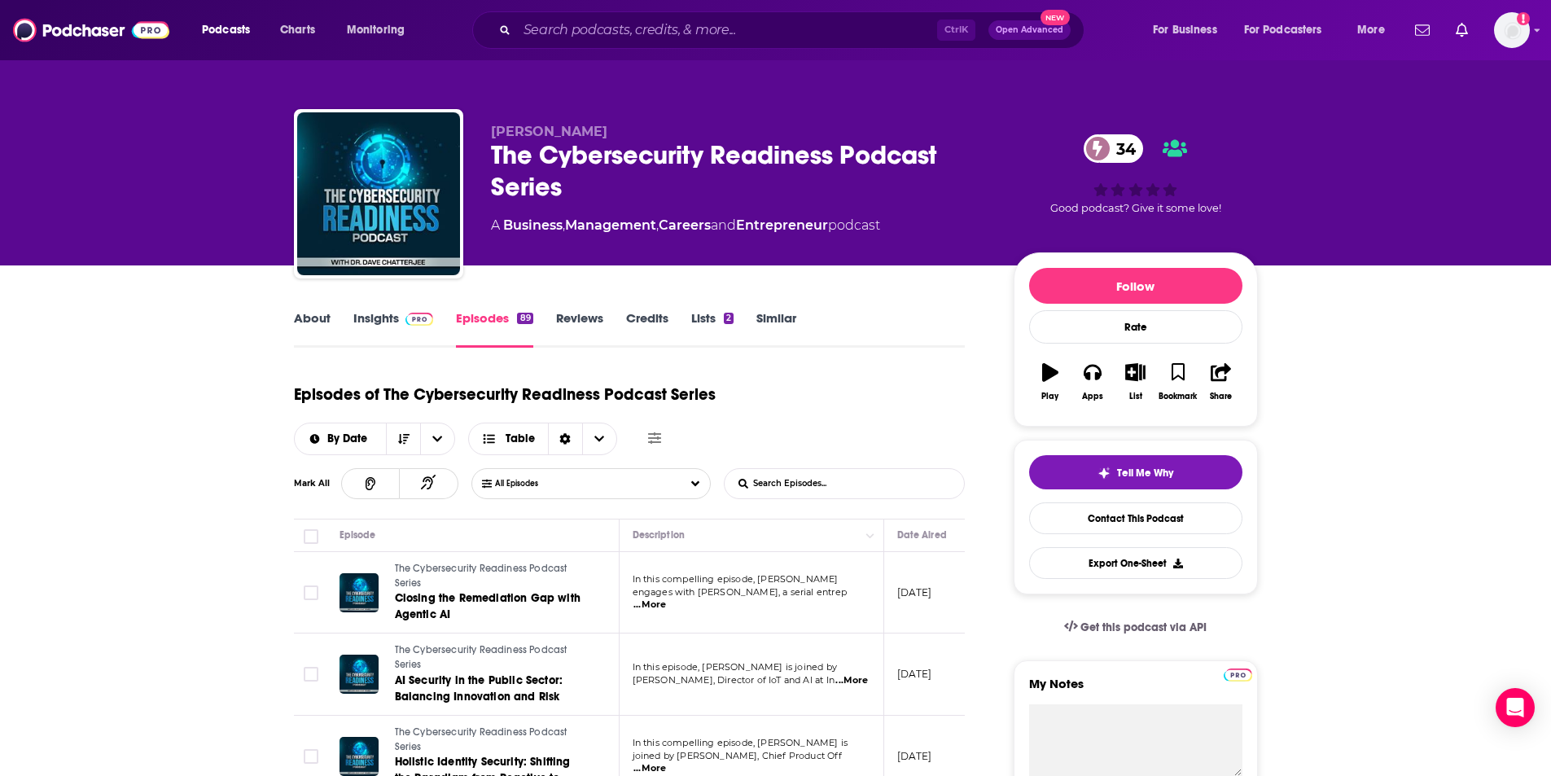
scroll to position [175, 0]
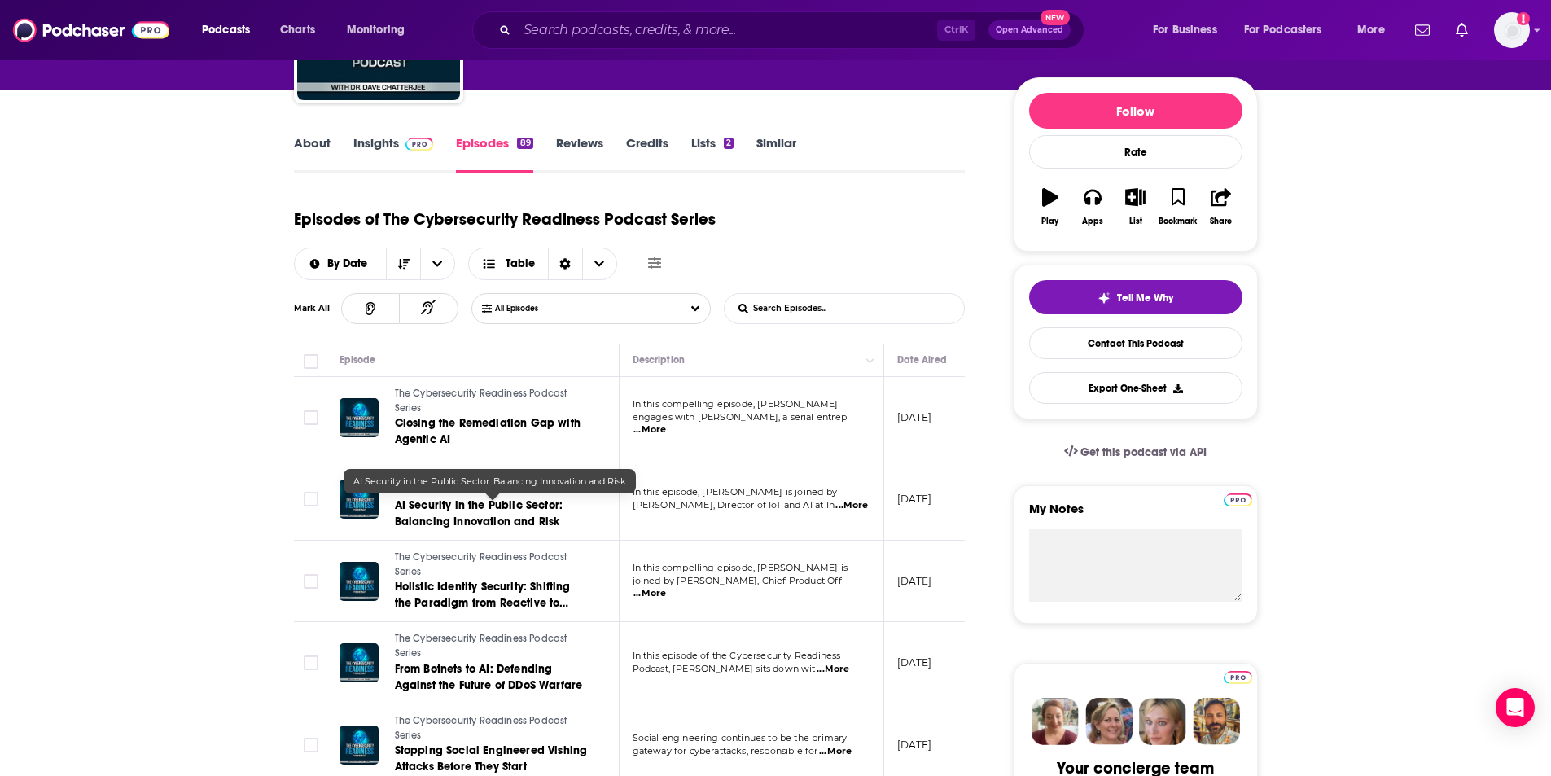
click at [488, 518] on span "AI Security in the Public Sector: Balancing Innovation and Risk" at bounding box center [479, 513] width 168 height 30
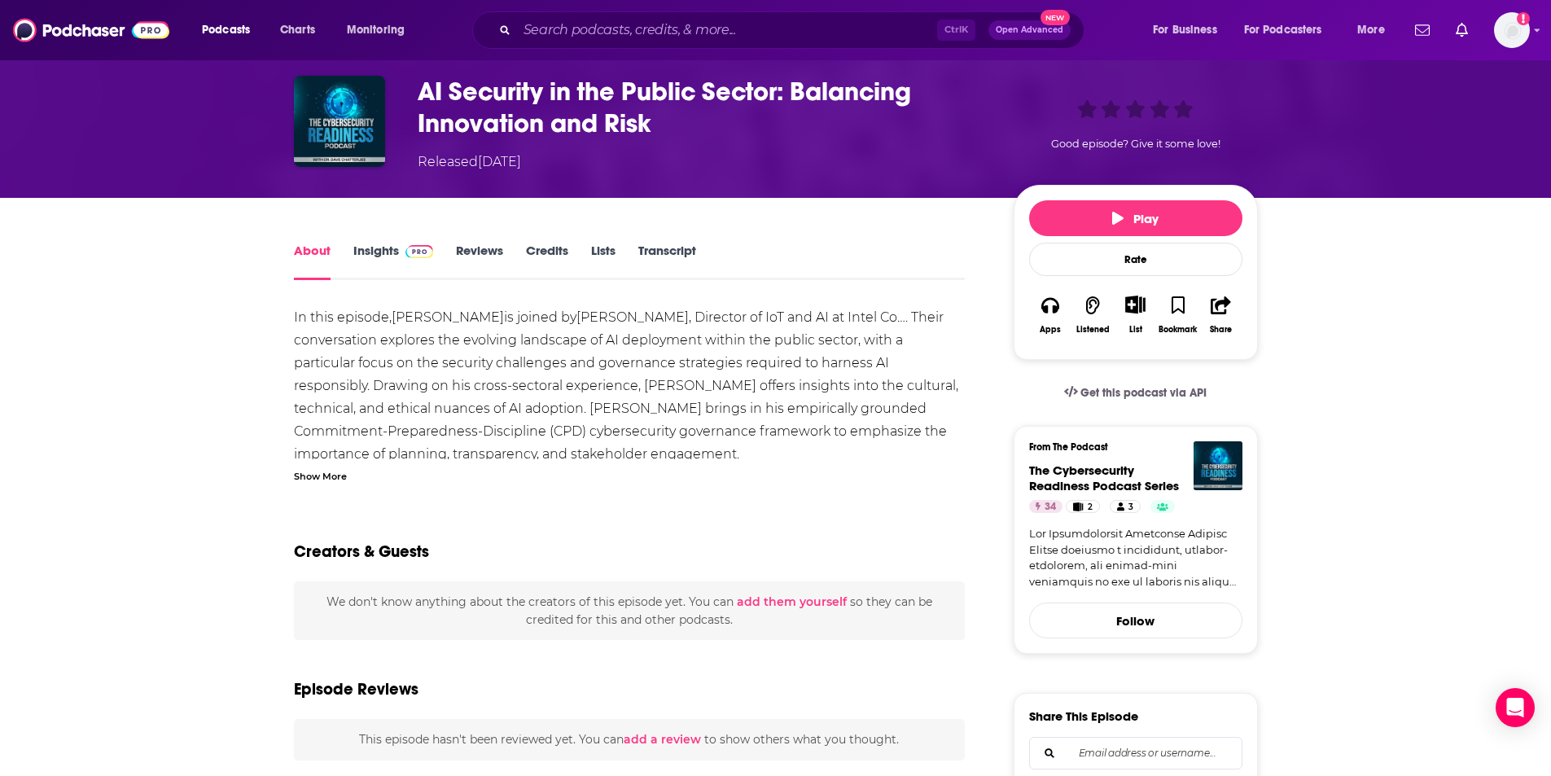
scroll to position [67, 0]
click at [314, 466] on div "Show More" at bounding box center [320, 473] width 53 height 15
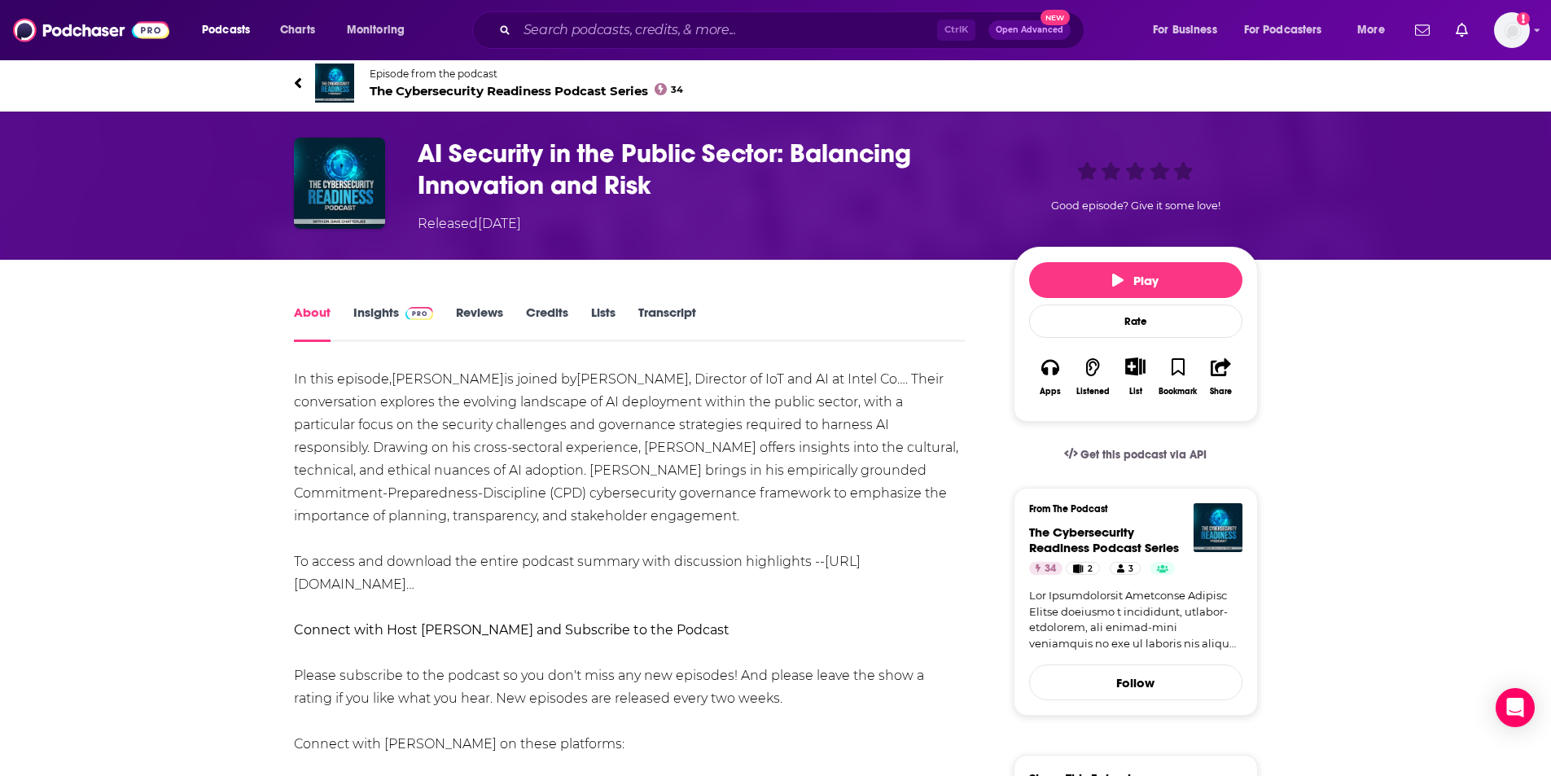
scroll to position [5, 0]
click at [376, 302] on div "About Insights Reviews Credits Lists Transcript" at bounding box center [630, 321] width 672 height 40
click at [378, 317] on link "Insights" at bounding box center [393, 322] width 81 height 37
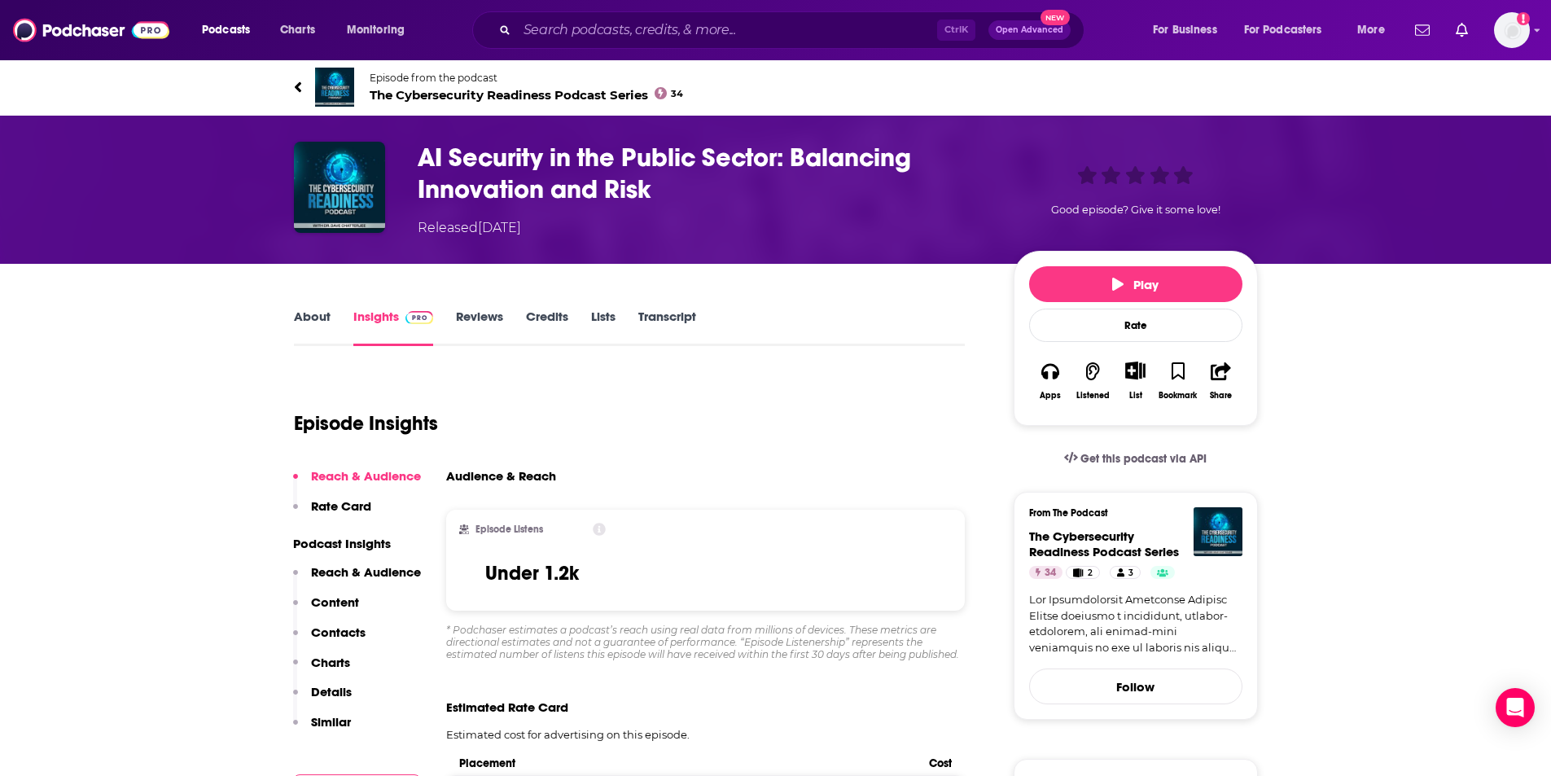
click at [301, 320] on link "About" at bounding box center [312, 326] width 37 height 37
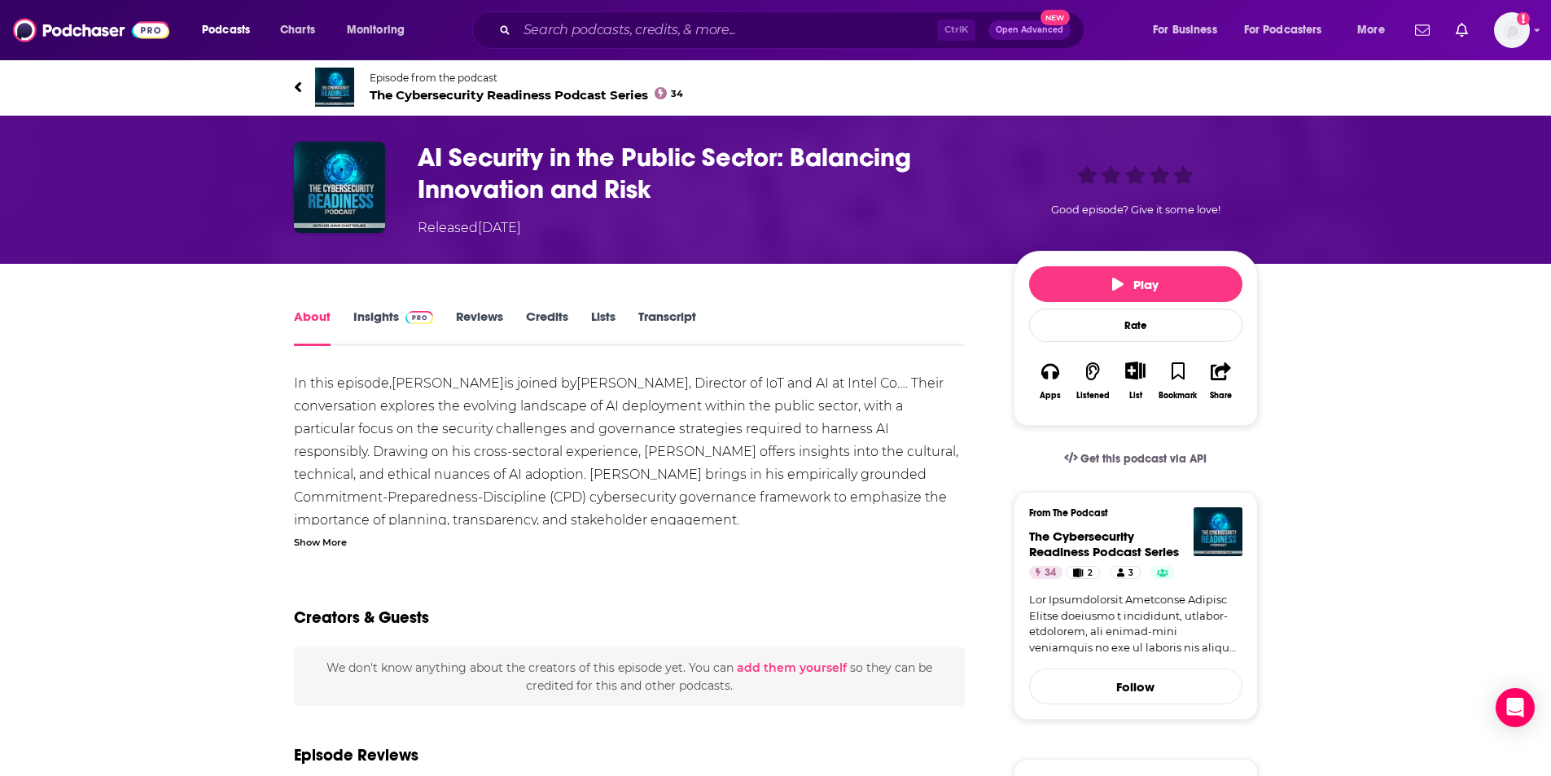
click at [664, 321] on link "Transcript" at bounding box center [667, 326] width 58 height 37
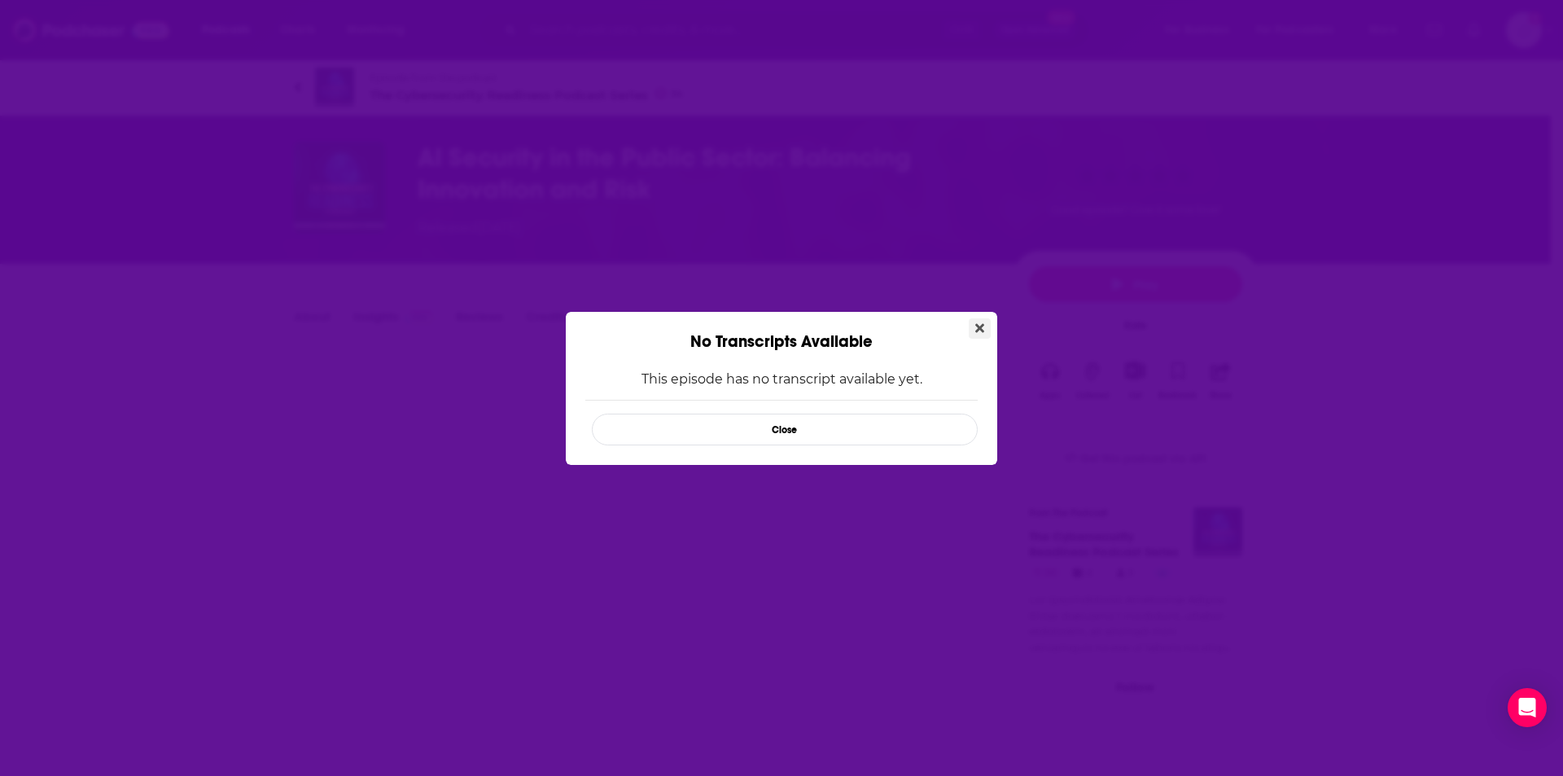
click at [978, 326] on icon "Close" at bounding box center [979, 327] width 9 height 9
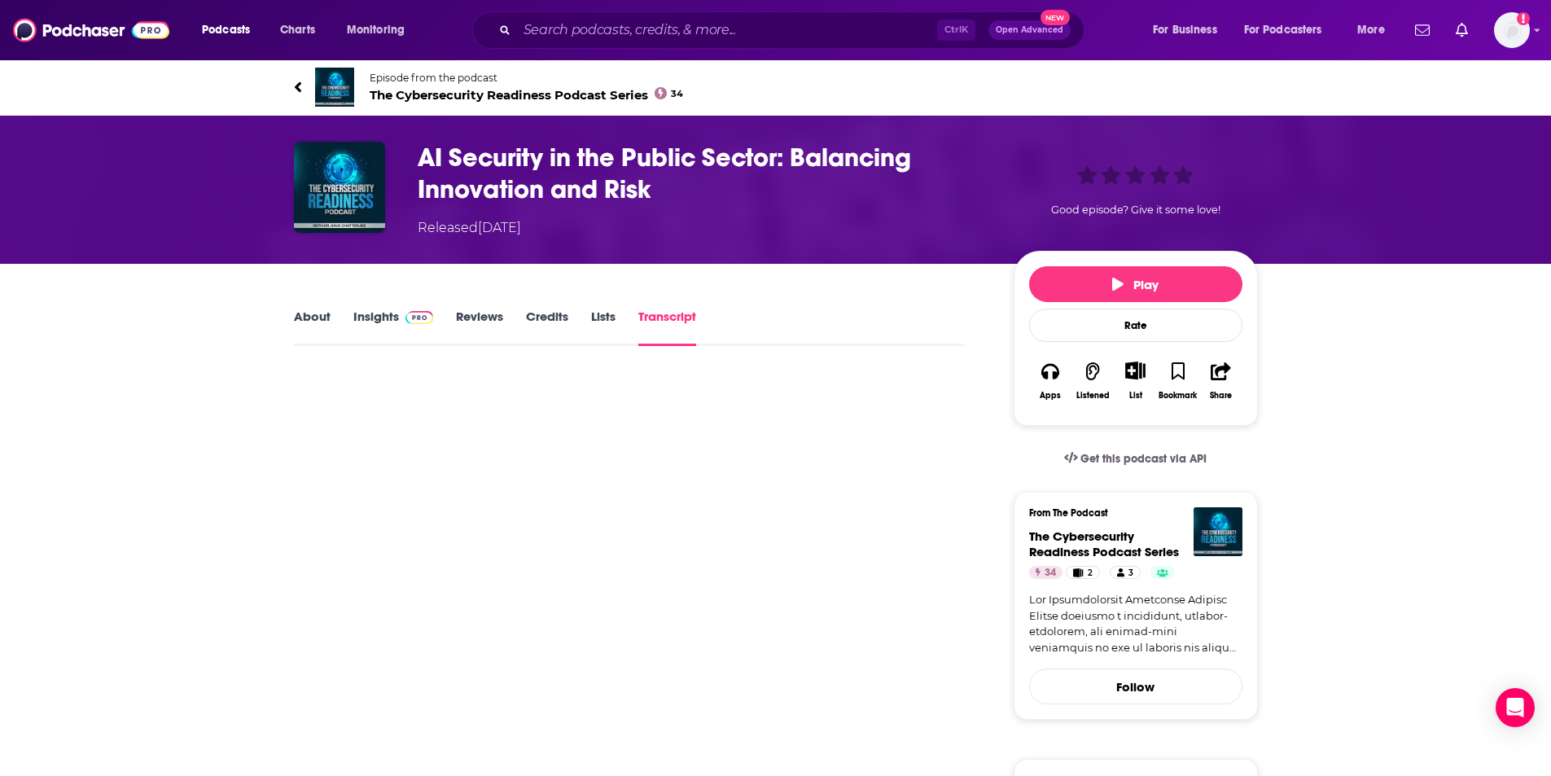
click at [310, 338] on link "About" at bounding box center [312, 326] width 37 height 37
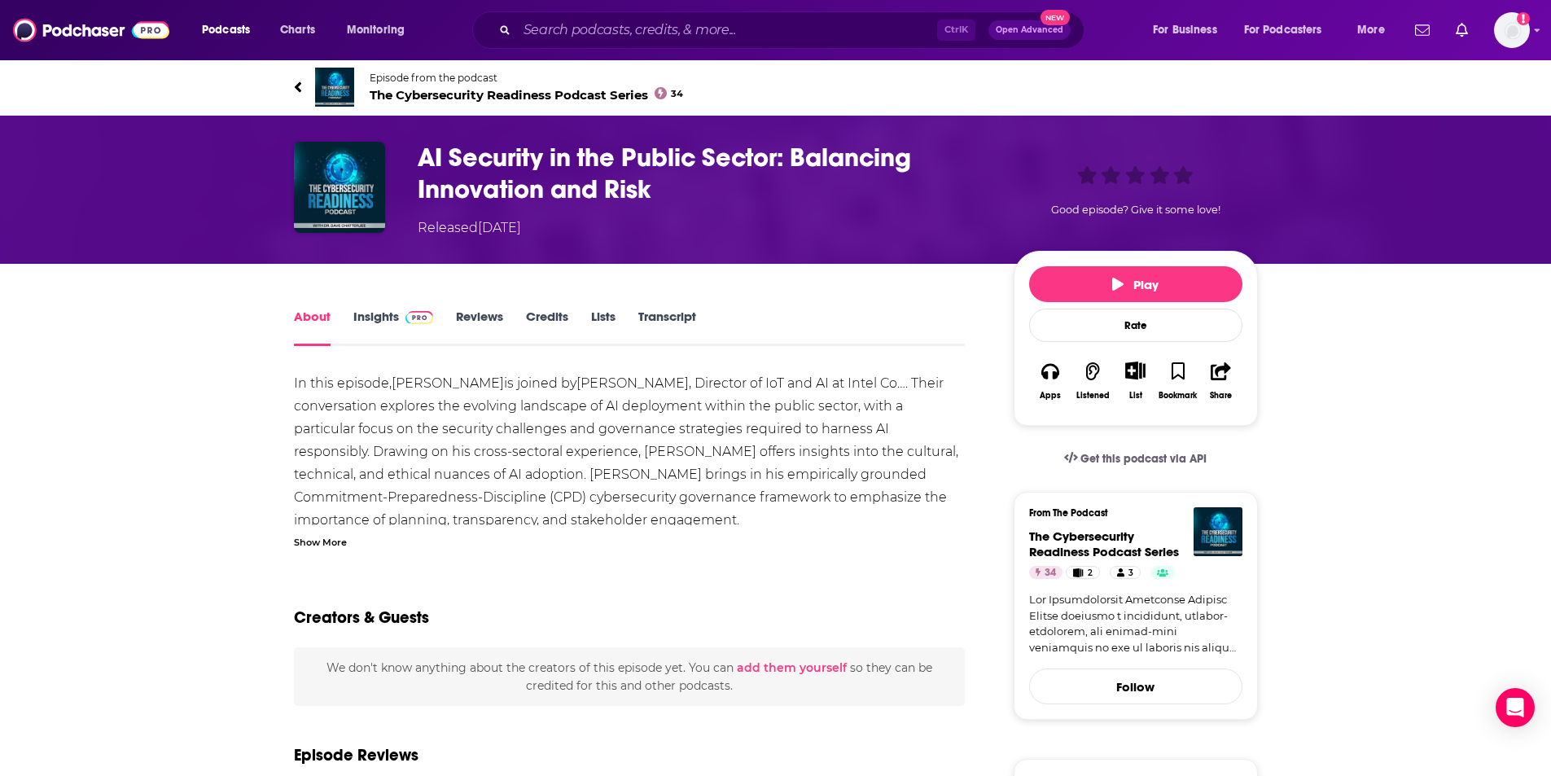
click at [295, 94] on icon at bounding box center [298, 87] width 8 height 16
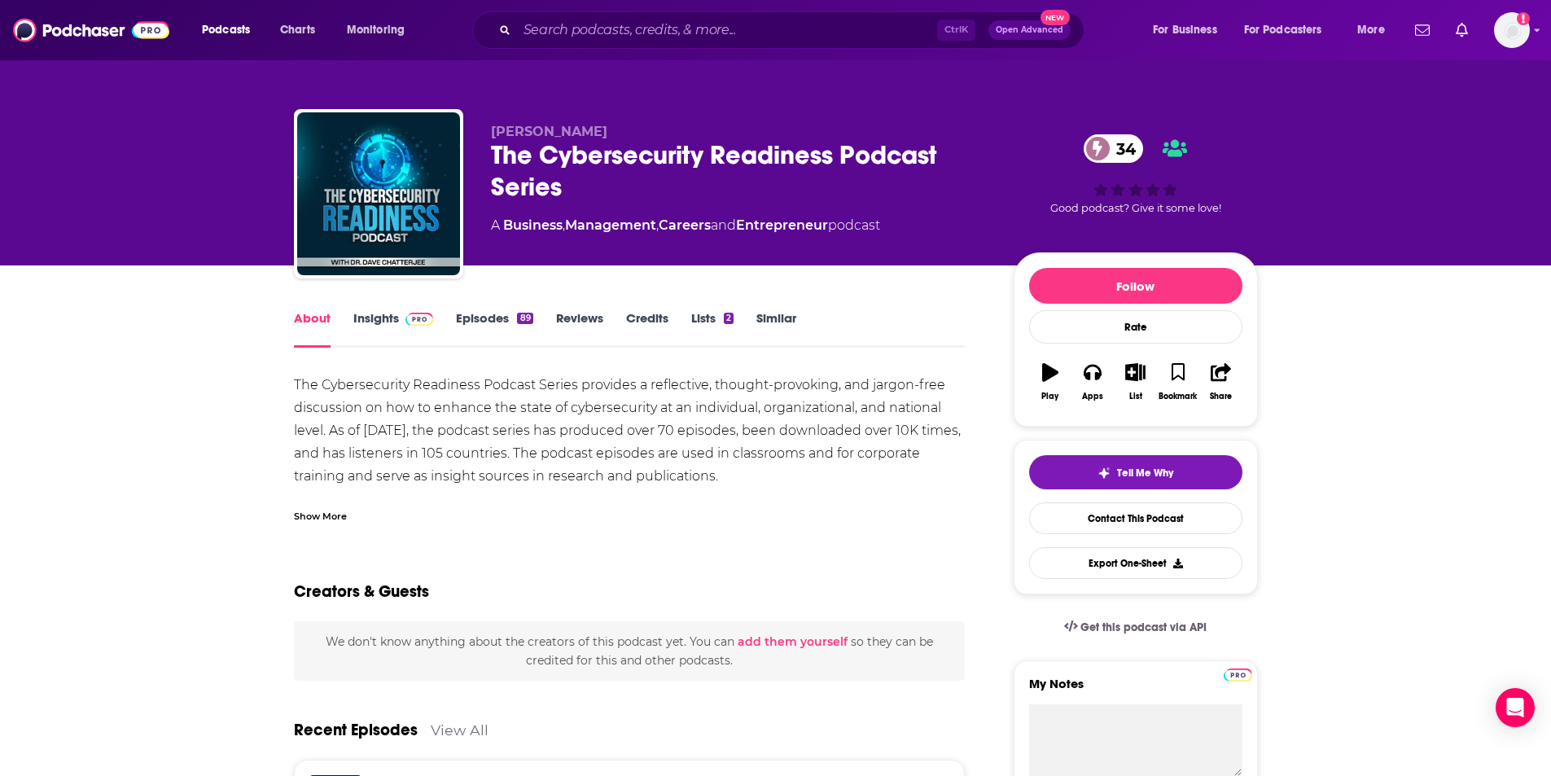
click at [405, 16] on div "Podcasts Charts Monitoring Ctrl K Open Advanced New For Business For Podcasters…" at bounding box center [795, 29] width 1210 height 37
drag, startPoint x: 403, startPoint y: 28, endPoint x: 405, endPoint y: 16, distance: 11.5
click at [405, 16] on div "Podcasts Charts Monitoring Ctrl K Open Advanced New For Business For Podcasters…" at bounding box center [795, 29] width 1210 height 37
click at [402, 30] on span "Monitoring" at bounding box center [376, 30] width 58 height 23
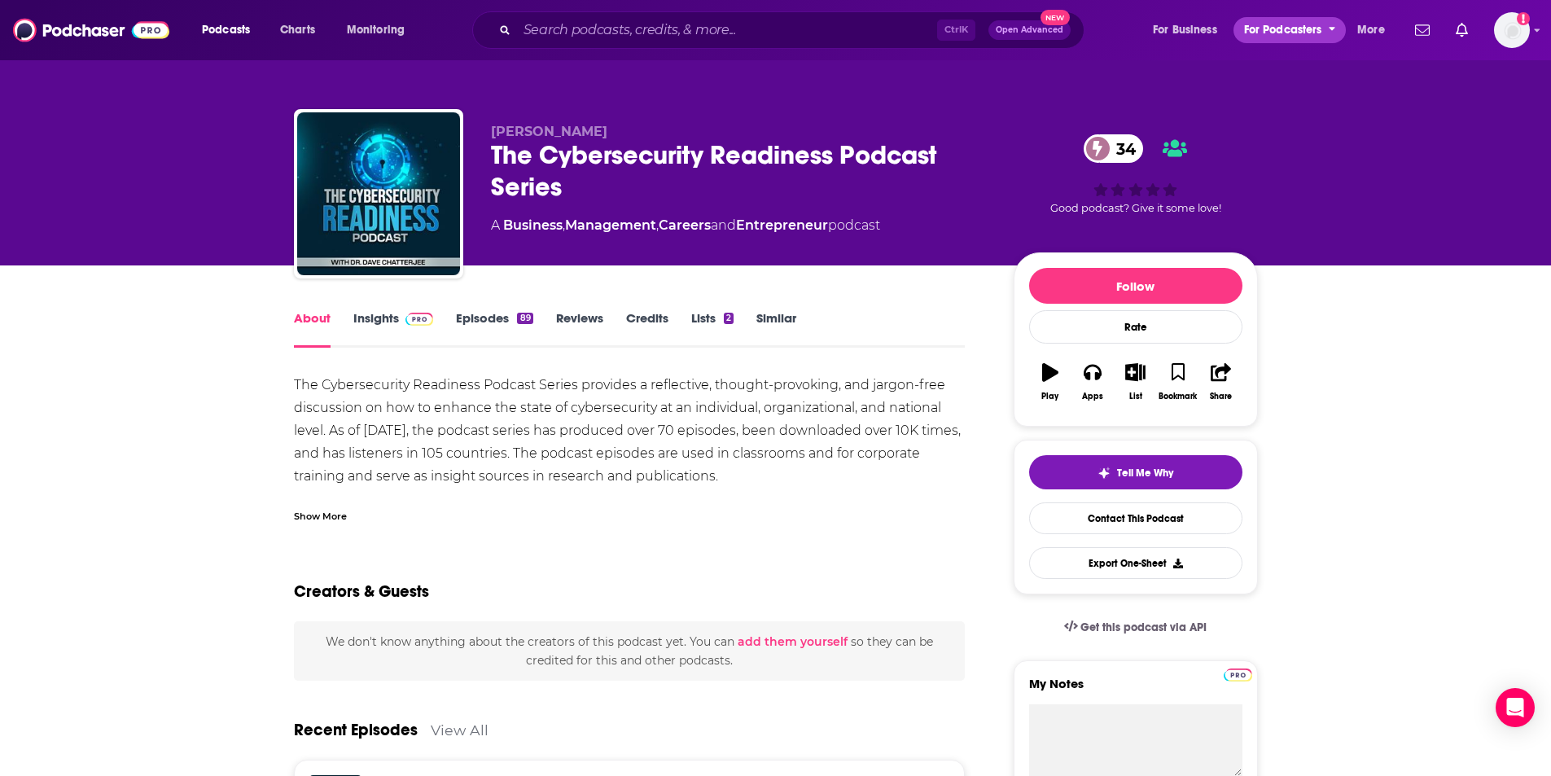
click at [1300, 33] on span "For Podcasters" at bounding box center [1283, 30] width 78 height 23
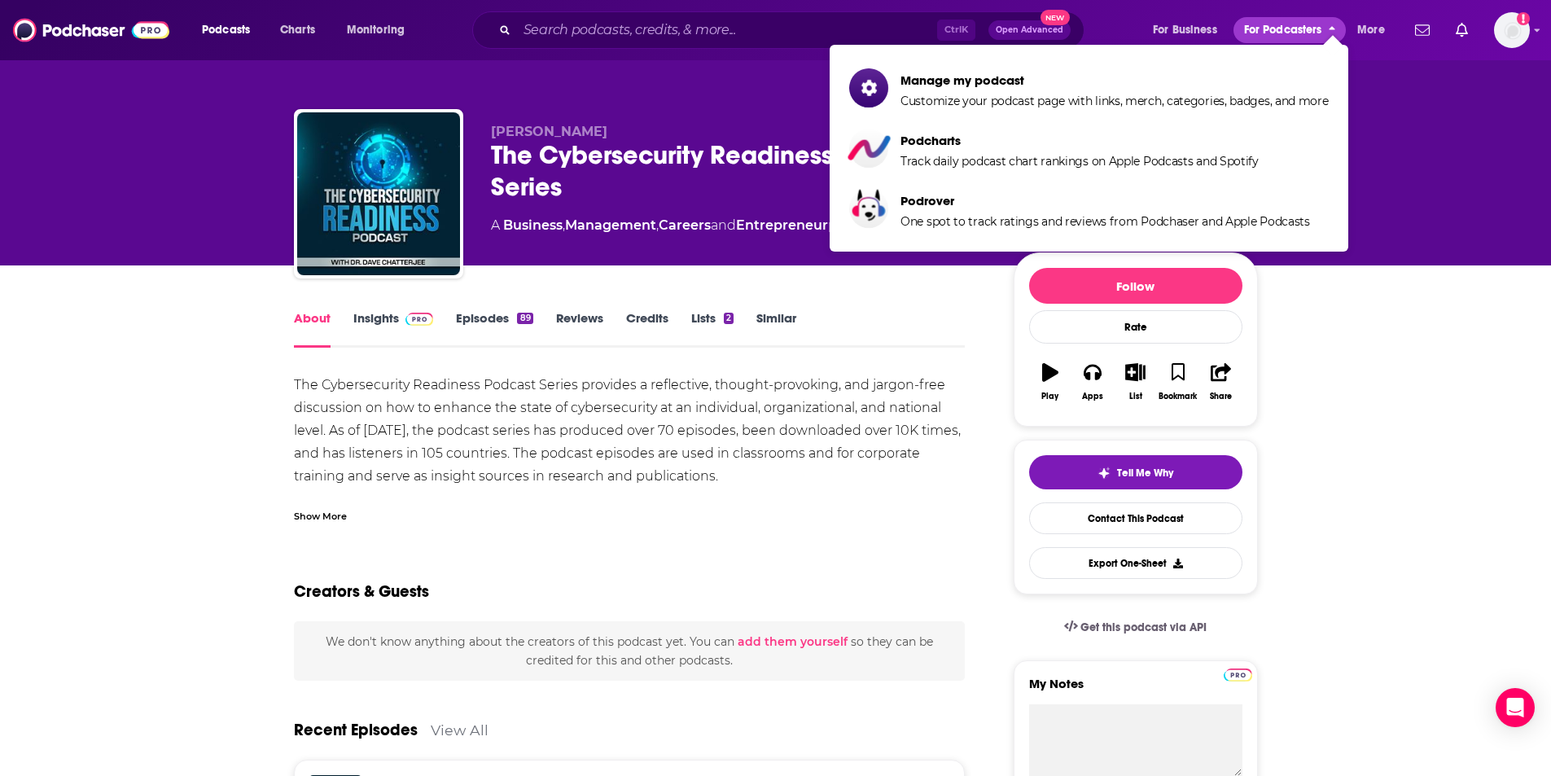
click at [1300, 33] on span "For Podcasters" at bounding box center [1283, 30] width 78 height 23
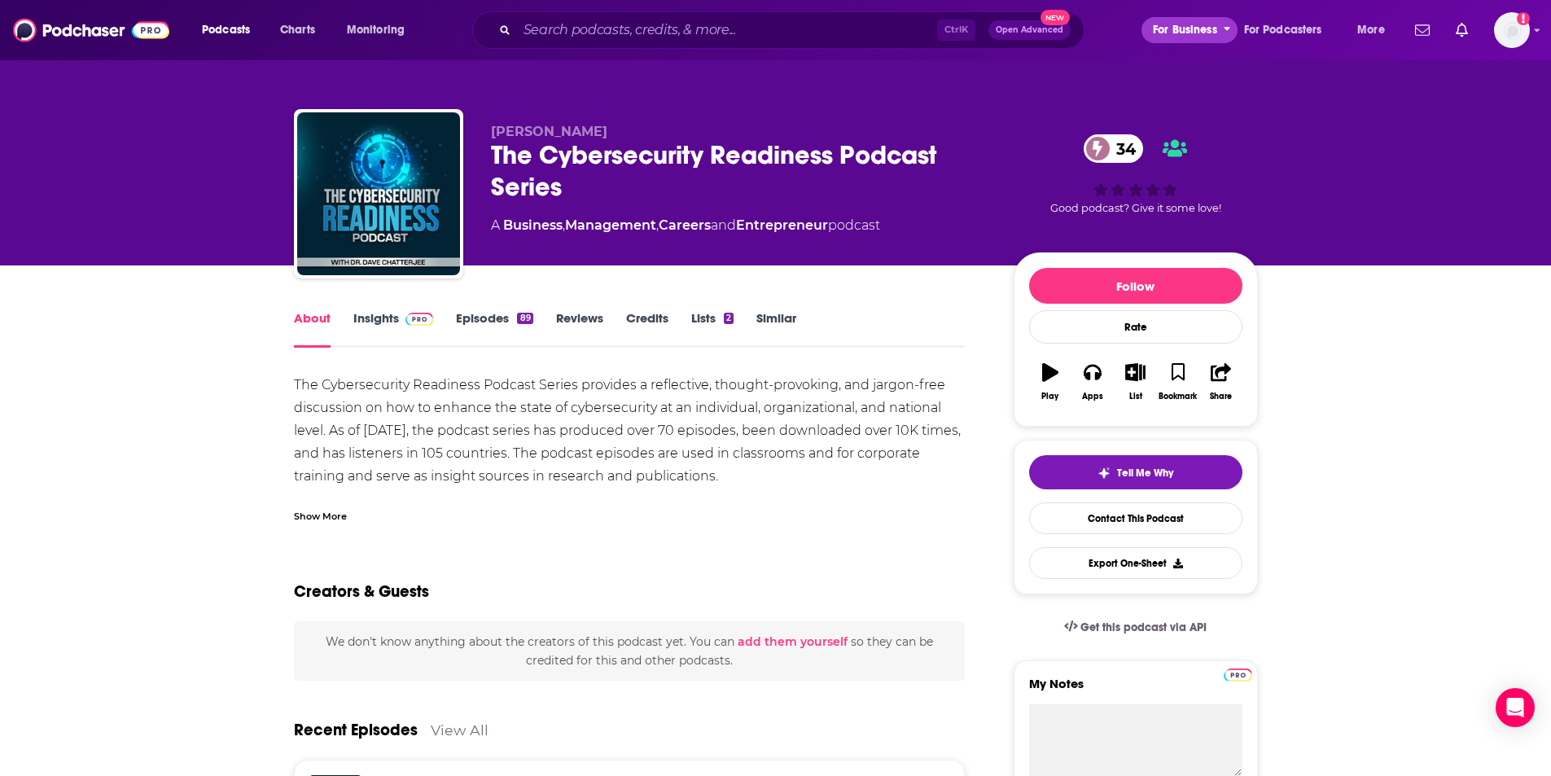
click at [1210, 29] on span "For Business" at bounding box center [1185, 30] width 64 height 23
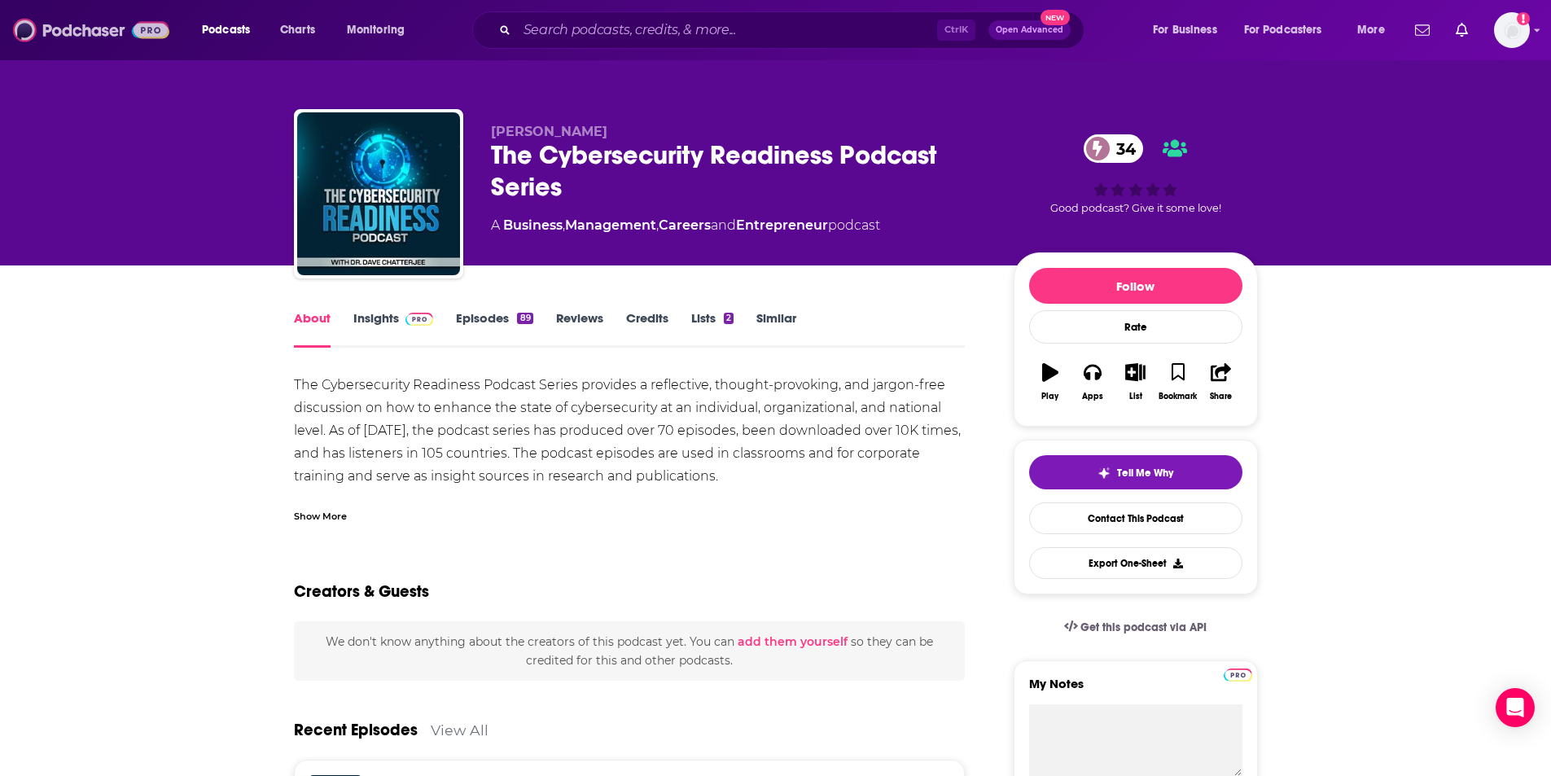
click at [92, 31] on img at bounding box center [91, 30] width 156 height 31
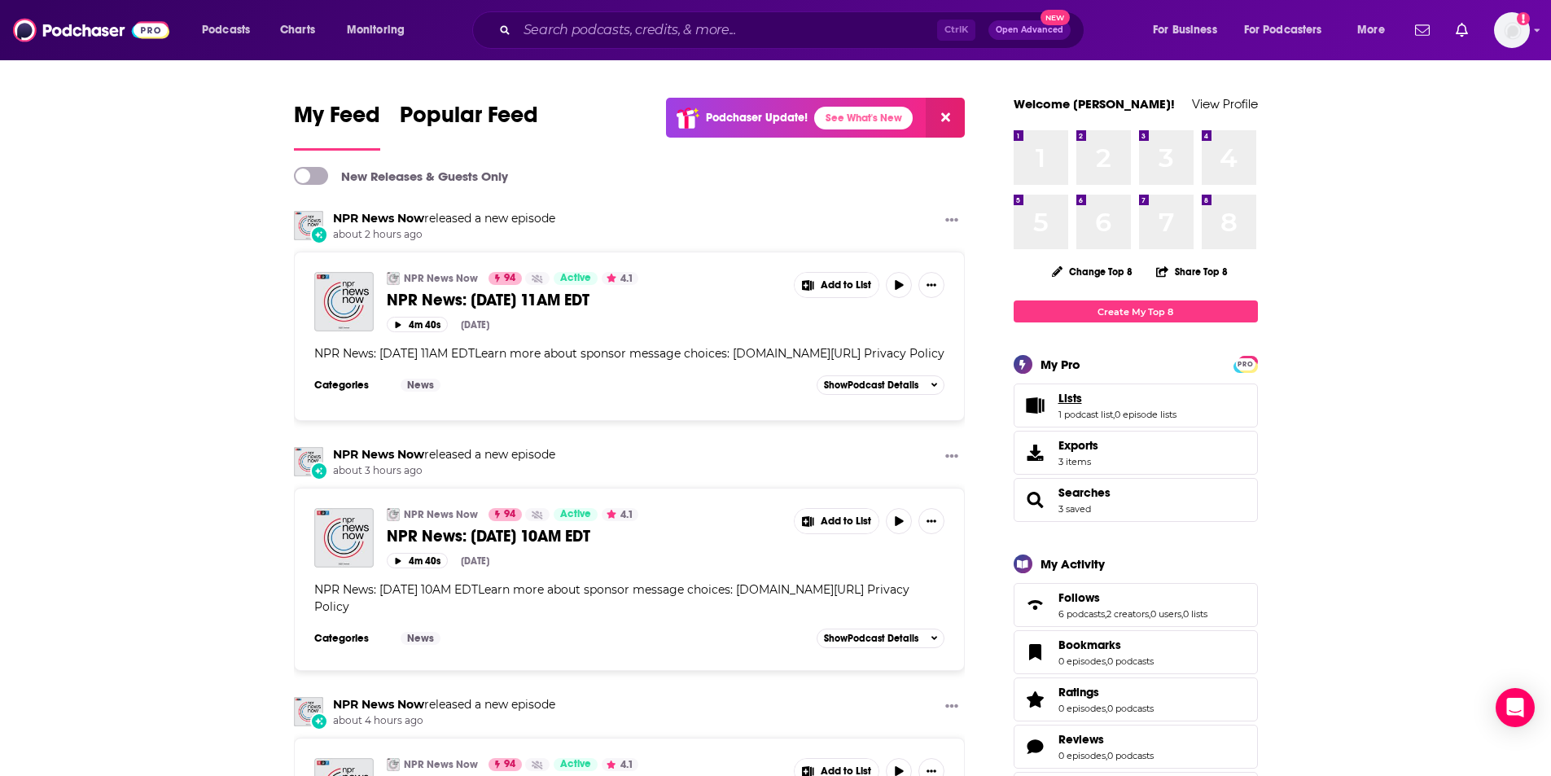
click at [1126, 400] on link "Lists" at bounding box center [1117, 398] width 118 height 15
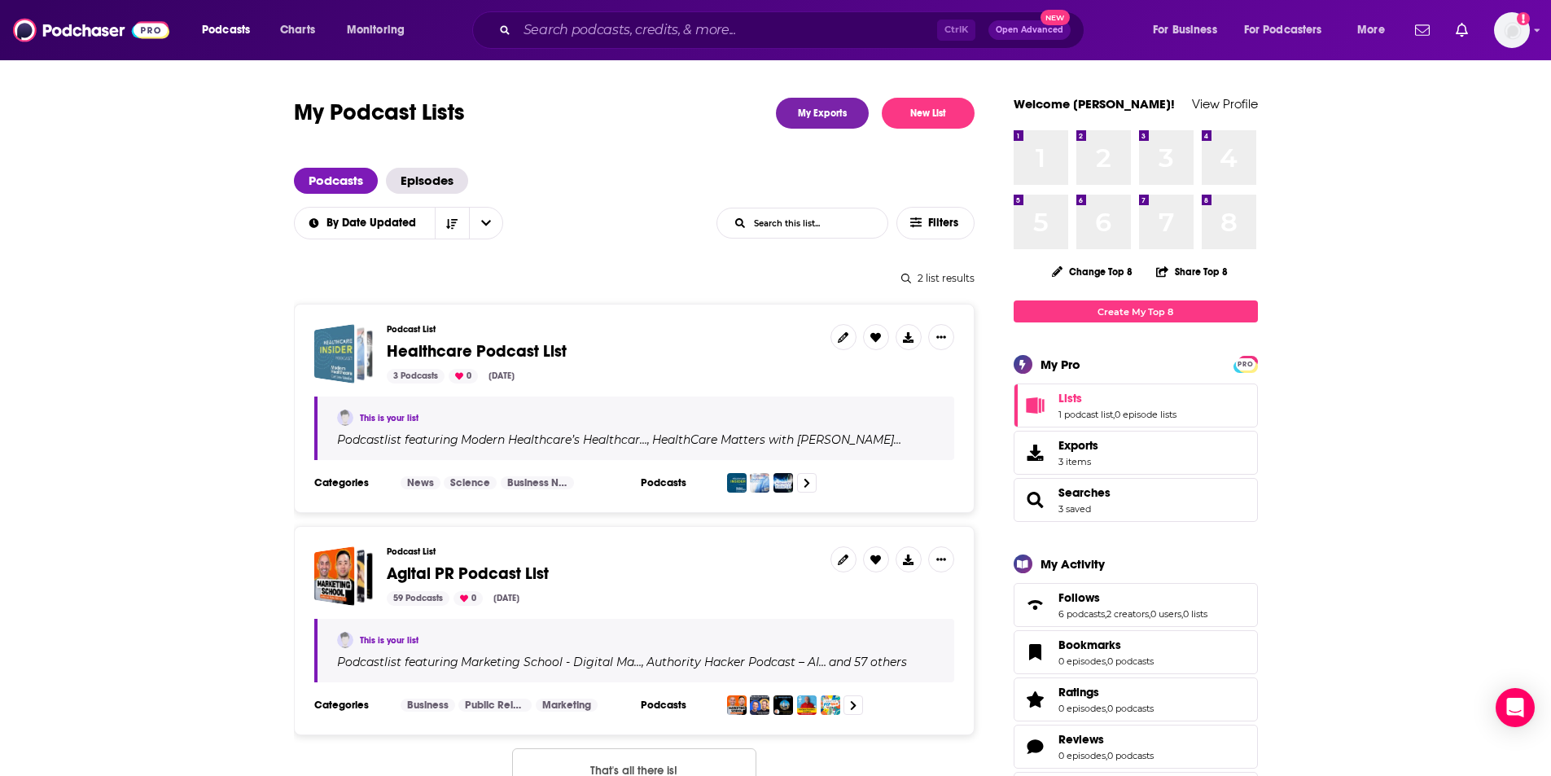
click at [361, 350] on div "Healthcare Podcast List" at bounding box center [346, 354] width 35 height 54
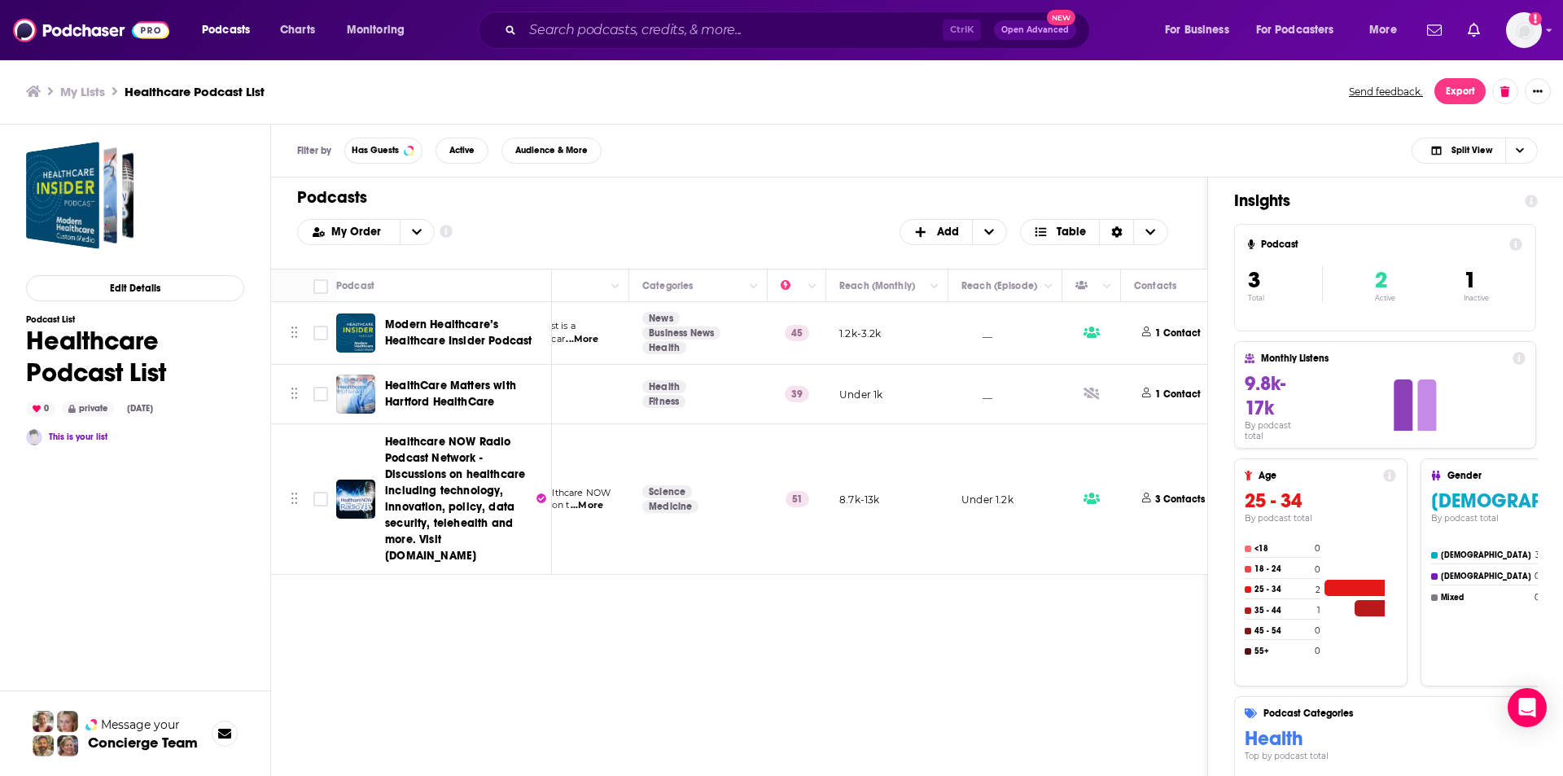
scroll to position [0, 220]
click at [812, 285] on icon "Column Actions" at bounding box center [816, 286] width 8 height 5
click at [802, 283] on div at bounding box center [781, 388] width 1563 height 776
click at [802, 283] on icon "Move" at bounding box center [798, 285] width 7 height 15
click at [790, 289] on span "Move" at bounding box center [799, 286] width 32 height 20
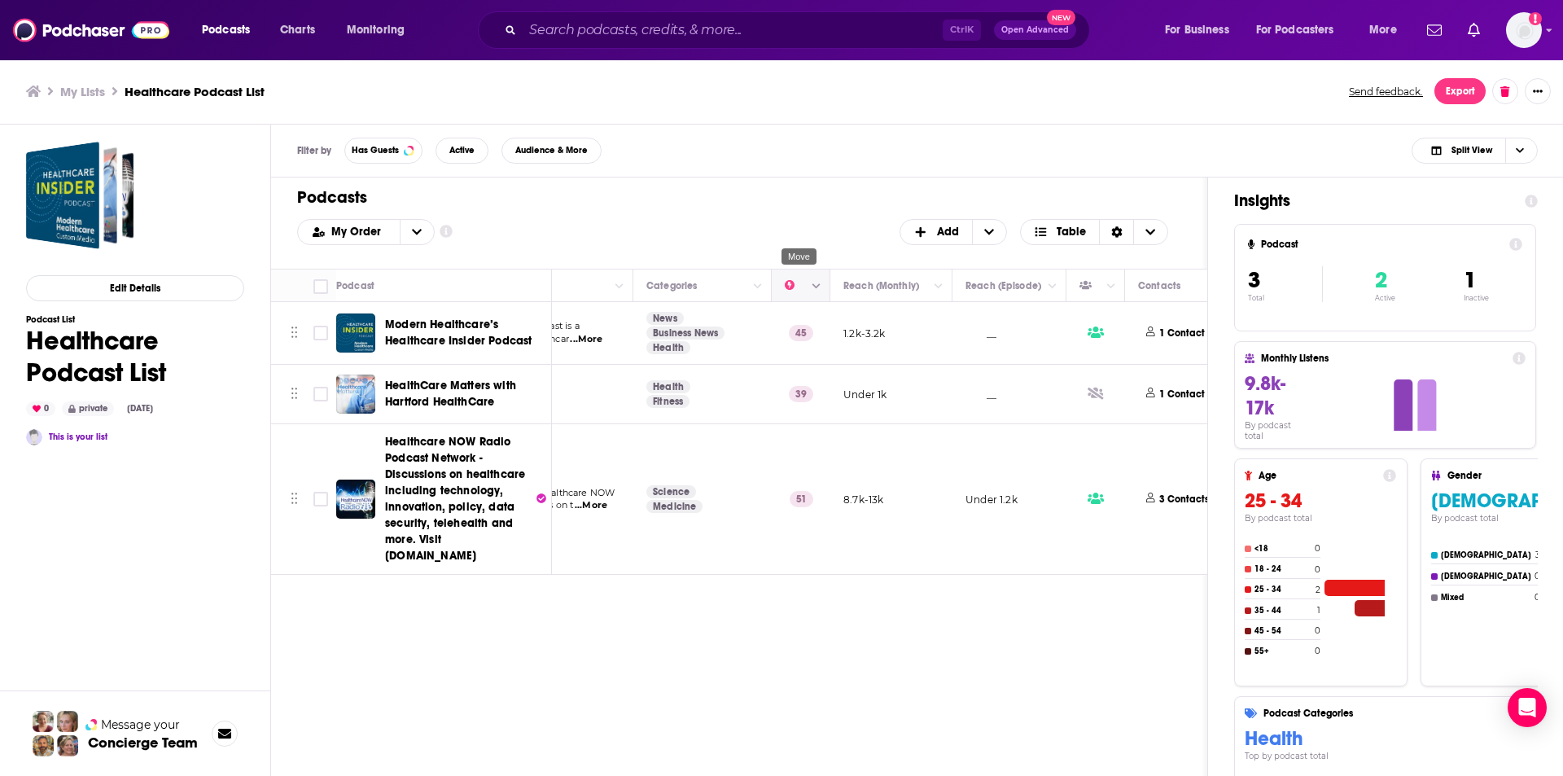
click at [790, 289] on span "Move" at bounding box center [799, 286] width 32 height 20
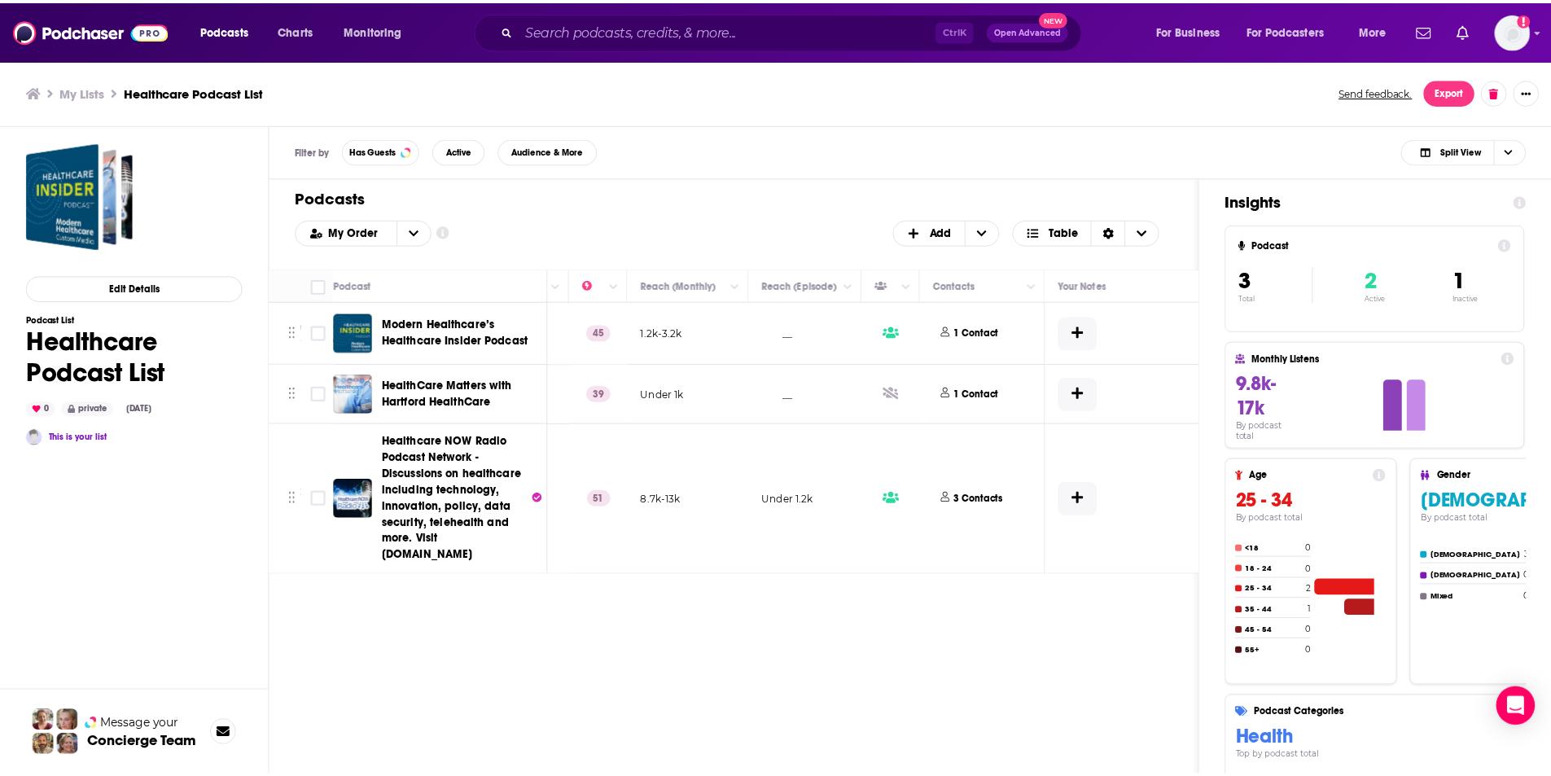
scroll to position [0, 602]
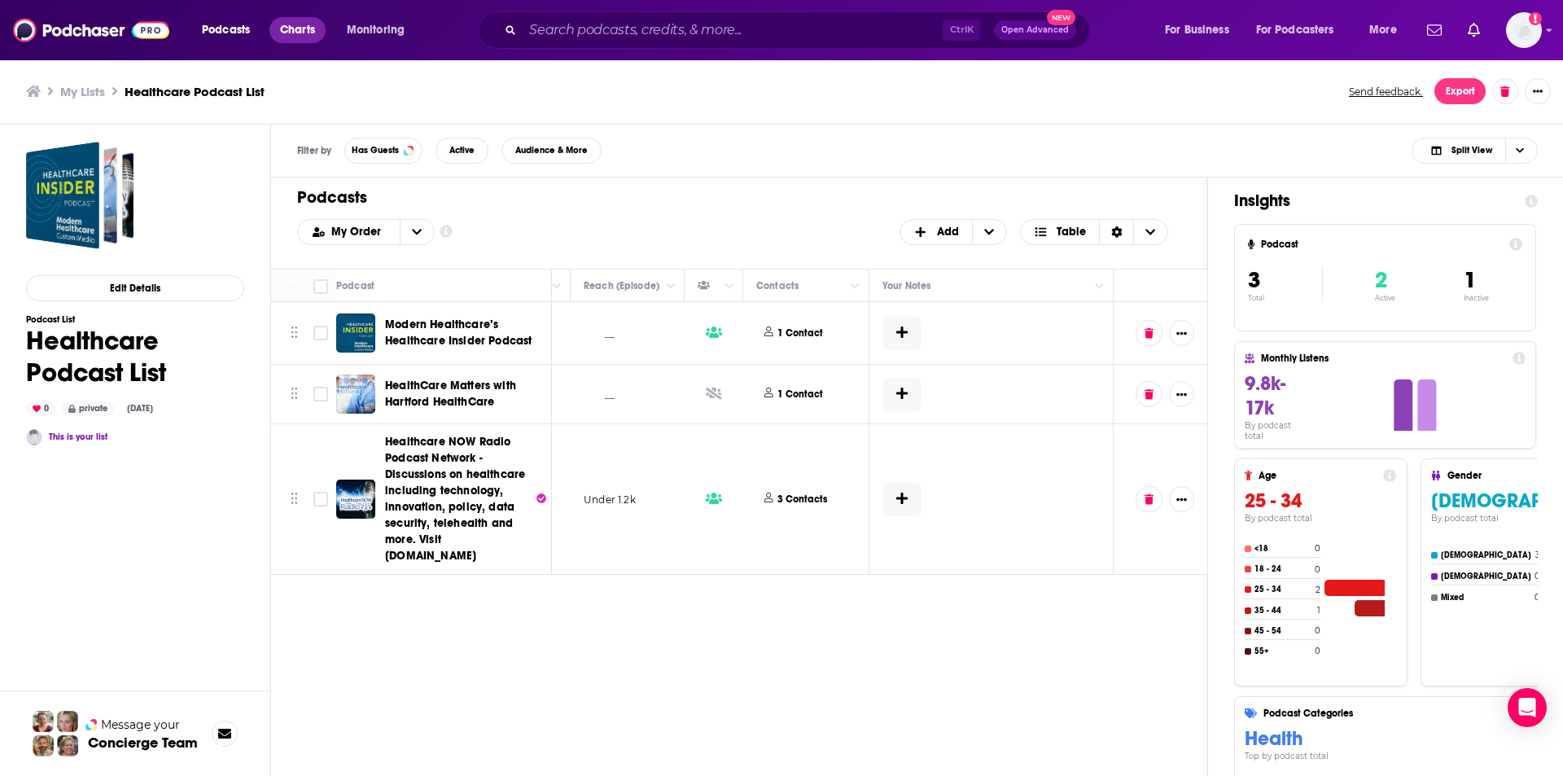
click at [303, 29] on span "Charts" at bounding box center [297, 30] width 35 height 23
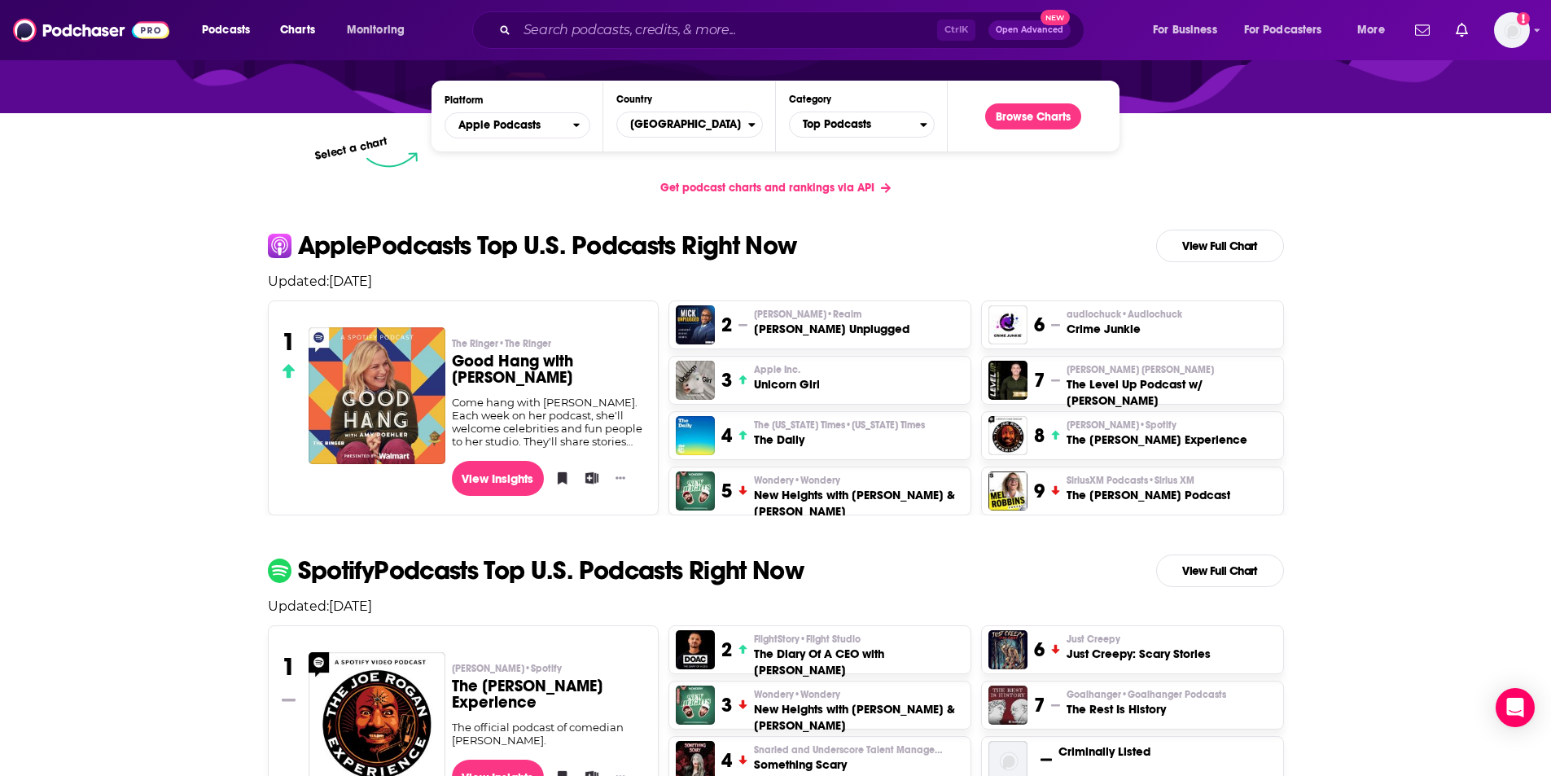
scroll to position [125, 0]
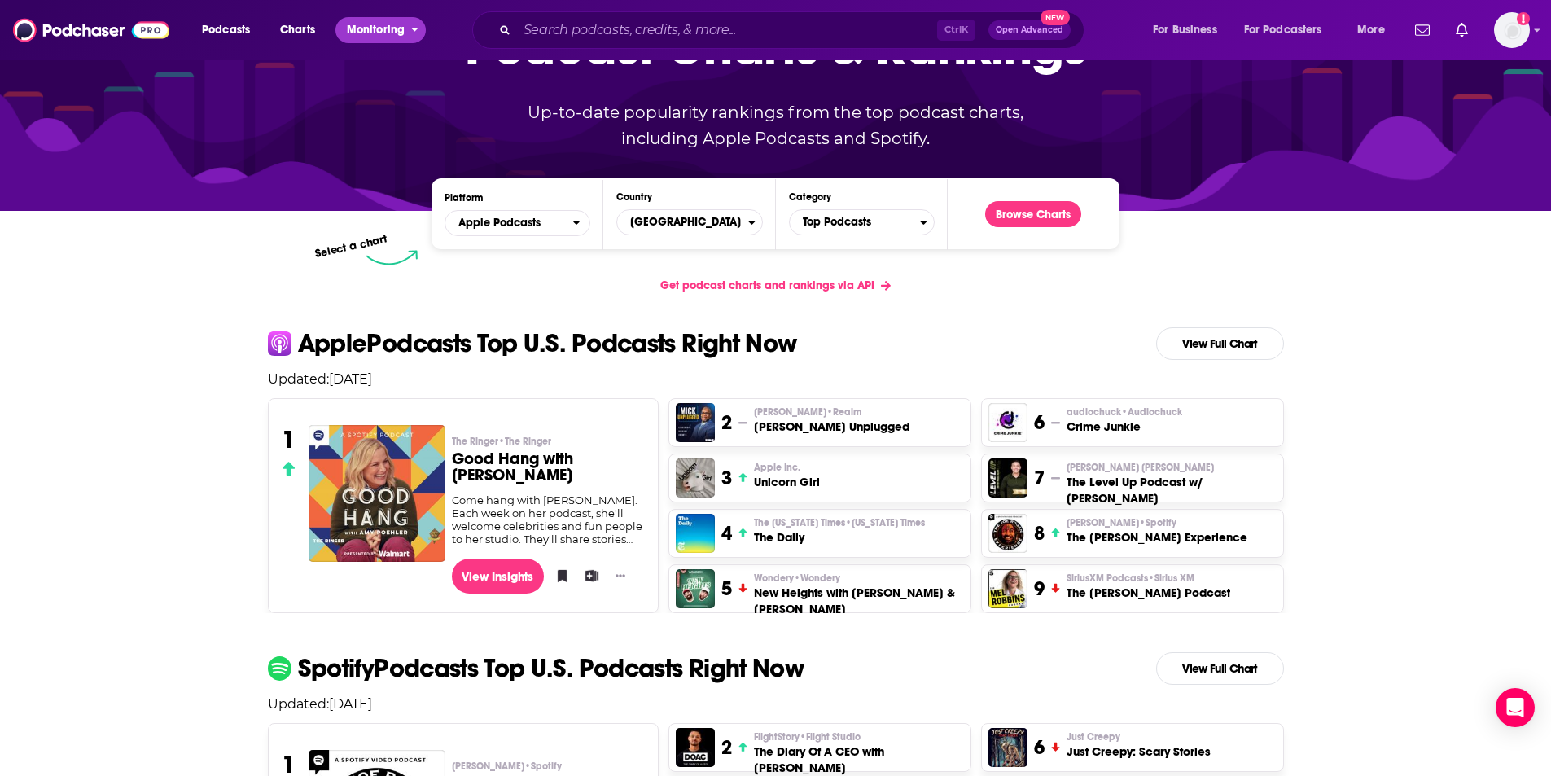
click at [368, 27] on span "Monitoring" at bounding box center [376, 30] width 58 height 23
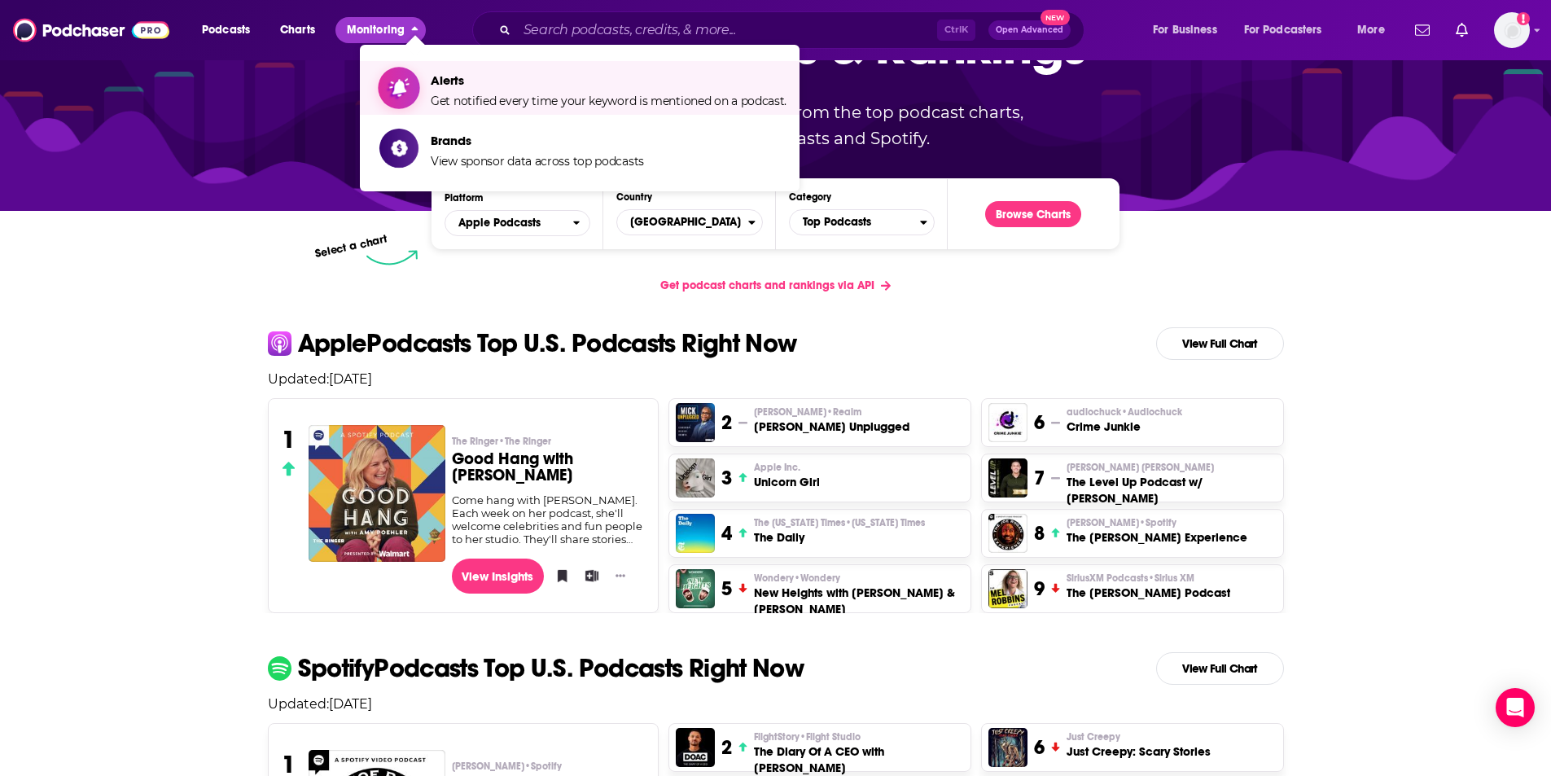
click at [413, 88] on span "Show item sub-menu" at bounding box center [398, 87] width 125 height 125
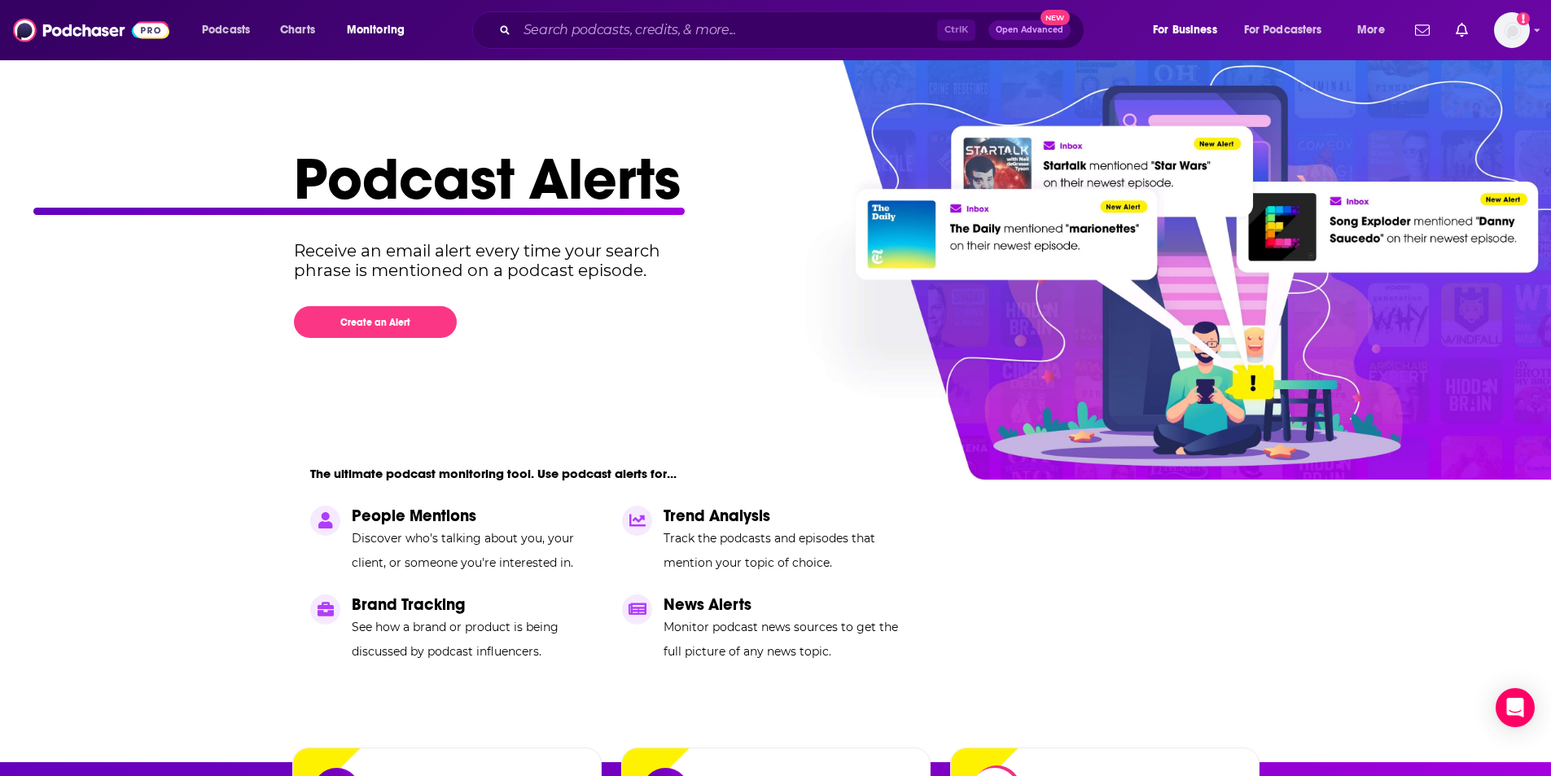
scroll to position [2, 0]
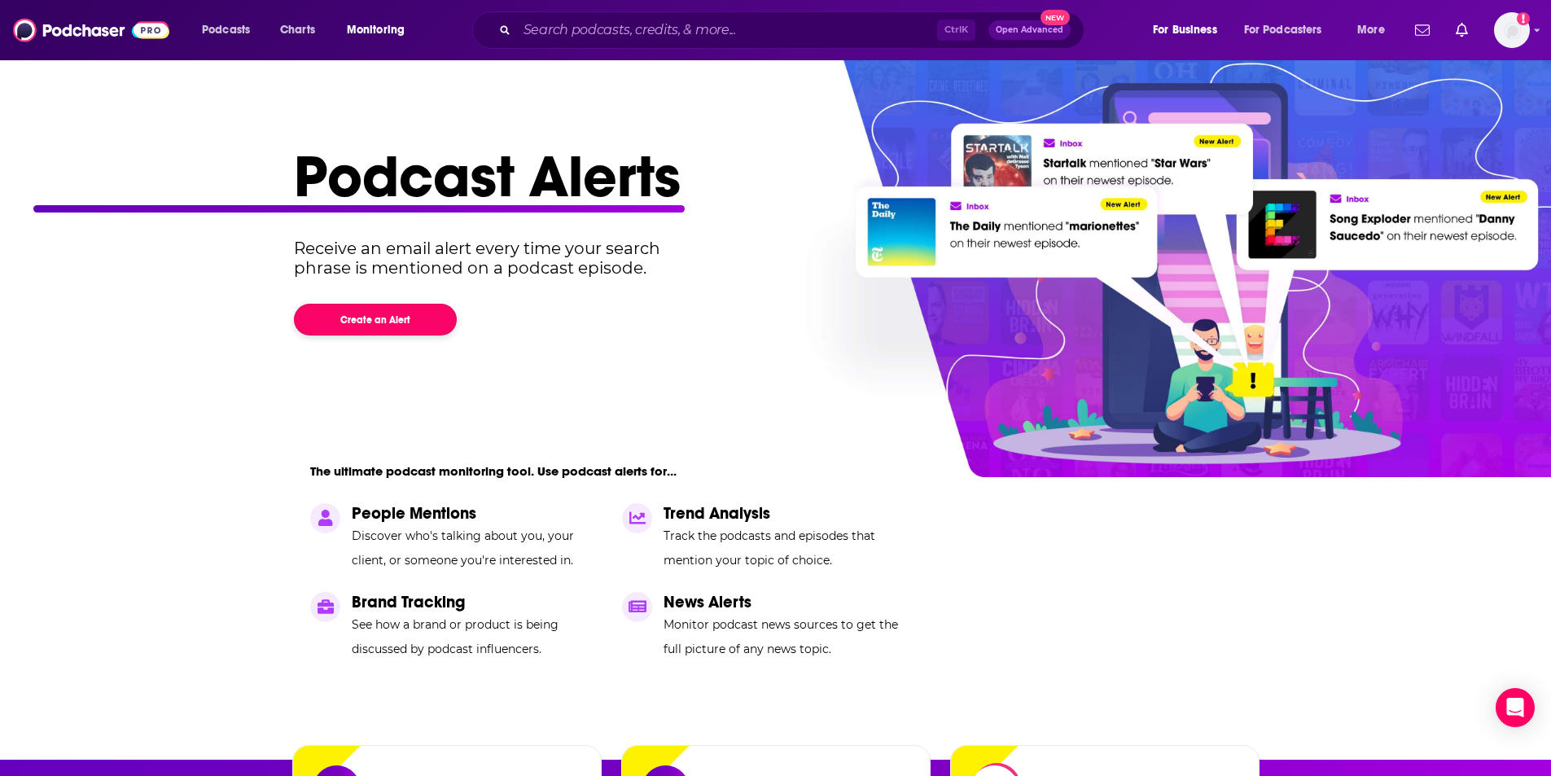
click at [345, 317] on button "Create an Alert" at bounding box center [375, 320] width 163 height 32
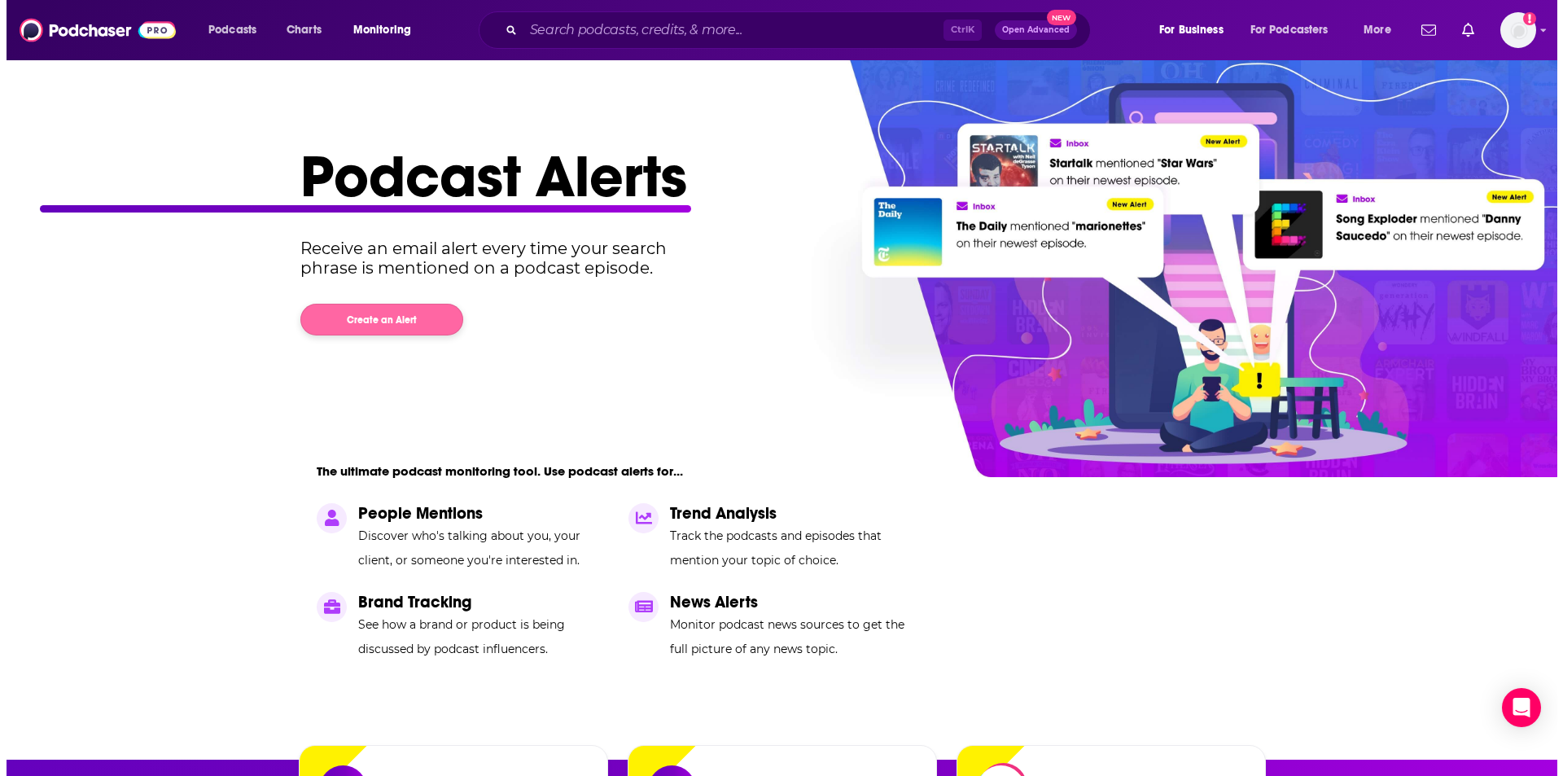
scroll to position [0, 0]
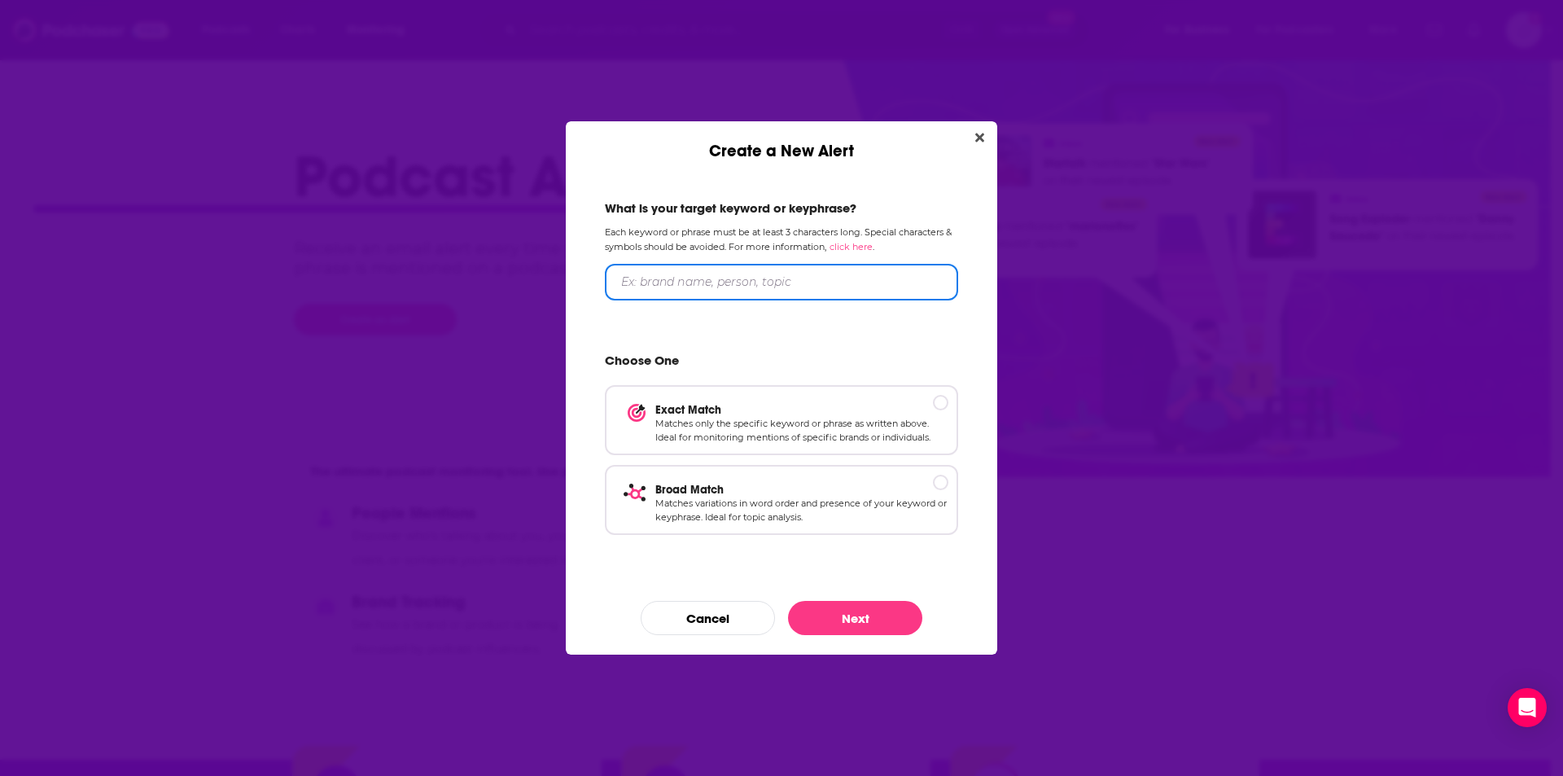
click at [768, 278] on input "Create a New Alert" at bounding box center [781, 282] width 353 height 37
click at [756, 275] on input "Create a New Alert" at bounding box center [781, 282] width 353 height 37
click at [976, 133] on icon "Close" at bounding box center [979, 137] width 9 height 13
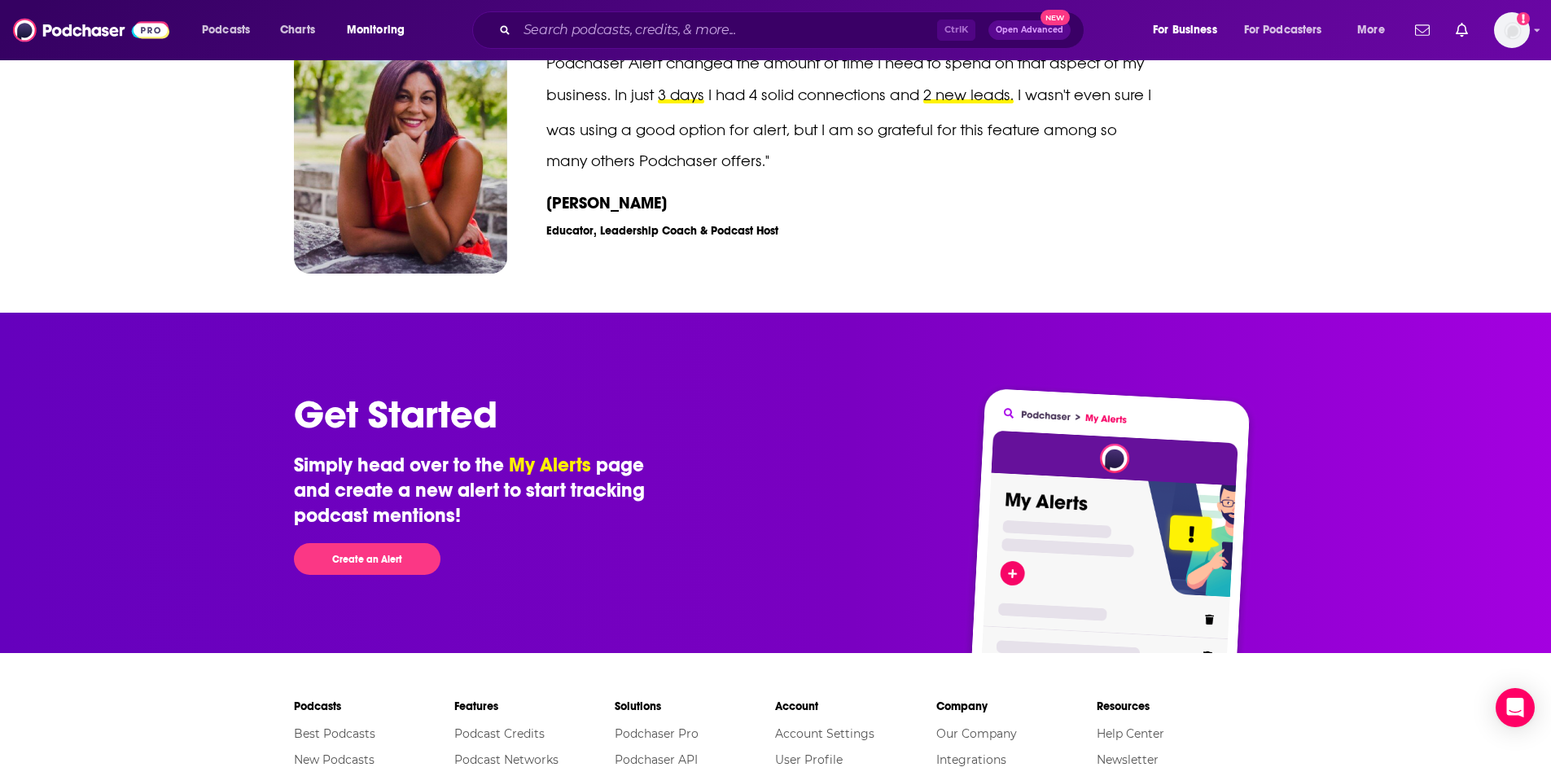
scroll to position [2371, 0]
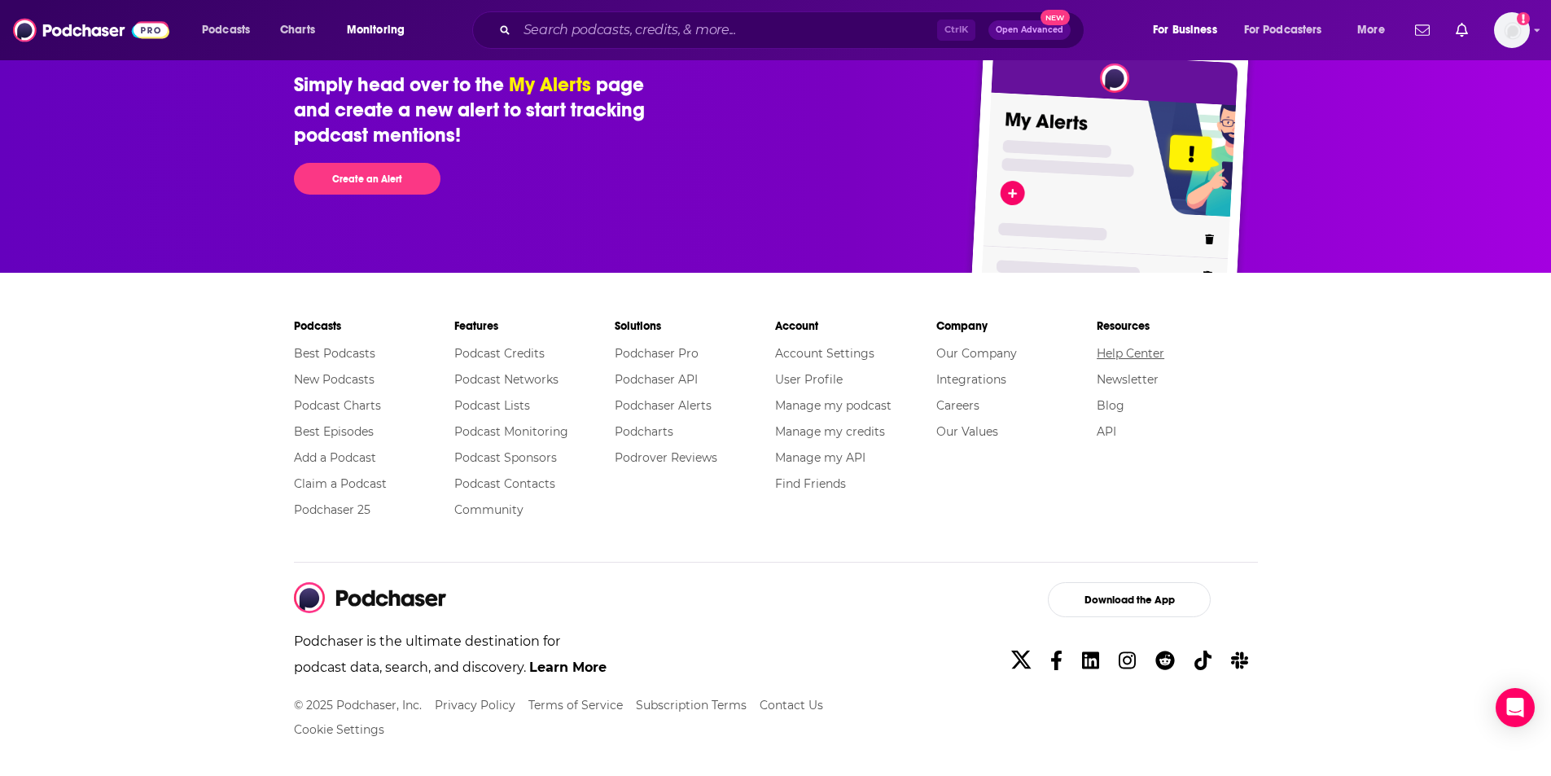
click at [1115, 352] on link "Help Center" at bounding box center [1130, 353] width 68 height 15
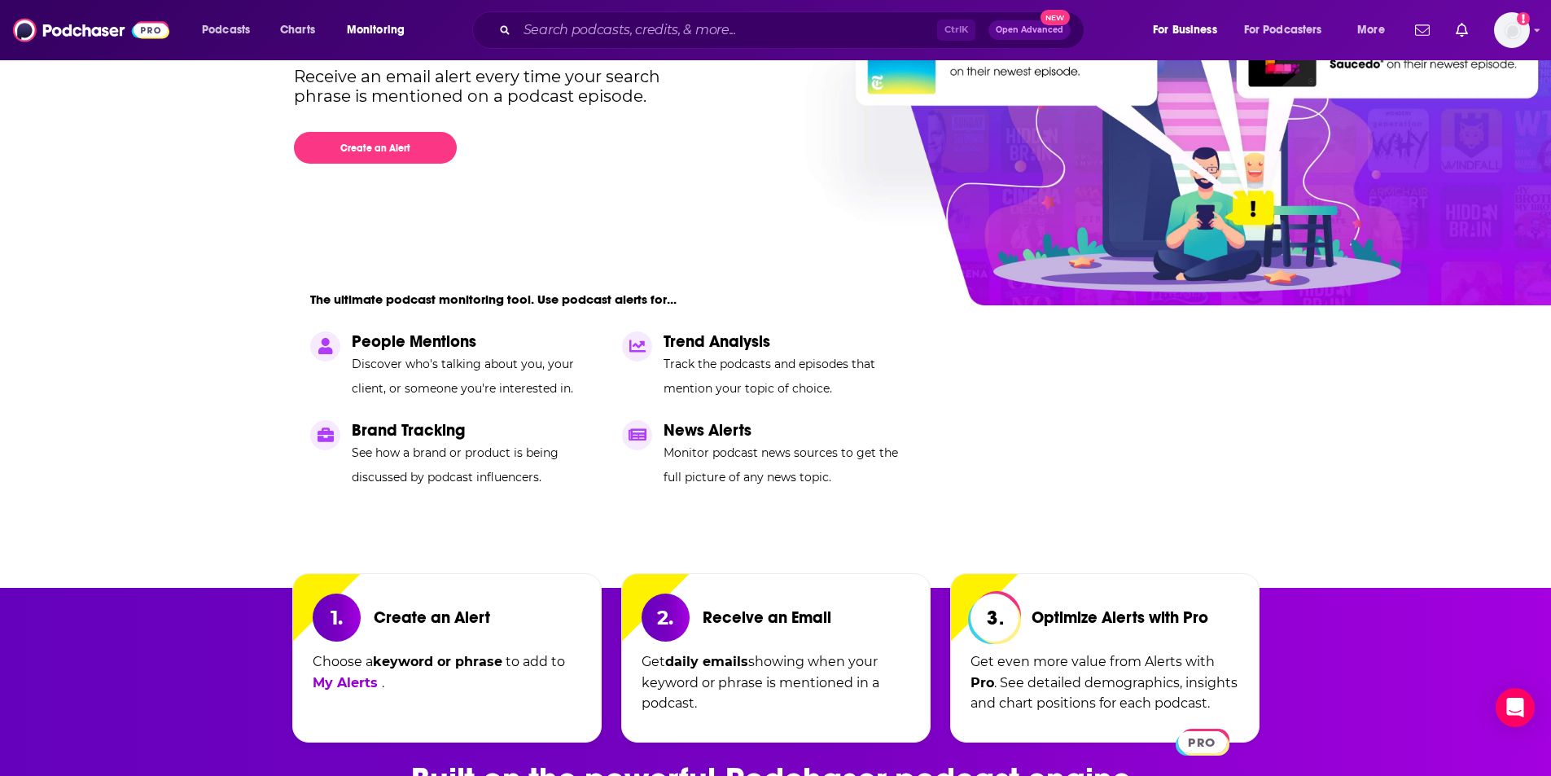
scroll to position [0, 0]
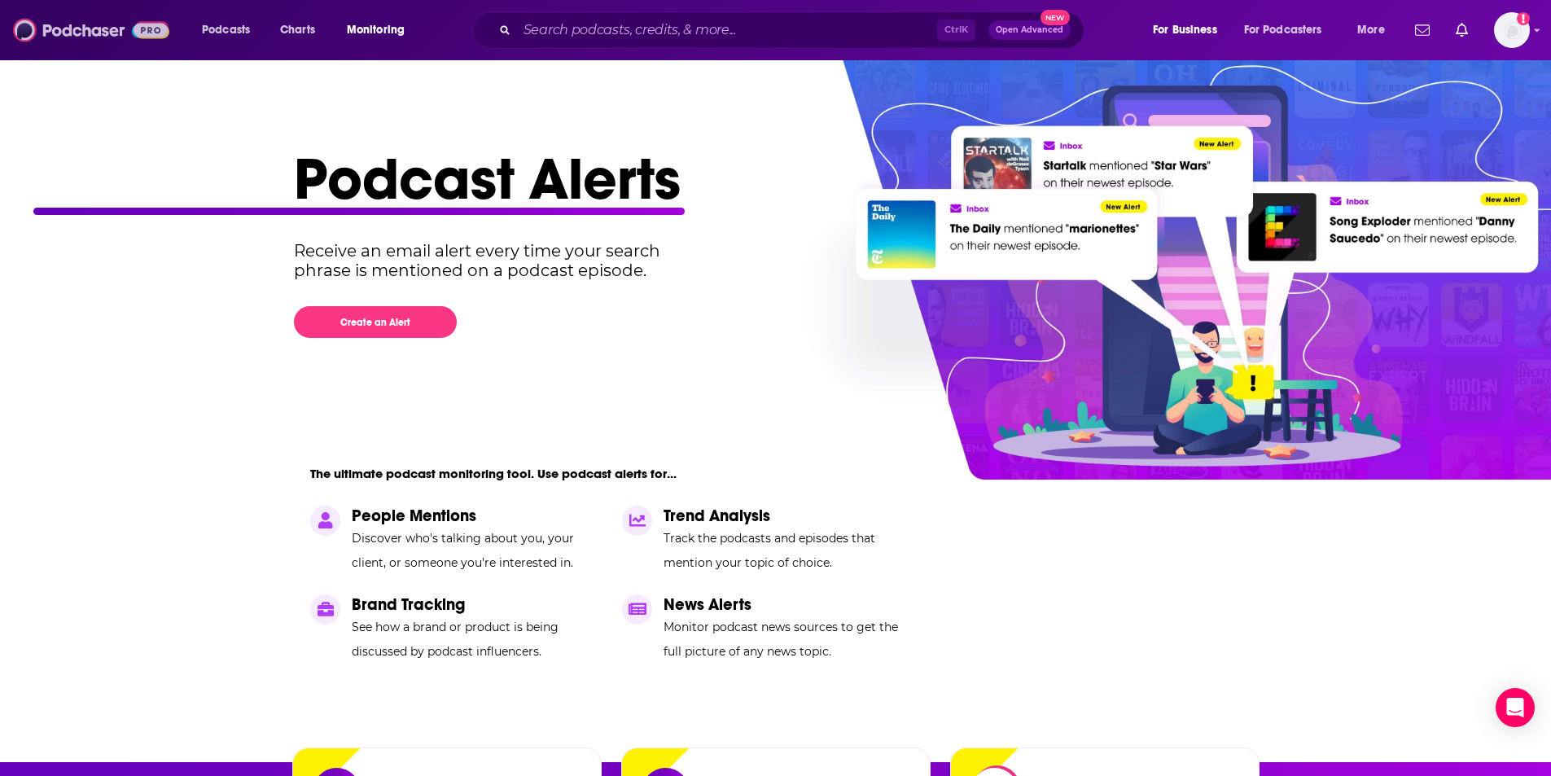
click at [110, 27] on img at bounding box center [91, 30] width 156 height 31
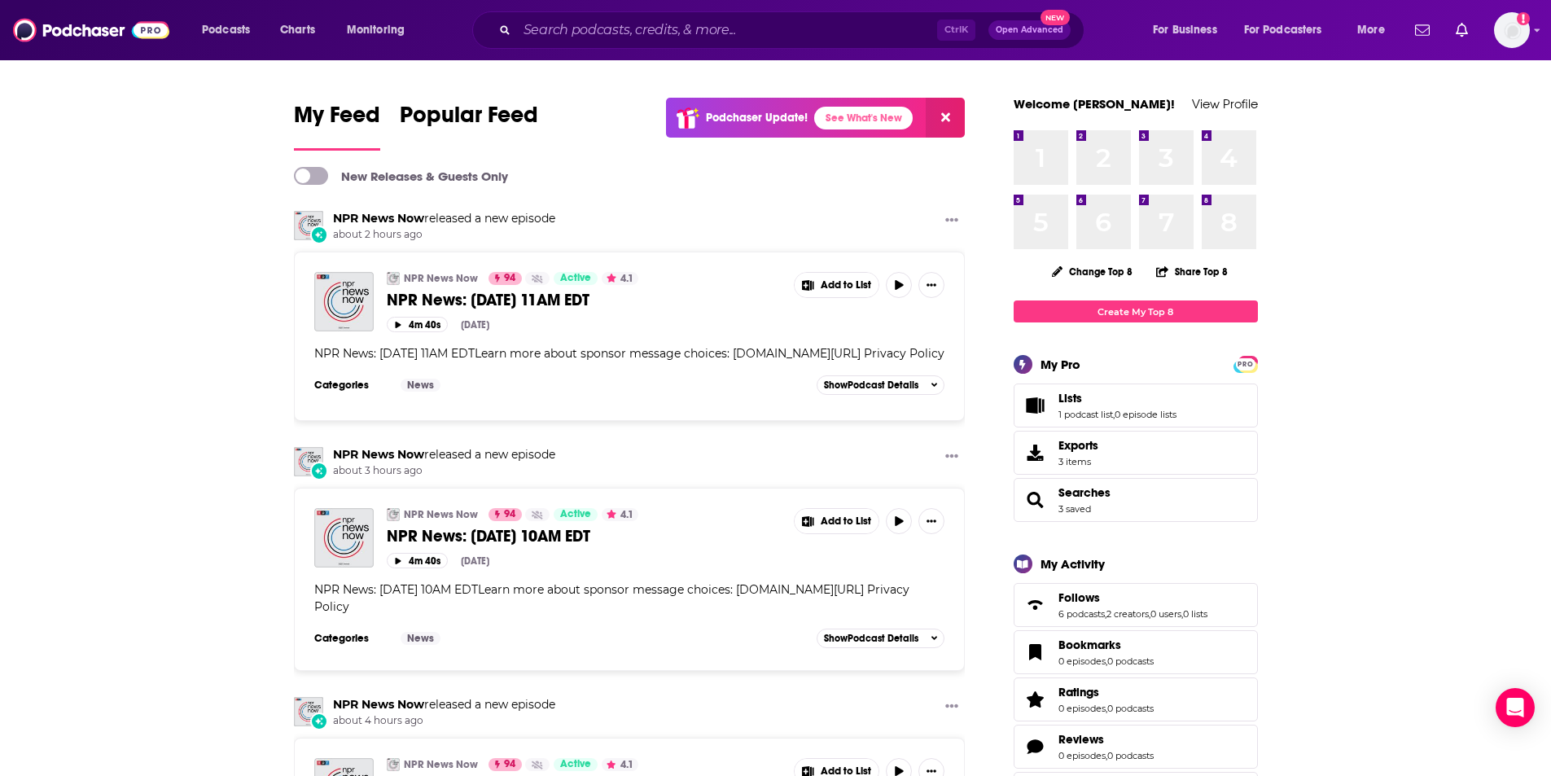
drag, startPoint x: 1150, startPoint y: 307, endPoint x: 1135, endPoint y: 313, distance: 16.0
click at [1135, 313] on link "Create My Top 8" at bounding box center [1135, 311] width 244 height 22
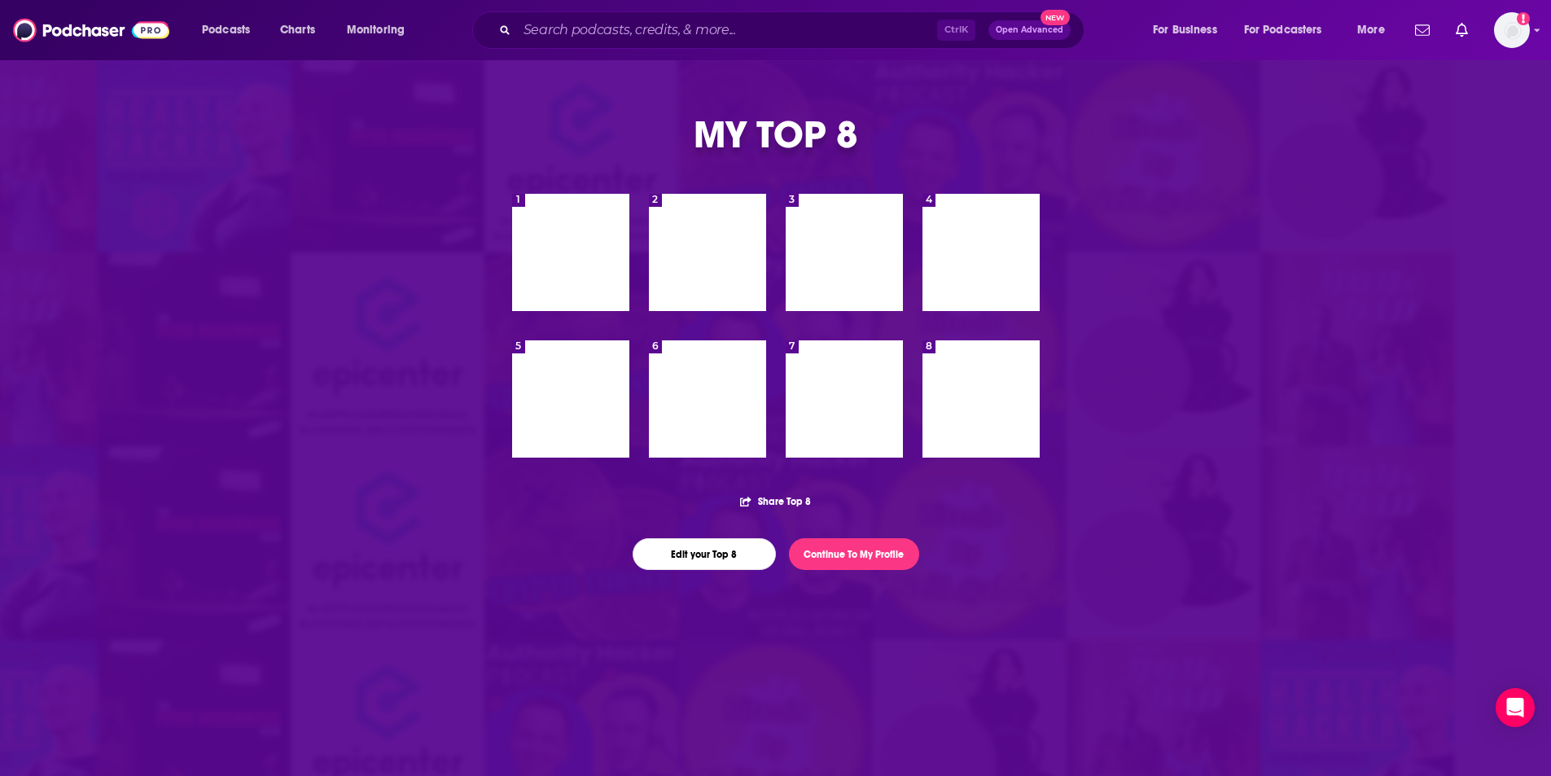
click at [593, 260] on div "1 1" at bounding box center [570, 252] width 117 height 117
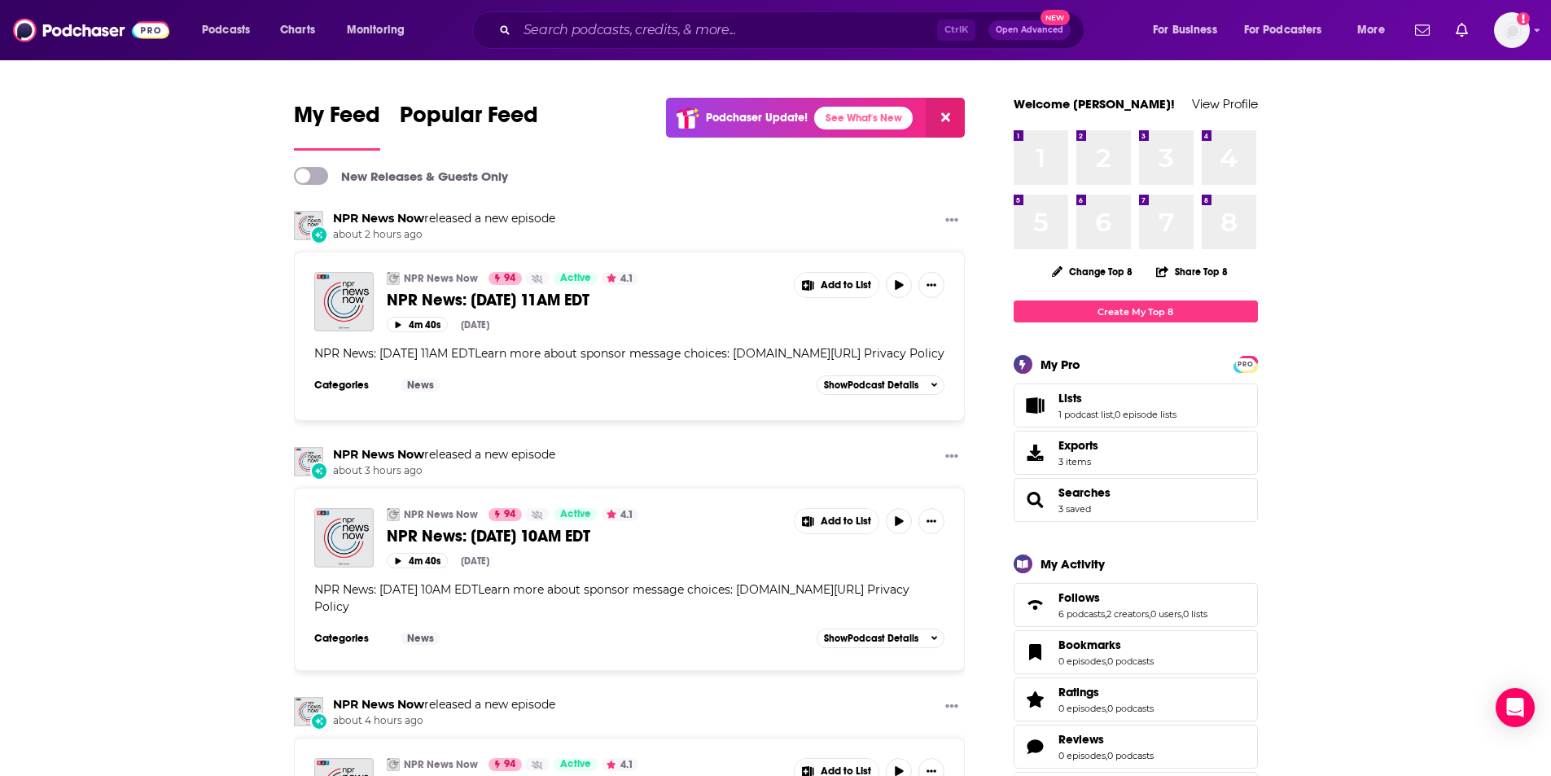
click at [847, 9] on div "Podcasts Charts Monitoring Ctrl K Open Advanced New For Business For Podcasters…" at bounding box center [775, 30] width 1551 height 60
click at [833, 31] on input "Search podcasts, credits, & more..." at bounding box center [727, 30] width 420 height 26
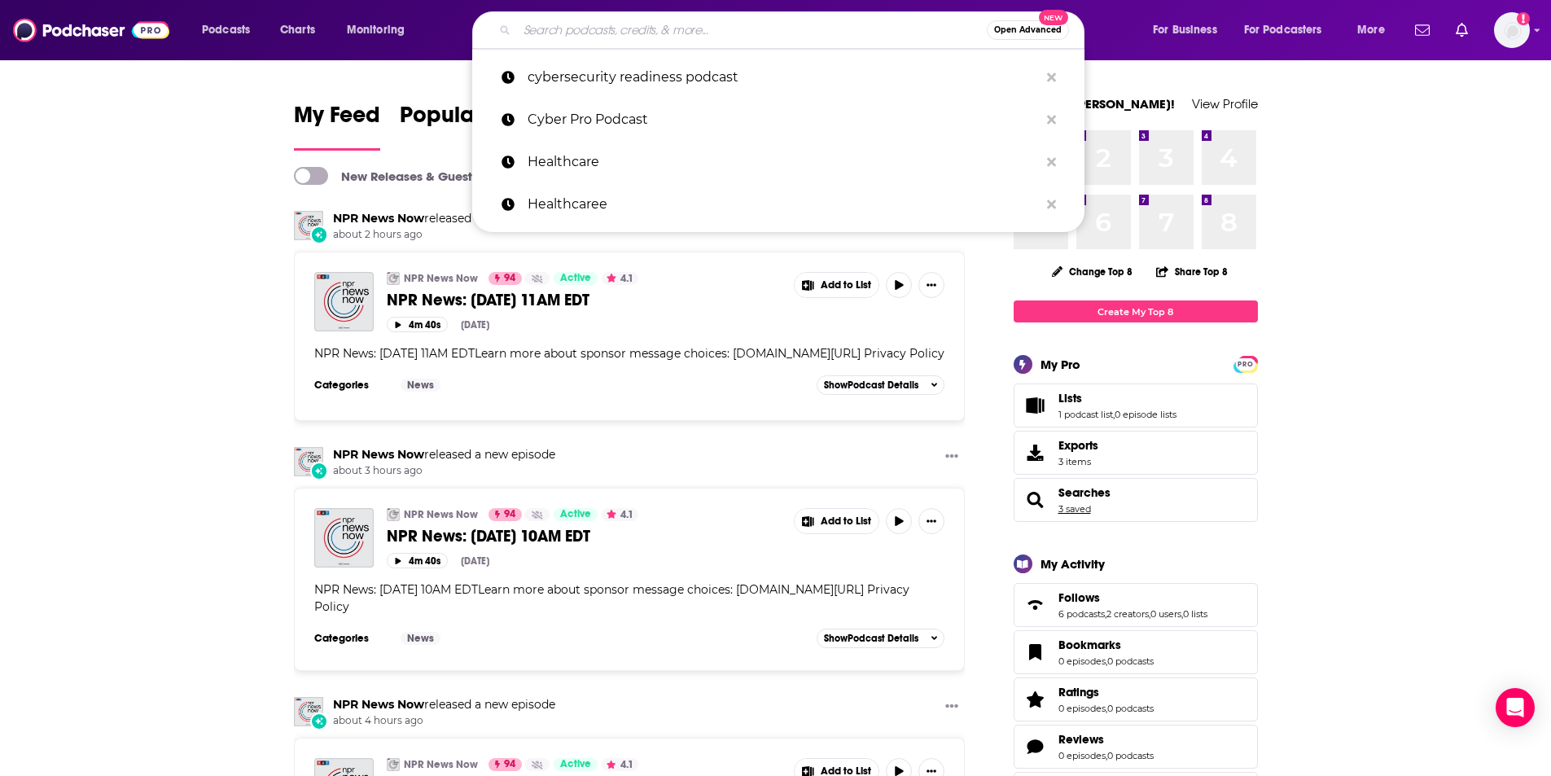
click at [1070, 504] on link "3 saved" at bounding box center [1074, 508] width 33 height 11
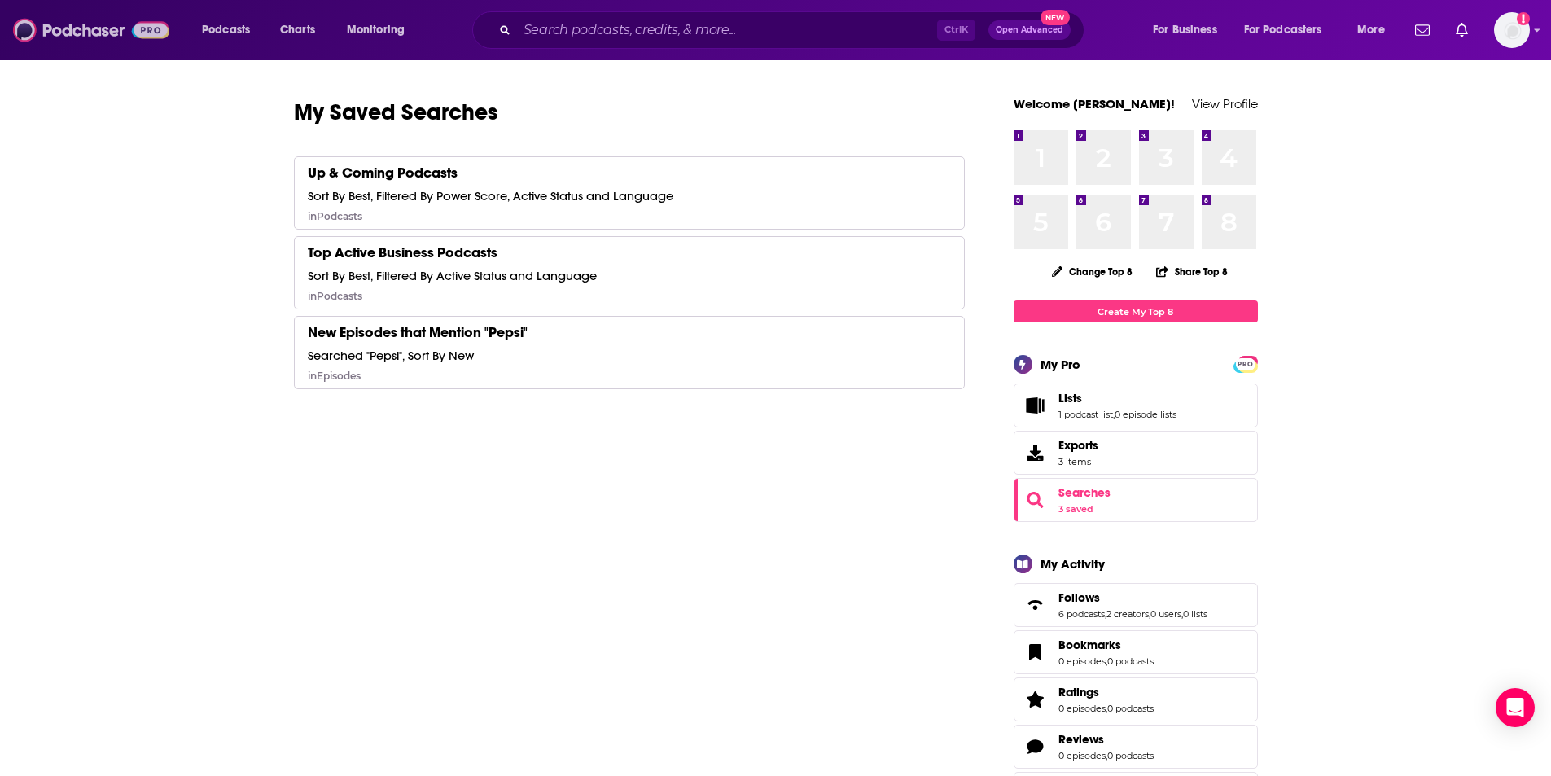
click at [120, 33] on img at bounding box center [91, 30] width 156 height 31
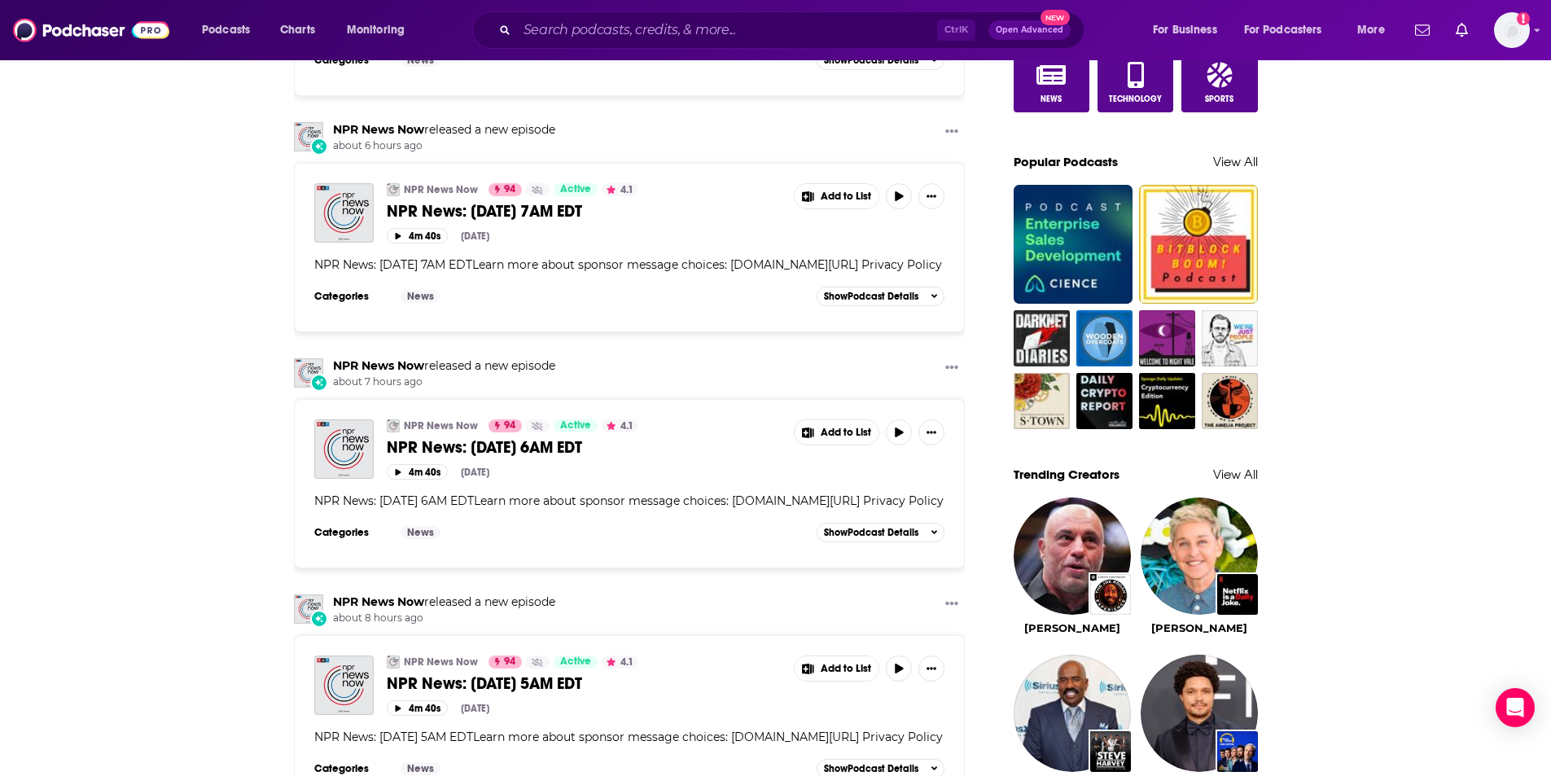
scroll to position [1048, 0]
